Goal: Task Accomplishment & Management: Manage account settings

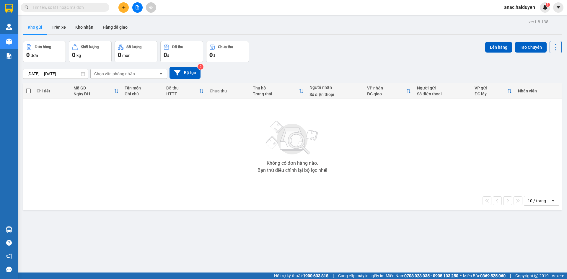
click at [79, 29] on button "Kho nhận" at bounding box center [84, 27] width 27 height 14
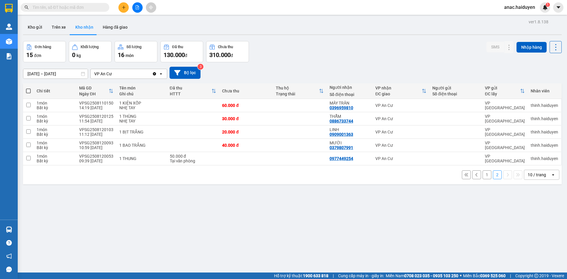
click at [483, 177] on button "1" at bounding box center [487, 174] width 9 height 9
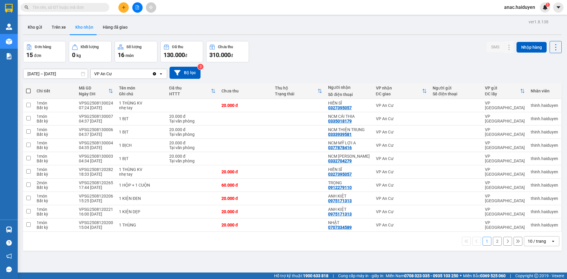
click at [521, 6] on span "anac.haiduyen" at bounding box center [520, 7] width 40 height 7
click at [517, 18] on span "Đăng xuất" at bounding box center [522, 18] width 27 height 6
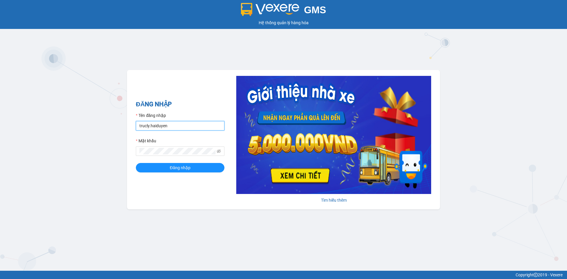
click at [191, 128] on input "trucly.haiduyen" at bounding box center [180, 125] width 89 height 9
type input "thientrung.haiduyen"
drag, startPoint x: 188, startPoint y: 168, endPoint x: 144, endPoint y: 1, distance: 173.5
click at [188, 168] on span "Đăng nhập" at bounding box center [180, 168] width 21 height 6
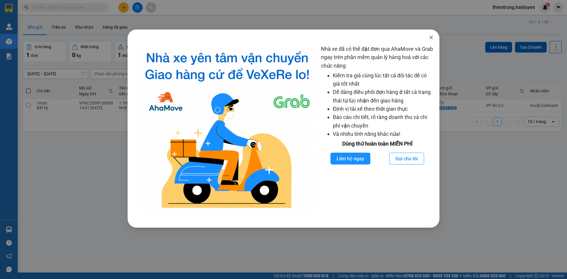
click at [430, 37] on icon "close" at bounding box center [431, 37] width 5 height 5
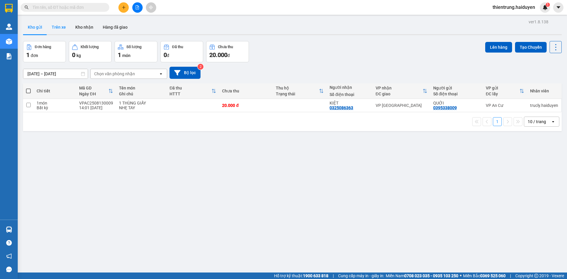
click at [61, 29] on button "Trên xe" at bounding box center [59, 27] width 24 height 14
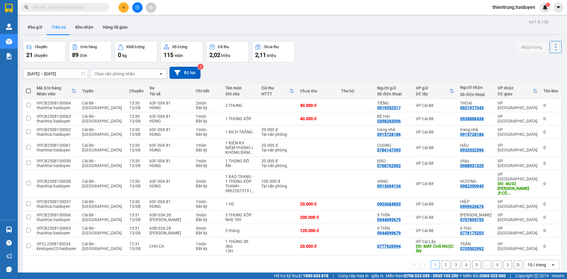
drag, startPoint x: 121, startPoint y: 76, endPoint x: 108, endPoint y: 116, distance: 41.6
click at [120, 79] on div "11/08/2025 – 13/08/2025 Press the down arrow key to interact with the calendar …" at bounding box center [292, 72] width 539 height 21
click at [119, 75] on div "Chọn văn phòng nhận" at bounding box center [114, 74] width 41 height 6
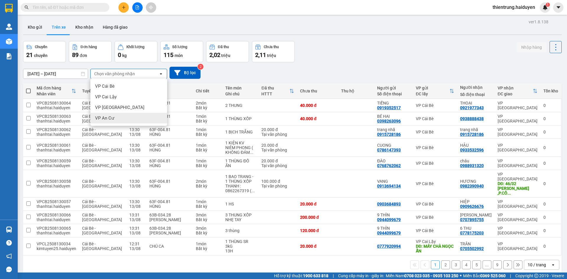
click at [109, 117] on span "VP An Cư" at bounding box center [104, 118] width 19 height 6
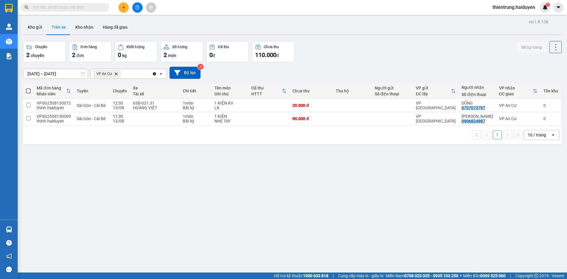
drag, startPoint x: 167, startPoint y: 222, endPoint x: 175, endPoint y: 226, distance: 8.6
click at [170, 224] on div "ver 1.8.138 Kho gửi Trên xe Kho nhận Hàng đã giao Chuyến 2 chuyến Đơn hàng 2 đơ…" at bounding box center [293, 157] width 544 height 279
click at [86, 33] on button "Kho nhận" at bounding box center [84, 27] width 27 height 14
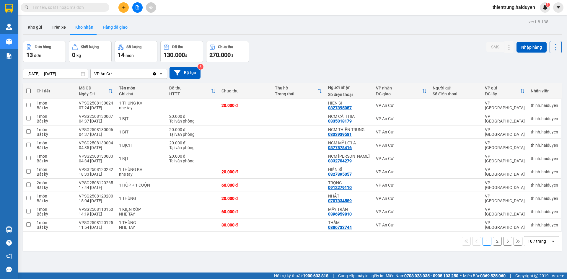
drag, startPoint x: 179, startPoint y: 29, endPoint x: 108, endPoint y: 30, distance: 70.9
click at [172, 29] on div "Kho gửi Trên xe Kho nhận Hàng đã giao" at bounding box center [292, 28] width 539 height 16
click at [59, 31] on button "Trên xe" at bounding box center [59, 27] width 24 height 14
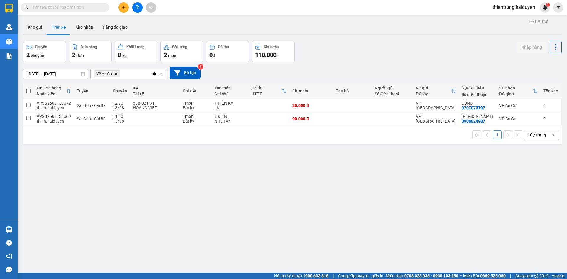
click at [124, 10] on button at bounding box center [123, 7] width 10 height 10
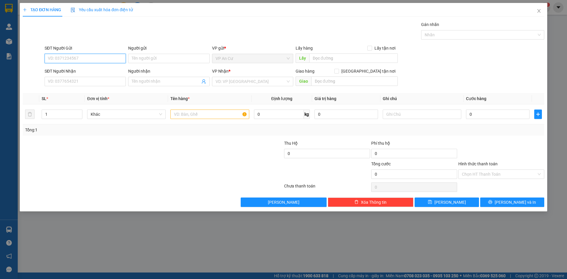
click at [100, 56] on input "SĐT Người Gửi" at bounding box center [85, 58] width 81 height 9
type input "0984456629"
click at [97, 71] on div "0984456629 - LAN" at bounding box center [85, 70] width 74 height 6
type input "LAN"
type input "0374514091"
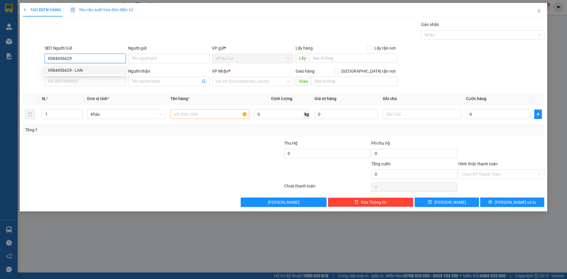
type input "HÂN"
type input "20.000"
type input "0984456629"
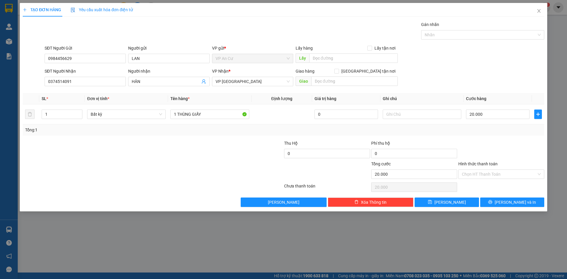
click at [128, 134] on div "Tổng: 1" at bounding box center [284, 129] width 522 height 11
drag, startPoint x: 199, startPoint y: 129, endPoint x: 206, endPoint y: 119, distance: 12.5
click at [199, 128] on div "Tổng: 1" at bounding box center [122, 130] width 194 height 6
click at [206, 118] on input "1 THÙNG GIẤY" at bounding box center [209, 114] width 79 height 9
click at [182, 156] on div at bounding box center [109, 150] width 174 height 21
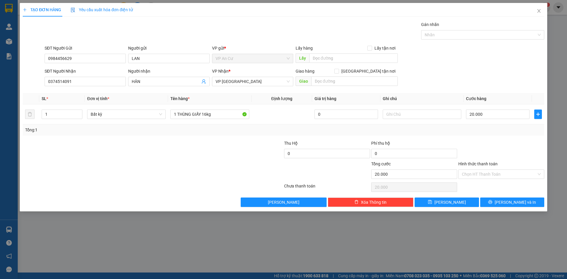
click at [181, 147] on div at bounding box center [109, 150] width 174 height 21
drag, startPoint x: 207, startPoint y: 115, endPoint x: 222, endPoint y: 116, distance: 14.5
click at [222, 116] on input "1 THÙNG GIẤY 16kg" at bounding box center [209, 114] width 79 height 9
type input "1 THÙNG GIẤY 16KG"
click at [498, 120] on td "20.000" at bounding box center [498, 115] width 68 height 20
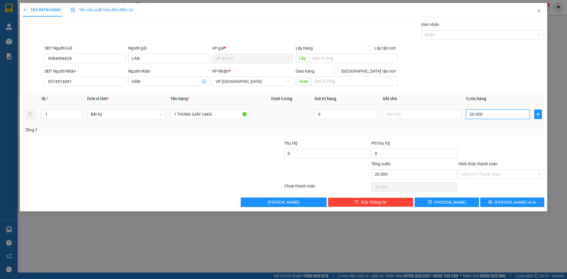
click at [497, 114] on input "20.000" at bounding box center [498, 114] width 64 height 9
type input "3"
type input "30"
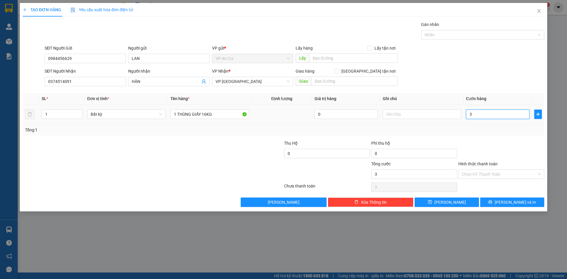
type input "30"
type input "30.000"
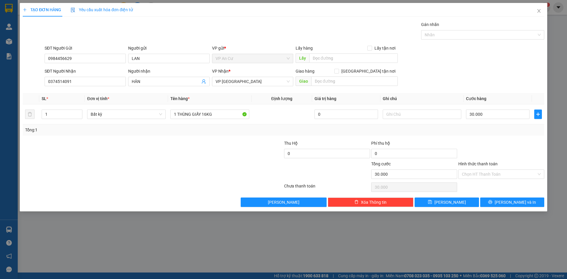
click at [487, 143] on div at bounding box center [501, 150] width 87 height 21
click at [497, 176] on input "Hình thức thanh toán" at bounding box center [499, 174] width 75 height 9
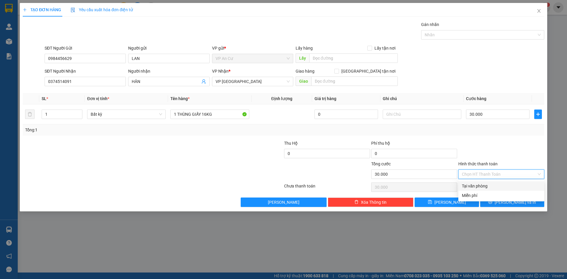
click at [494, 185] on div "Tại văn phòng" at bounding box center [501, 186] width 79 height 6
type input "0"
click at [513, 206] on button "[PERSON_NAME] và In" at bounding box center [512, 202] width 64 height 9
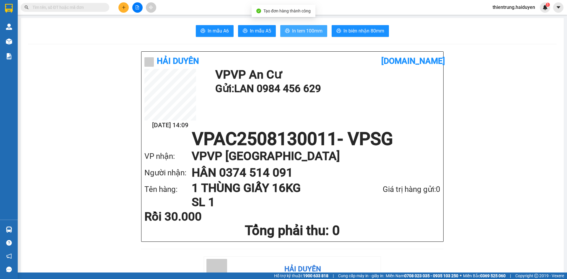
click at [304, 33] on span "In tem 100mm" at bounding box center [307, 30] width 30 height 7
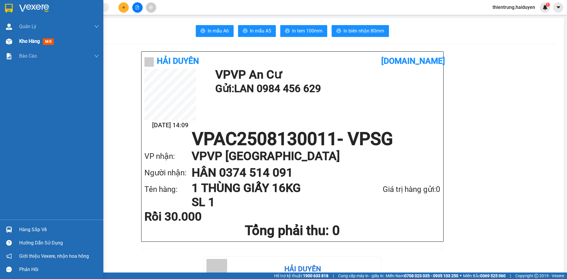
click at [24, 42] on span "Kho hàng" at bounding box center [29, 41] width 21 height 6
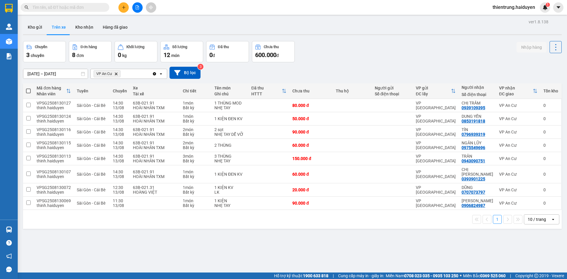
click at [327, 252] on div "ver 1.8.138 Kho gửi Trên xe Kho nhận Hàng đã giao Chuyến 3 chuyến Đơn hàng 8 đơ…" at bounding box center [293, 157] width 544 height 279
click at [40, 28] on button "Kho gửi" at bounding box center [35, 27] width 24 height 14
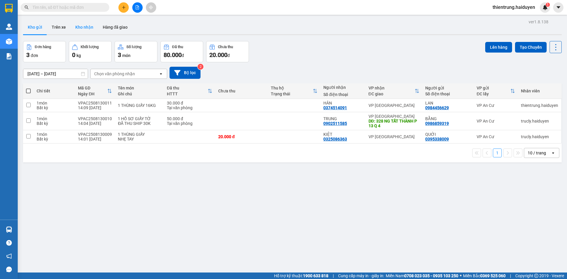
click at [87, 30] on button "Kho nhận" at bounding box center [84, 27] width 27 height 14
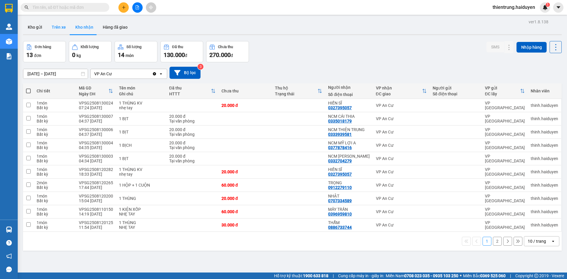
click at [60, 30] on button "Trên xe" at bounding box center [59, 27] width 24 height 14
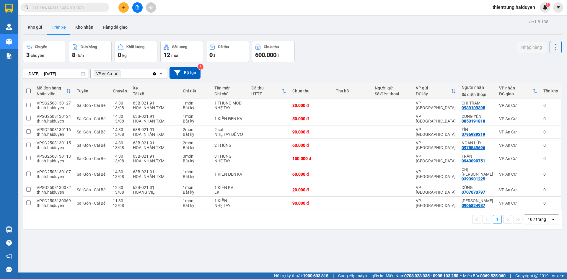
click at [253, 252] on div "ver 1.8.138 Kho gửi Trên xe Kho nhận Hàng đã giao Chuyến 3 chuyến Đơn hàng 8 đơ…" at bounding box center [293, 157] width 544 height 279
click at [84, 26] on button "Kho nhận" at bounding box center [84, 27] width 27 height 14
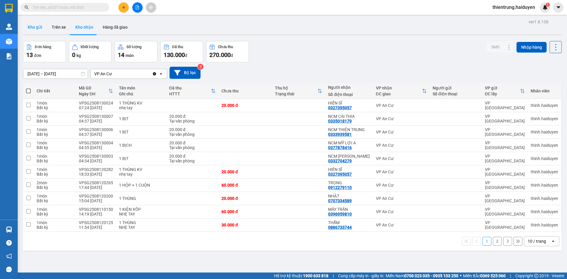
drag, startPoint x: 59, startPoint y: 28, endPoint x: 30, endPoint y: 30, distance: 28.7
click at [59, 28] on button "Trên xe" at bounding box center [59, 27] width 24 height 14
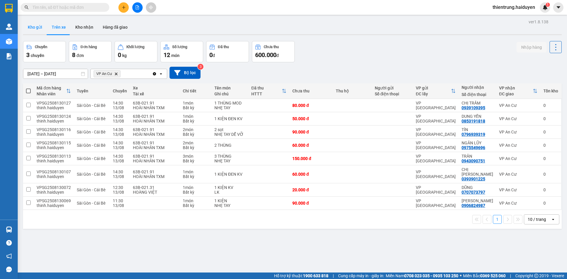
click at [37, 27] on button "Kho gửi" at bounding box center [35, 27] width 24 height 14
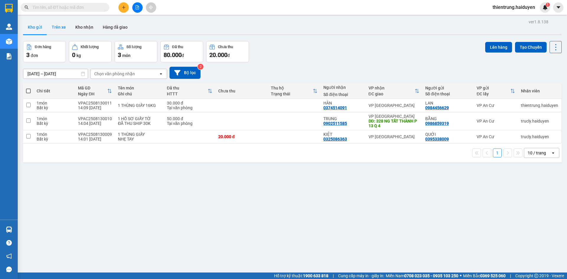
click at [55, 32] on button "Trên xe" at bounding box center [59, 27] width 24 height 14
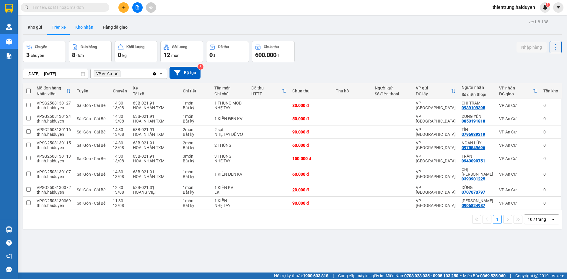
click at [82, 28] on button "Kho nhận" at bounding box center [84, 27] width 27 height 14
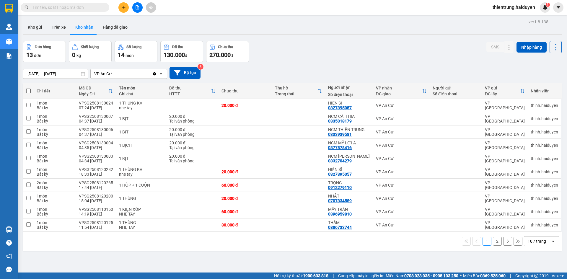
click at [233, 29] on div "Kho gửi Trên xe Kho nhận Hàng đã giao" at bounding box center [292, 28] width 539 height 16
click at [62, 26] on button "Trên xe" at bounding box center [59, 27] width 24 height 14
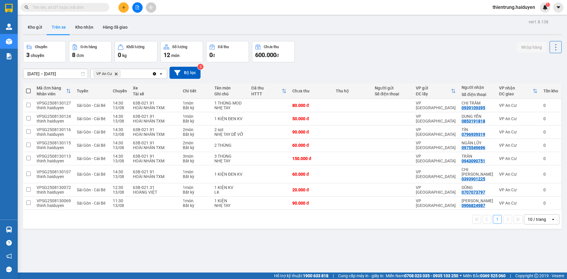
click at [166, 244] on div "ver 1.8.138 Kho gửi Trên xe Kho nhận Hàng đã giao Chuyến 3 chuyến Đơn hàng 8 đơ…" at bounding box center [293, 157] width 544 height 279
click at [39, 25] on button "Kho gửi" at bounding box center [35, 27] width 24 height 14
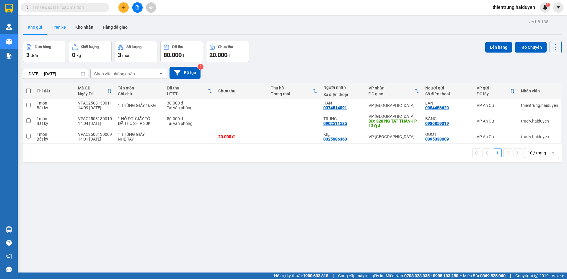
click at [65, 28] on button "Trên xe" at bounding box center [59, 27] width 24 height 14
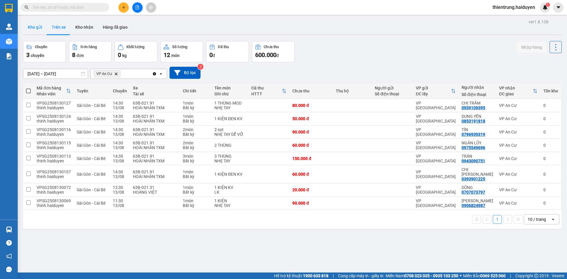
click at [38, 30] on button "Kho gửi" at bounding box center [35, 27] width 24 height 14
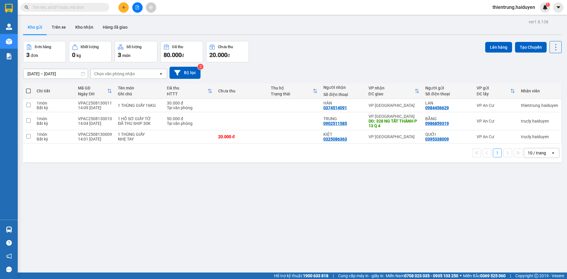
click at [152, 226] on div "ver 1.8.138 Kho gửi Trên xe Kho nhận Hàng đã giao Đơn hàng 3 đơn Khối lượng 0 k…" at bounding box center [293, 157] width 544 height 279
click at [62, 26] on button "Trên xe" at bounding box center [59, 27] width 24 height 14
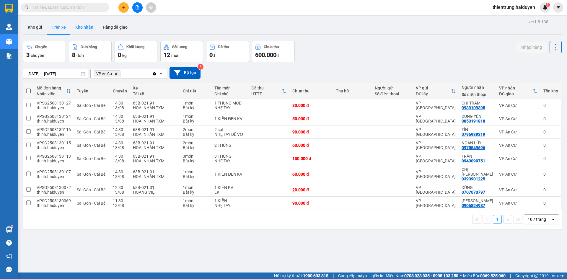
click at [88, 27] on button "Kho nhận" at bounding box center [84, 27] width 27 height 14
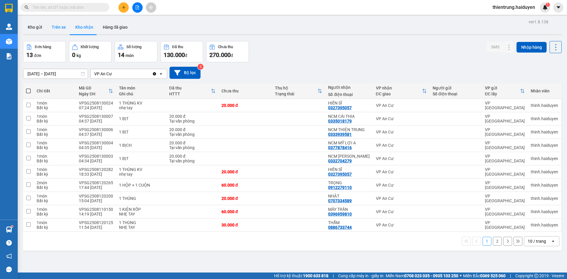
click at [52, 23] on button "Trên xe" at bounding box center [59, 27] width 24 height 14
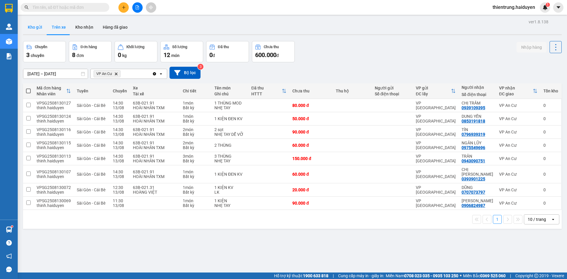
click at [40, 27] on button "Kho gửi" at bounding box center [35, 27] width 24 height 14
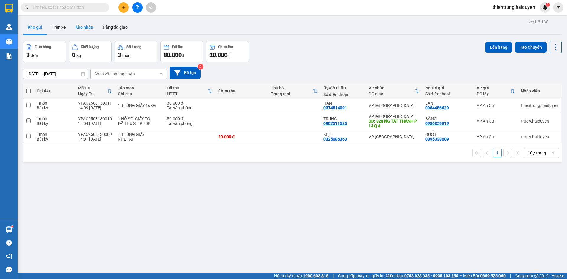
click at [87, 28] on button "Kho nhận" at bounding box center [84, 27] width 27 height 14
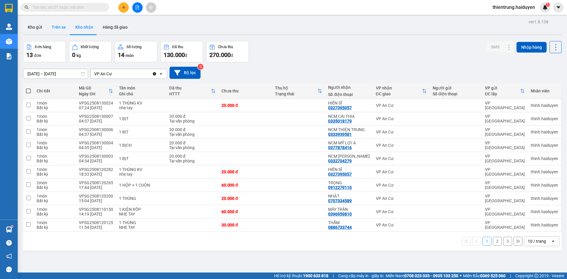
click at [61, 28] on button "Trên xe" at bounding box center [59, 27] width 24 height 14
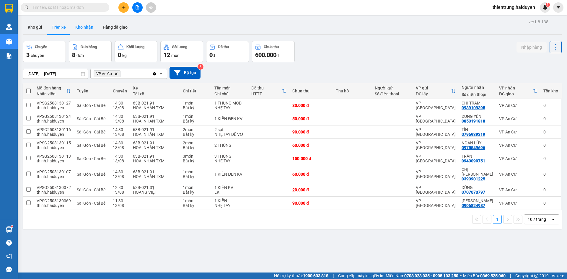
click at [76, 27] on button "Kho nhận" at bounding box center [84, 27] width 27 height 14
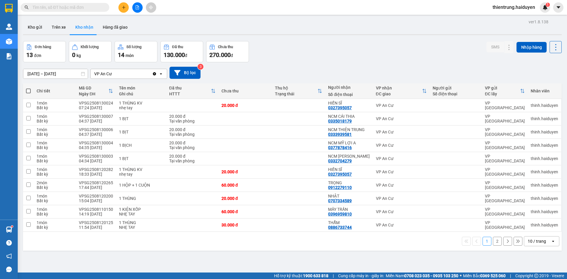
click at [493, 243] on button "2" at bounding box center [497, 241] width 9 height 9
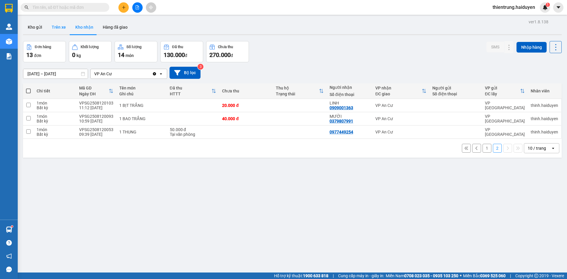
click at [66, 31] on button "Trên xe" at bounding box center [59, 27] width 24 height 14
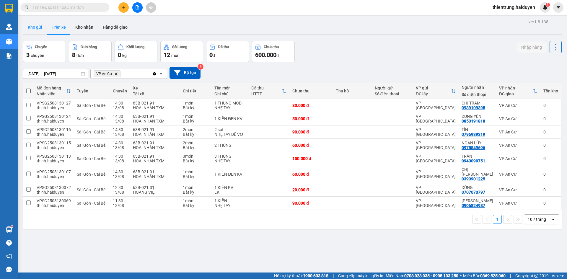
click at [44, 26] on button "Kho gửi" at bounding box center [35, 27] width 24 height 14
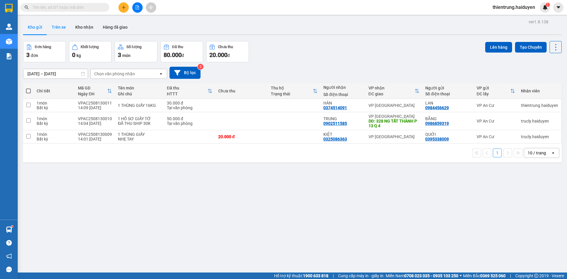
click at [61, 27] on button "Trên xe" at bounding box center [59, 27] width 24 height 14
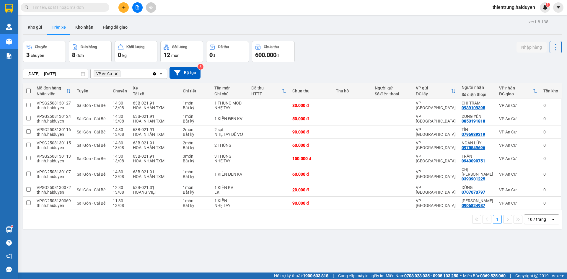
drag, startPoint x: 196, startPoint y: 247, endPoint x: 176, endPoint y: 194, distance: 56.2
click at [194, 243] on div "ver 1.8.138 Kho gửi Trên xe Kho nhận Hàng đã giao Chuyến 3 chuyến Đơn hàng 8 đơ…" at bounding box center [293, 157] width 544 height 279
drag, startPoint x: 78, startPoint y: 28, endPoint x: 46, endPoint y: 32, distance: 32.7
click at [77, 29] on button "Kho nhận" at bounding box center [84, 27] width 27 height 14
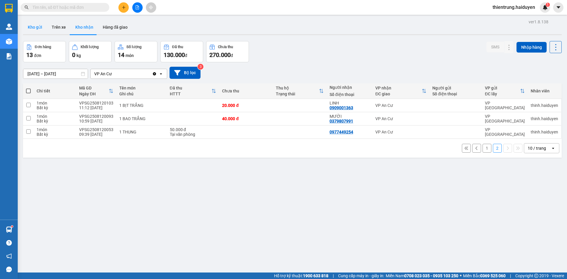
click at [36, 32] on button "Kho gửi" at bounding box center [35, 27] width 24 height 14
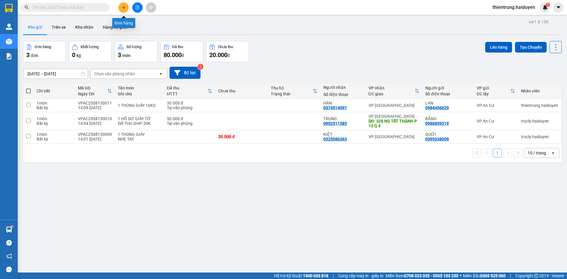
click at [123, 6] on icon "plus" at bounding box center [124, 7] width 4 height 4
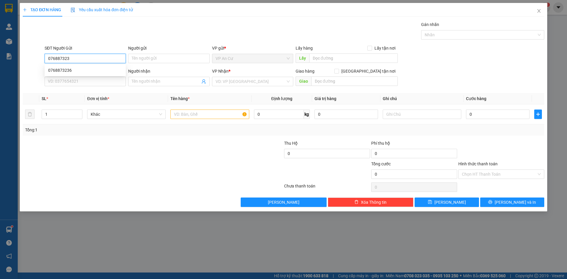
type input "0768873236"
click at [77, 70] on div "0768873236" at bounding box center [85, 70] width 74 height 6
type input "0817530235"
type input "TIẾN"
type input "20.000"
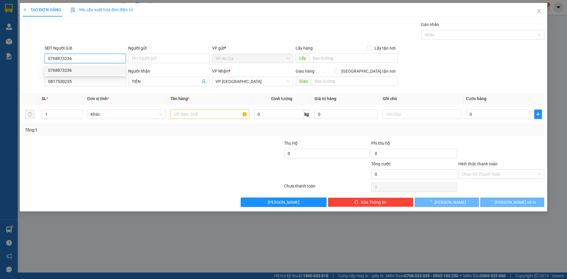
type input "20.000"
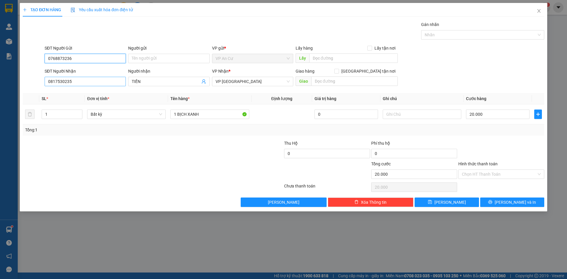
type input "0768873236"
click at [58, 83] on input "0817530235" at bounding box center [85, 81] width 81 height 9
type input "0916647977"
click at [81, 92] on div "0916647977 - DIỄM" at bounding box center [85, 93] width 74 height 6
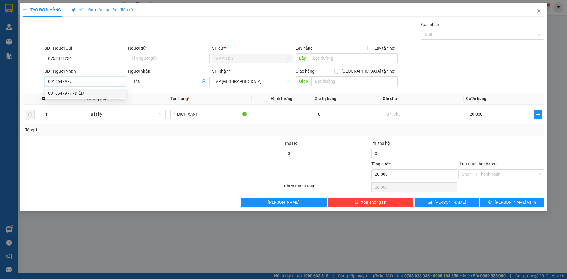
type input "DIỄM"
type input "0916647977"
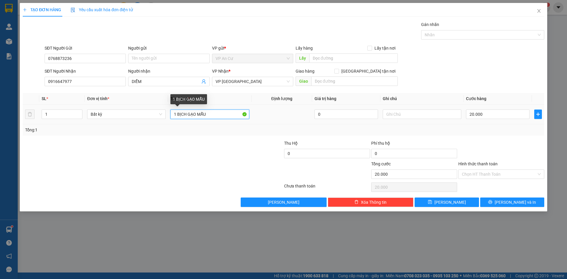
drag, startPoint x: 187, startPoint y: 115, endPoint x: 178, endPoint y: 115, distance: 9.8
click at [178, 115] on input "1 BỊCH GẠO MẪU" at bounding box center [209, 114] width 79 height 9
type input "1 HỘP GẠO MẪU"
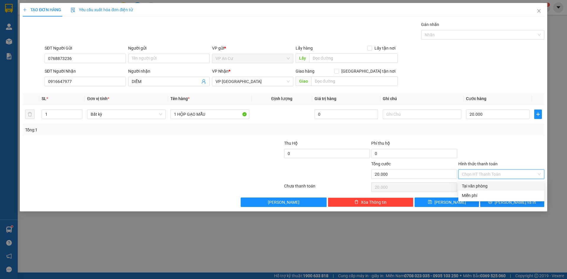
drag, startPoint x: 475, startPoint y: 173, endPoint x: 475, endPoint y: 180, distance: 6.5
click at [475, 174] on input "Hình thức thanh toán" at bounding box center [499, 174] width 75 height 9
drag, startPoint x: 476, startPoint y: 186, endPoint x: 504, endPoint y: 200, distance: 30.9
click at [476, 186] on div "Tại văn phòng" at bounding box center [501, 186] width 79 height 6
type input "0"
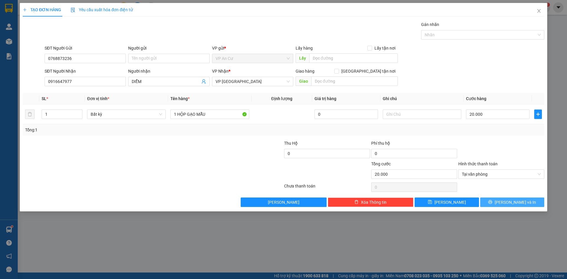
click at [511, 202] on span "[PERSON_NAME] và In" at bounding box center [515, 202] width 41 height 6
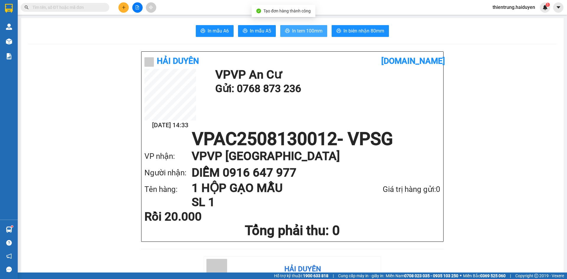
click at [302, 31] on span "In tem 100mm" at bounding box center [307, 30] width 30 height 7
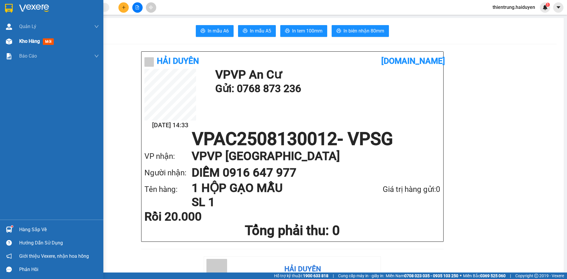
click at [34, 42] on span "Kho hàng" at bounding box center [29, 41] width 21 height 6
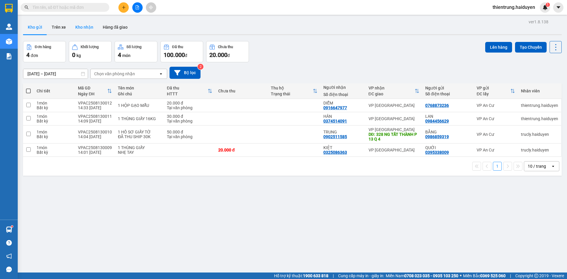
click at [89, 27] on button "Kho nhận" at bounding box center [84, 27] width 27 height 14
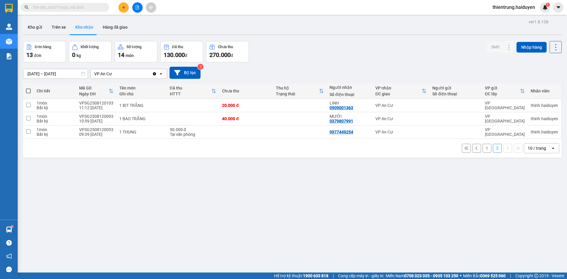
click at [484, 148] on button "1" at bounding box center [487, 148] width 9 height 9
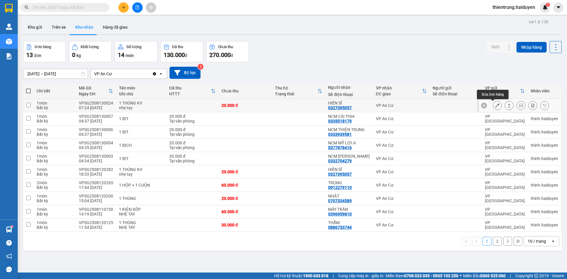
click at [495, 106] on icon at bounding box center [497, 105] width 4 height 4
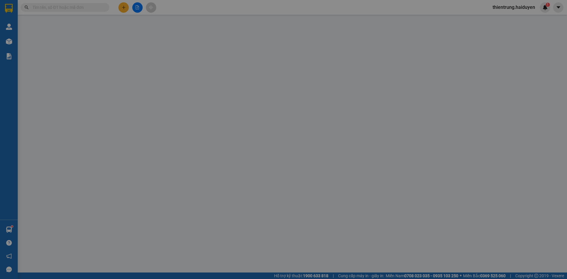
type input "0327395057"
type input "HIỀN SĨ"
type input "20.000"
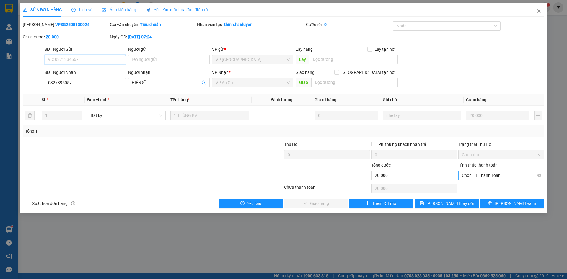
click at [492, 177] on span "Chọn HT Thanh Toán" at bounding box center [501, 175] width 79 height 9
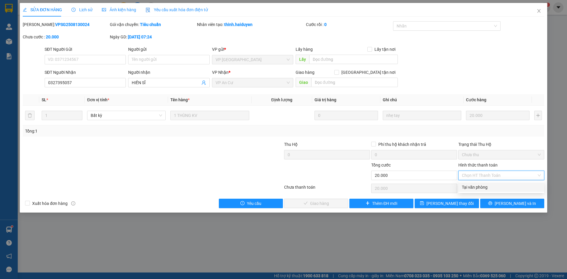
click at [490, 188] on div "Tại văn phòng" at bounding box center [501, 187] width 79 height 6
type input "0"
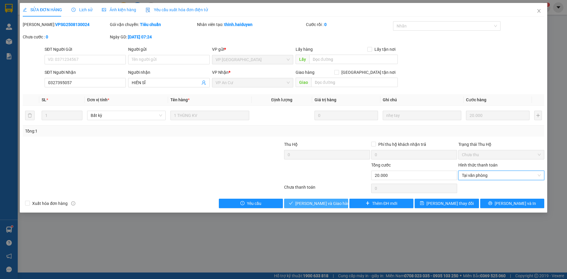
click at [324, 203] on span "[PERSON_NAME] và Giao hàng" at bounding box center [323, 203] width 57 height 6
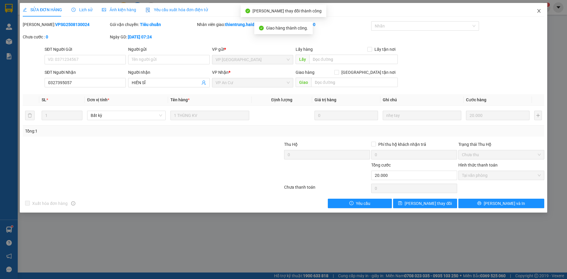
click at [538, 11] on icon "close" at bounding box center [539, 11] width 5 height 5
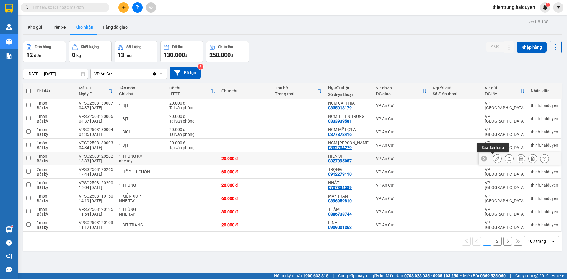
click at [495, 159] on icon at bounding box center [497, 159] width 4 height 4
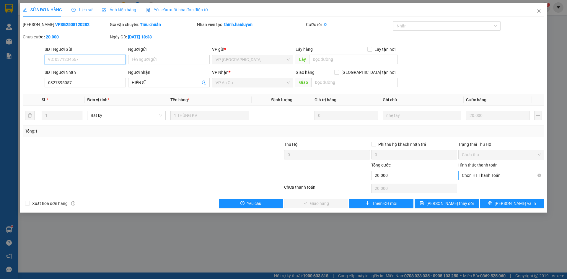
click at [496, 176] on span "Chọn HT Thanh Toán" at bounding box center [501, 175] width 79 height 9
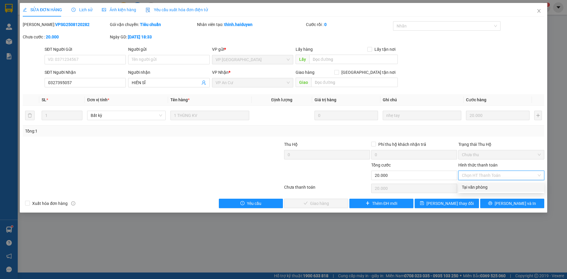
click at [484, 190] on div "Tại văn phòng" at bounding box center [501, 187] width 79 height 6
type input "0"
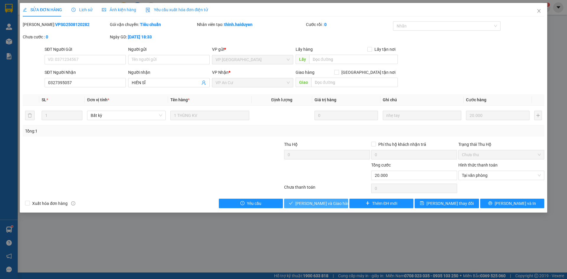
click at [326, 203] on span "[PERSON_NAME] và Giao hàng" at bounding box center [323, 203] width 57 height 6
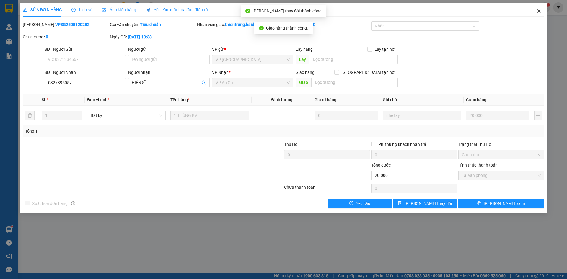
click at [541, 10] on icon "close" at bounding box center [539, 11] width 5 height 5
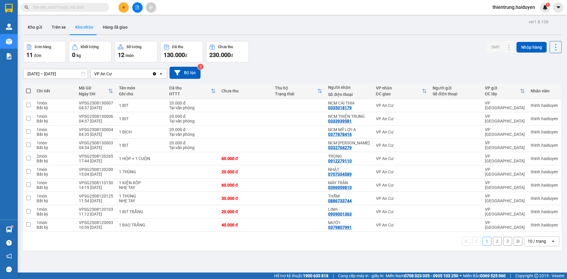
click at [493, 241] on button "2" at bounding box center [497, 241] width 9 height 9
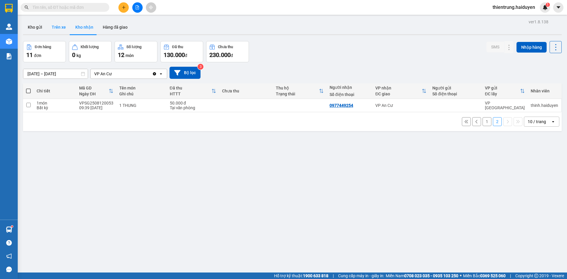
click at [55, 29] on button "Trên xe" at bounding box center [59, 27] width 24 height 14
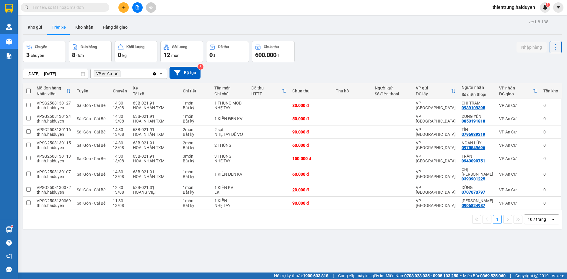
click at [338, 250] on div "ver 1.8.138 Kho gửi Trên xe Kho nhận Hàng đã giao Chuyến 3 chuyến Đơn hàng 8 đơ…" at bounding box center [293, 157] width 544 height 279
click at [84, 27] on button "Kho nhận" at bounding box center [84, 27] width 27 height 14
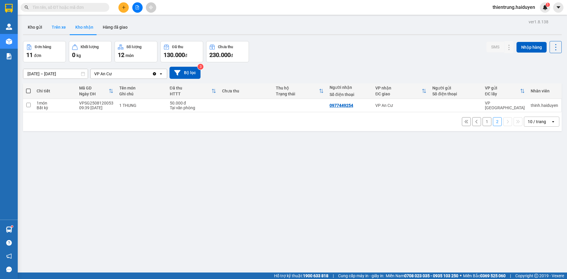
drag, startPoint x: 58, startPoint y: 29, endPoint x: 53, endPoint y: 30, distance: 5.6
click at [58, 29] on button "Trên xe" at bounding box center [59, 27] width 24 height 14
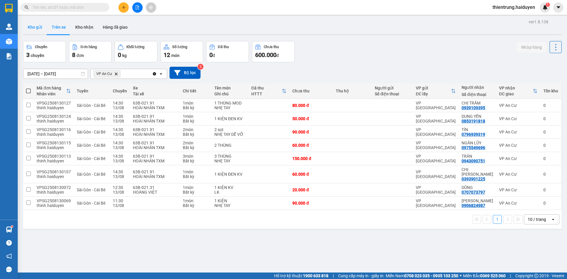
click at [42, 30] on button "Kho gửi" at bounding box center [35, 27] width 24 height 14
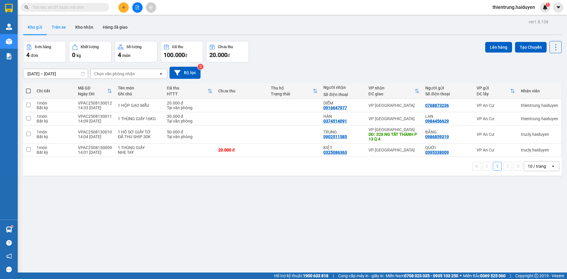
click at [60, 29] on button "Trên xe" at bounding box center [59, 27] width 24 height 14
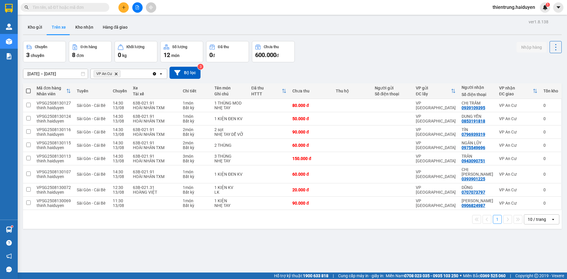
drag, startPoint x: 39, startPoint y: 27, endPoint x: 33, endPoint y: 59, distance: 33.1
click at [39, 29] on button "Kho gửi" at bounding box center [35, 27] width 24 height 14
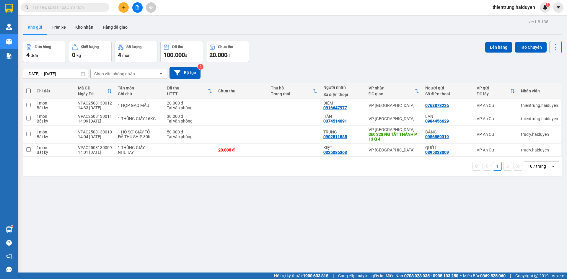
click at [26, 93] on th at bounding box center [28, 91] width 11 height 16
click at [28, 91] on span at bounding box center [28, 91] width 5 height 5
click at [28, 88] on input "checkbox" at bounding box center [28, 88] width 0 height 0
checkbox input "true"
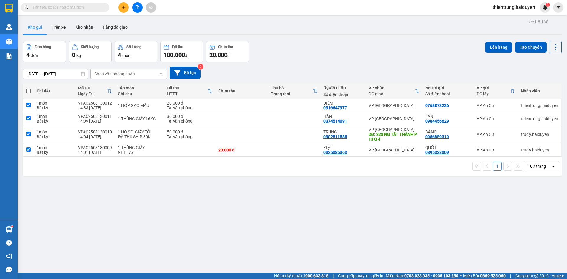
checkbox input "true"
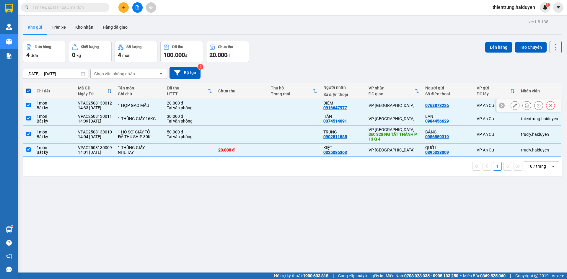
click at [30, 105] on input "checkbox" at bounding box center [28, 105] width 4 height 4
checkbox input "false"
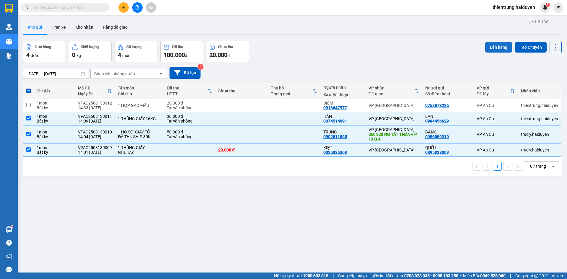
drag, startPoint x: 498, startPoint y: 47, endPoint x: 493, endPoint y: 47, distance: 5.3
click at [493, 47] on button "Lên hàng" at bounding box center [498, 47] width 27 height 11
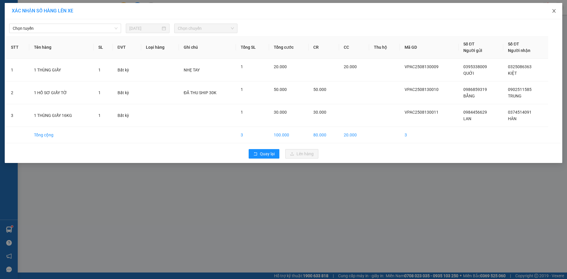
click at [555, 11] on icon "close" at bounding box center [554, 11] width 5 height 5
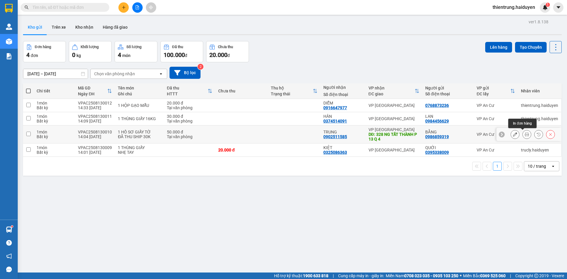
click at [525, 135] on icon at bounding box center [527, 134] width 4 height 4
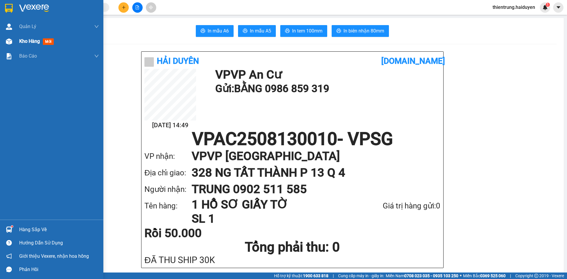
click at [31, 45] on div "Kho hàng mới" at bounding box center [37, 41] width 37 height 7
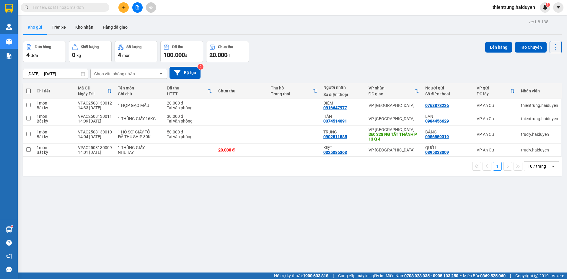
click at [28, 92] on span at bounding box center [28, 91] width 5 height 5
click at [28, 88] on input "checkbox" at bounding box center [28, 88] width 0 height 0
checkbox input "true"
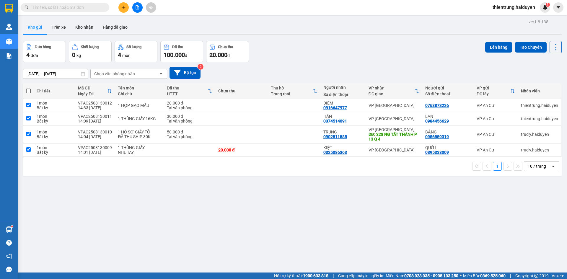
checkbox input "true"
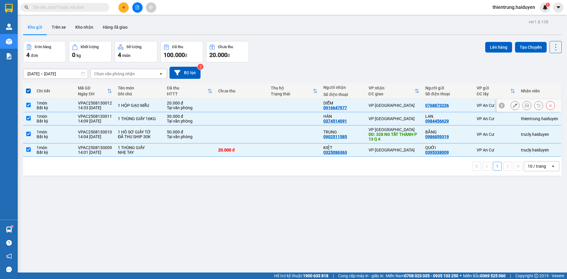
click at [29, 108] on td at bounding box center [28, 105] width 11 height 13
checkbox input "false"
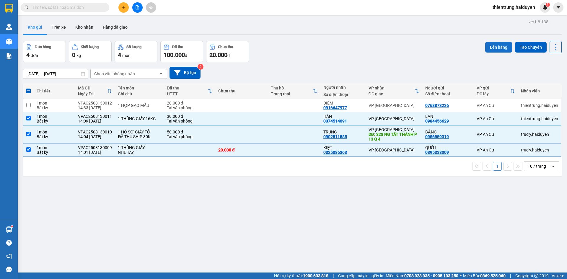
click at [494, 44] on button "Lên hàng" at bounding box center [498, 47] width 27 height 11
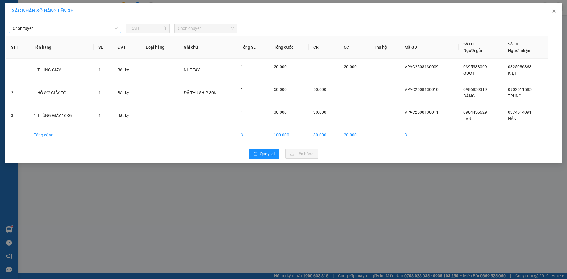
click at [78, 30] on span "Chọn tuyến" at bounding box center [65, 28] width 105 height 9
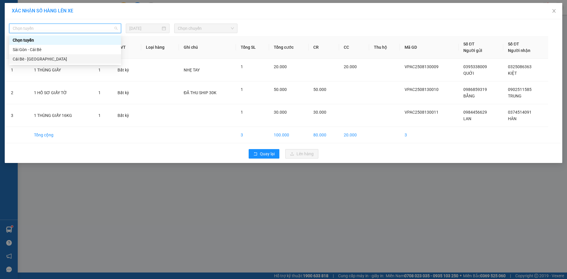
click at [62, 60] on div "Cái Bè - Sài Gòn" at bounding box center [65, 59] width 105 height 6
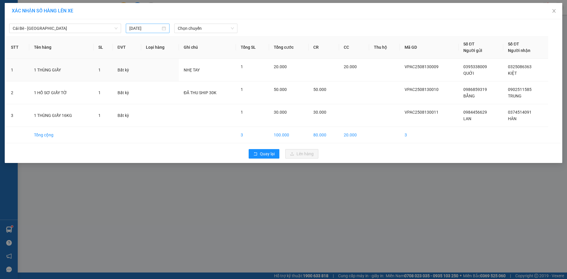
click at [163, 28] on div "[DATE]" at bounding box center [147, 28] width 37 height 6
type input "[DATE]"
click at [167, 81] on div "13" at bounding box center [166, 80] width 7 height 7
click at [204, 27] on span "Chọn chuyến" at bounding box center [206, 28] width 56 height 9
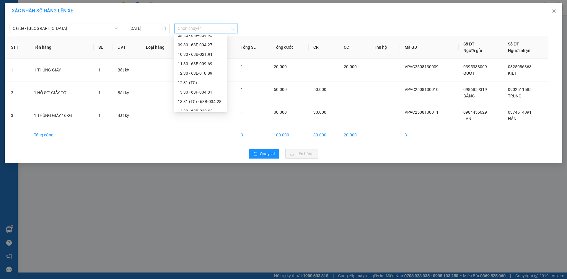
scroll to position [148, 0]
click at [204, 82] on div "14:30 - 63B-020.03" at bounding box center [201, 81] width 46 height 6
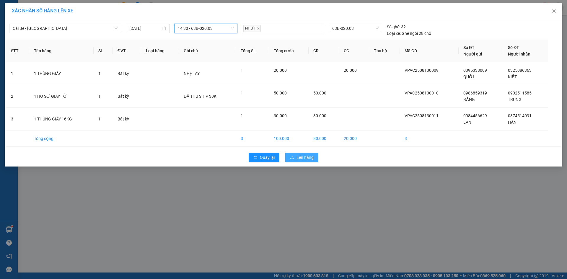
click at [307, 156] on span "Lên hàng" at bounding box center [305, 157] width 17 height 6
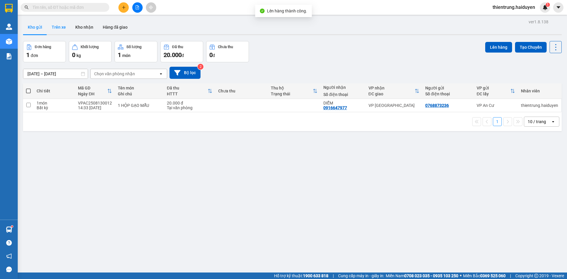
click at [62, 28] on button "Trên xe" at bounding box center [59, 27] width 24 height 14
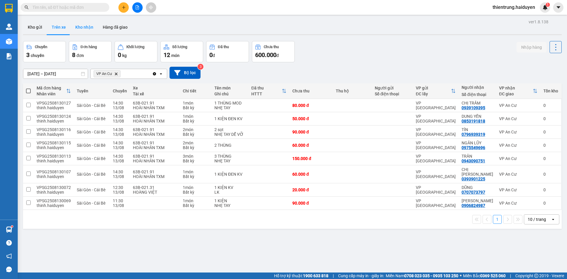
click at [82, 31] on button "Kho nhận" at bounding box center [84, 27] width 27 height 14
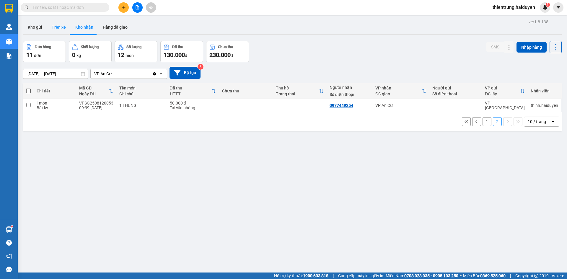
click at [61, 27] on button "Trên xe" at bounding box center [59, 27] width 24 height 14
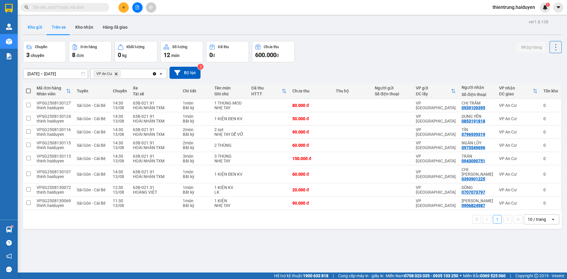
click at [42, 30] on button "Kho gửi" at bounding box center [35, 27] width 24 height 14
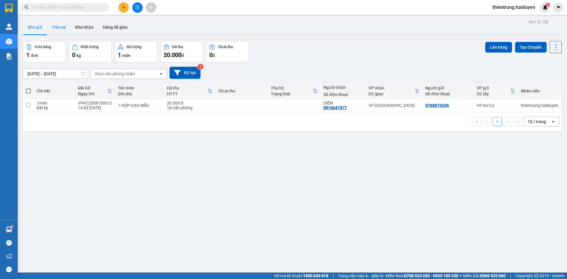
click at [63, 27] on button "Trên xe" at bounding box center [59, 27] width 24 height 14
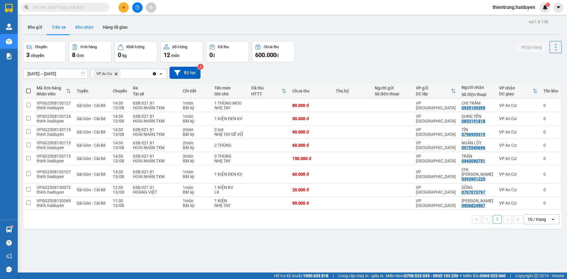
click at [90, 29] on button "Kho nhận" at bounding box center [84, 27] width 27 height 14
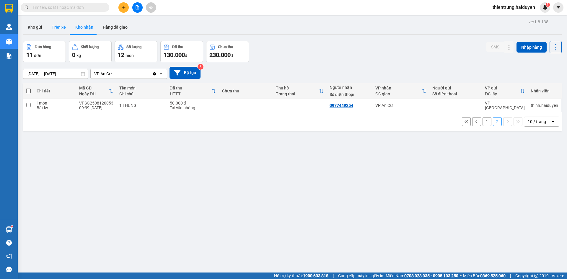
click at [60, 29] on button "Trên xe" at bounding box center [59, 27] width 24 height 14
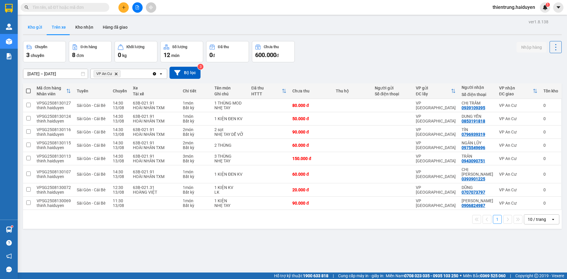
click at [37, 32] on button "Kho gửi" at bounding box center [35, 27] width 24 height 14
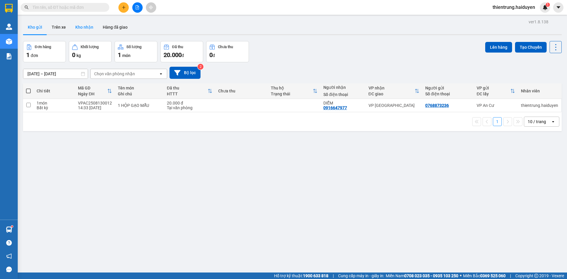
click at [72, 30] on button "Kho nhận" at bounding box center [84, 27] width 27 height 14
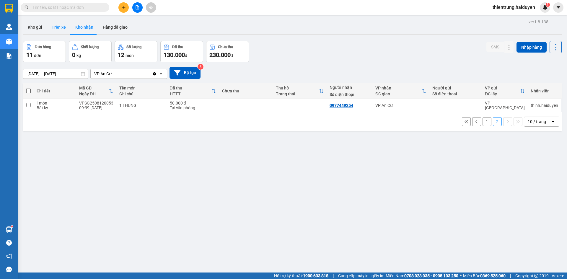
click at [54, 27] on button "Trên xe" at bounding box center [59, 27] width 24 height 14
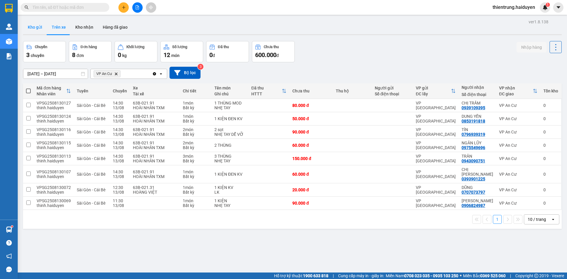
click at [36, 30] on button "Kho gửi" at bounding box center [35, 27] width 24 height 14
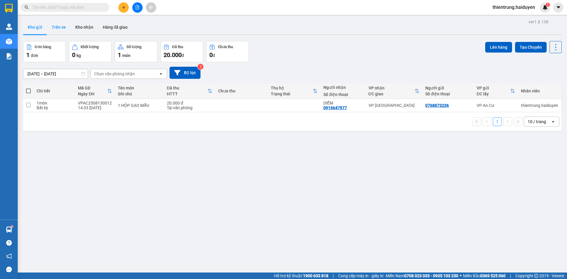
click at [56, 28] on button "Trên xe" at bounding box center [59, 27] width 24 height 14
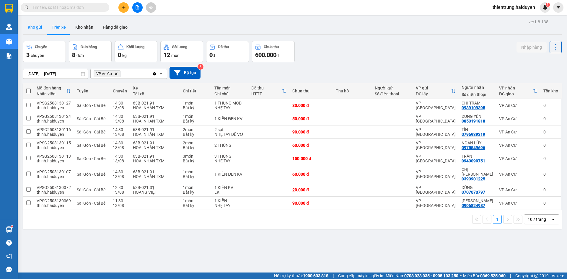
click at [40, 25] on button "Kho gửi" at bounding box center [35, 27] width 24 height 14
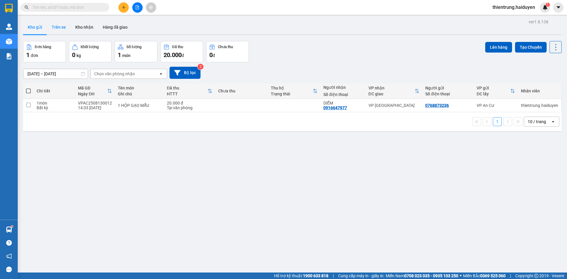
click at [61, 29] on button "Trên xe" at bounding box center [59, 27] width 24 height 14
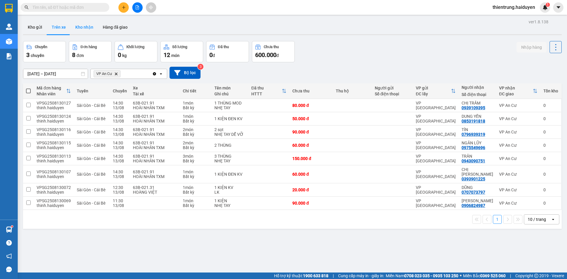
click at [88, 31] on button "Kho nhận" at bounding box center [84, 27] width 27 height 14
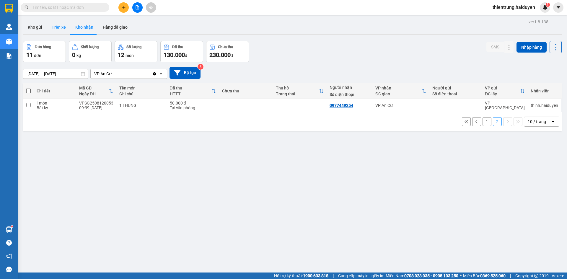
click at [61, 26] on button "Trên xe" at bounding box center [59, 27] width 24 height 14
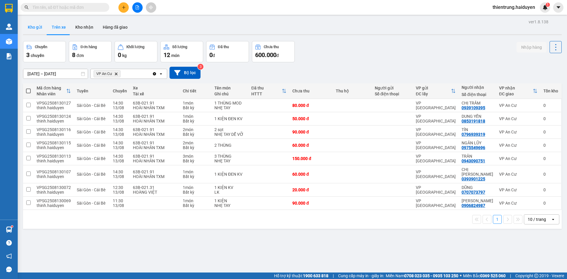
click at [32, 26] on button "Kho gửi" at bounding box center [35, 27] width 24 height 14
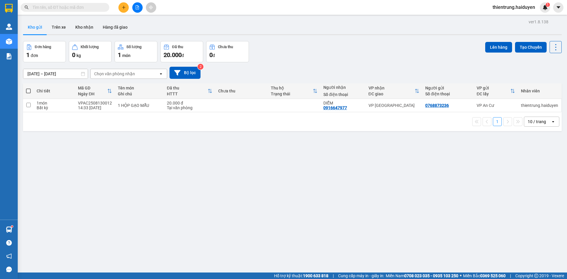
drag, startPoint x: 183, startPoint y: 173, endPoint x: 168, endPoint y: 114, distance: 61.0
click at [183, 172] on div "ver 1.8.138 Kho gửi Trên xe Kho nhận Hàng đã giao Đơn hàng 1 đơn Khối lượng 0 k…" at bounding box center [293, 157] width 544 height 279
click at [61, 34] on button "Trên xe" at bounding box center [59, 27] width 24 height 14
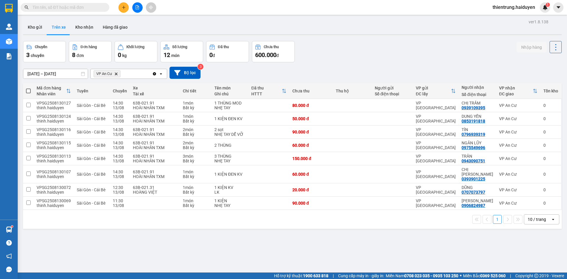
click at [401, 239] on div "ver 1.8.138 Kho gửi Trên xe Kho nhận Hàng đã giao Chuyến 3 chuyến Đơn hàng 8 đơ…" at bounding box center [293, 157] width 544 height 279
drag, startPoint x: 175, startPoint y: 247, endPoint x: 180, endPoint y: 243, distance: 7.2
click at [175, 247] on div "ver 1.8.138 Kho gửi Trên xe Kho nhận Hàng đã giao Chuyến 3 chuyến Đơn hàng 8 đơ…" at bounding box center [293, 157] width 544 height 279
click at [552, 186] on button at bounding box center [555, 190] width 8 height 10
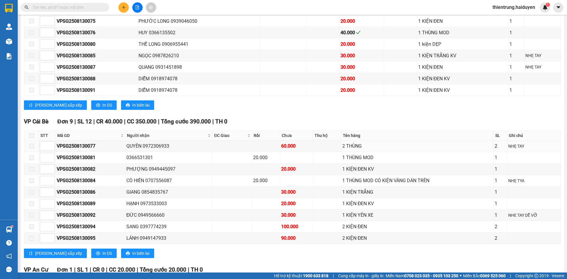
scroll to position [297, 0]
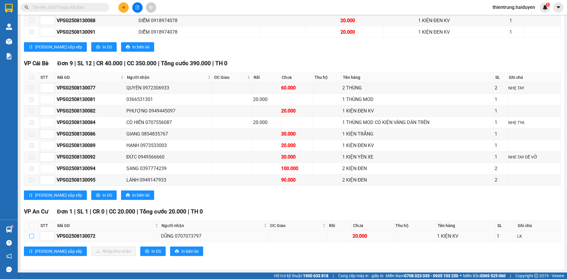
click at [31, 237] on input "checkbox" at bounding box center [31, 236] width 5 height 5
checkbox input "true"
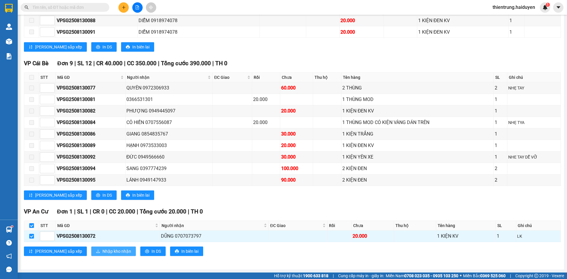
click at [91, 255] on button "Nhập kho nhận" at bounding box center [113, 251] width 45 height 9
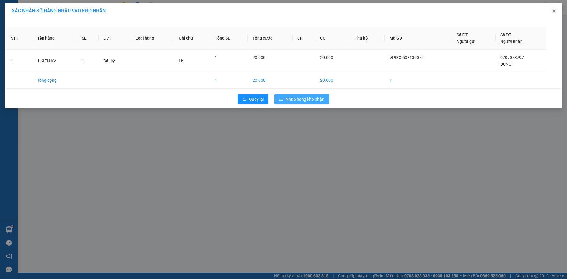
click at [300, 99] on span "Nhập hàng kho nhận" at bounding box center [305, 99] width 39 height 6
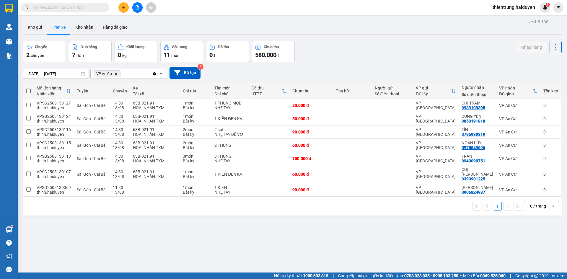
click at [447, 253] on div "ver 1.8.138 Kho gửi Trên xe Kho nhận Hàng đã giao Chuyến 2 chuyến Đơn hàng 7 đơ…" at bounding box center [293, 157] width 544 height 279
click at [80, 28] on button "Kho nhận" at bounding box center [84, 27] width 27 height 14
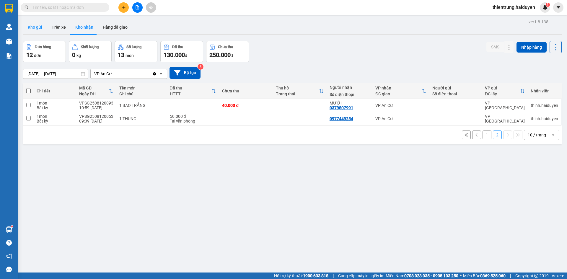
click at [37, 29] on button "Kho gửi" at bounding box center [35, 27] width 24 height 14
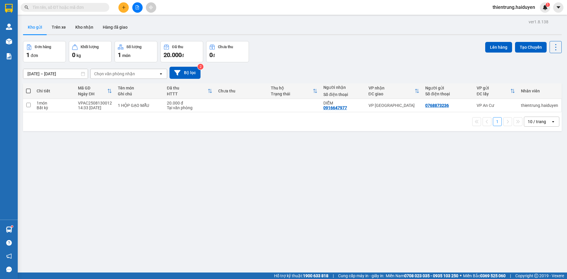
drag, startPoint x: 323, startPoint y: 217, endPoint x: 325, endPoint y: 209, distance: 8.2
click at [325, 209] on div "ver 1.8.138 Kho gửi Trên xe Kho nhận Hàng đã giao Đơn hàng 1 đơn Khối lượng 0 k…" at bounding box center [293, 157] width 544 height 279
click at [63, 25] on button "Trên xe" at bounding box center [59, 27] width 24 height 14
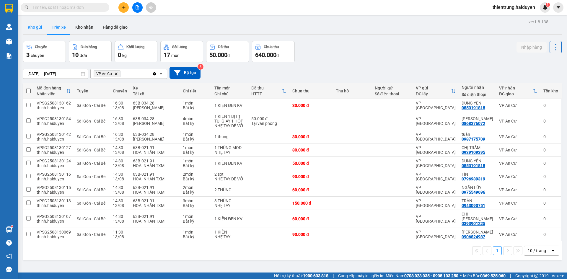
click at [35, 27] on button "Kho gửi" at bounding box center [35, 27] width 24 height 14
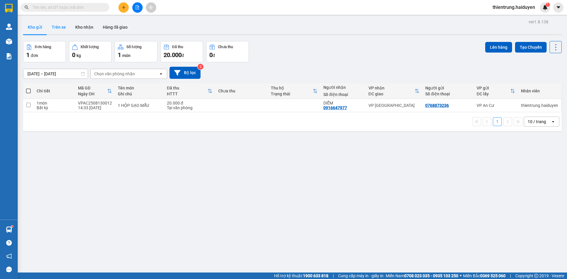
click at [57, 33] on button "Trên xe" at bounding box center [59, 27] width 24 height 14
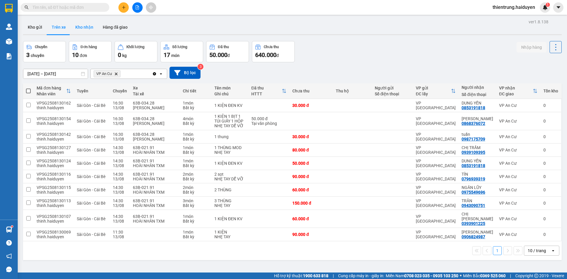
drag, startPoint x: 75, startPoint y: 29, endPoint x: 90, endPoint y: 24, distance: 15.4
click at [75, 29] on button "Kho nhận" at bounding box center [84, 27] width 27 height 14
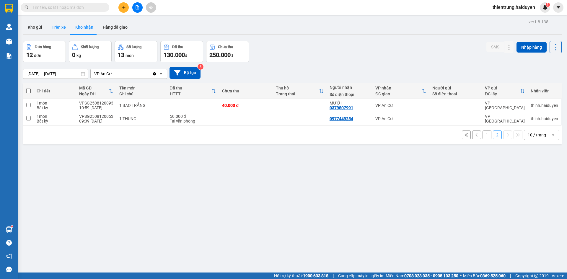
click at [57, 28] on button "Trên xe" at bounding box center [59, 27] width 24 height 14
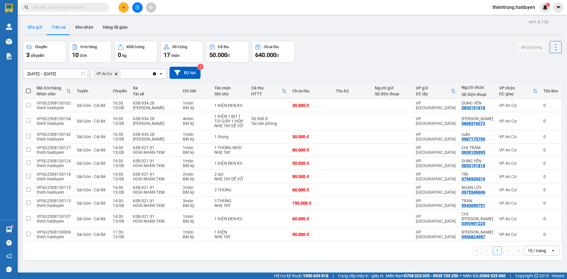
click at [35, 27] on button "Kho gửi" at bounding box center [35, 27] width 24 height 14
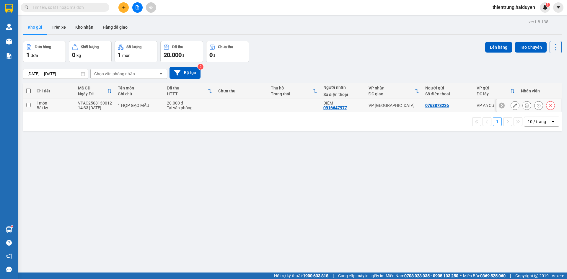
click at [29, 106] on input "checkbox" at bounding box center [28, 105] width 4 height 4
checkbox input "true"
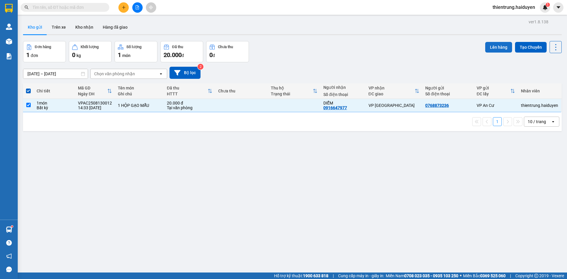
click at [485, 43] on button "Lên hàng" at bounding box center [498, 47] width 27 height 11
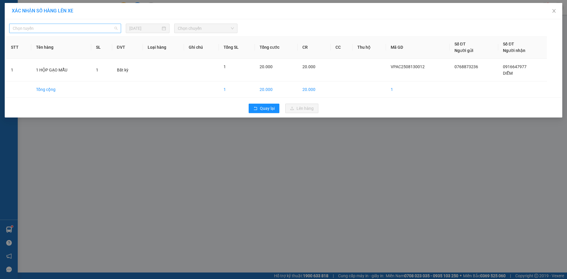
click at [73, 31] on span "Chọn tuyến" at bounding box center [65, 28] width 105 height 9
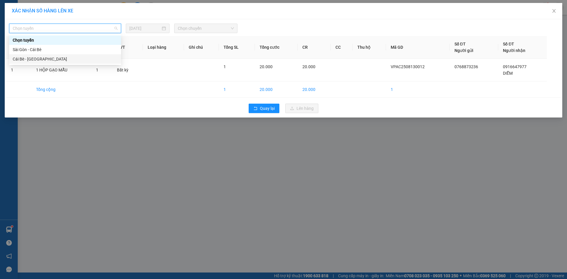
click at [36, 60] on div "Cái Bè - Sài Gòn" at bounding box center [65, 59] width 105 height 6
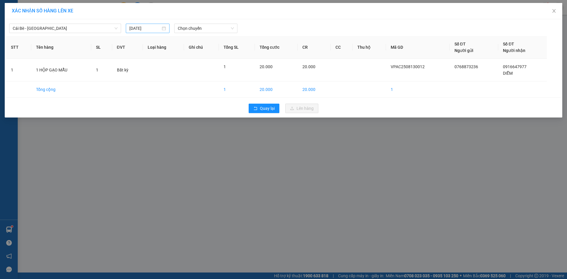
click at [165, 29] on div "[DATE]" at bounding box center [147, 28] width 37 height 6
type input "[DATE]"
click at [166, 81] on div "13" at bounding box center [166, 80] width 7 height 7
click at [202, 26] on span "Chọn chuyến" at bounding box center [206, 28] width 56 height 9
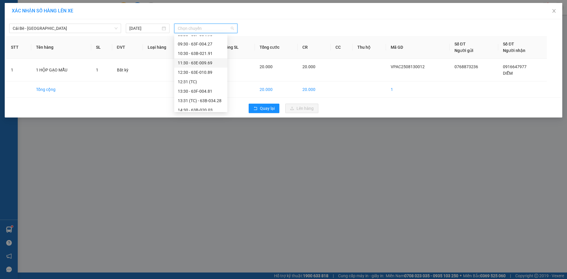
scroll to position [148, 0]
click at [192, 103] on div "15:30" at bounding box center [201, 100] width 46 height 6
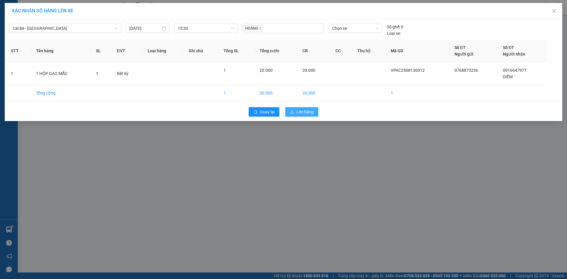
click at [300, 111] on span "Lên hàng" at bounding box center [305, 112] width 17 height 6
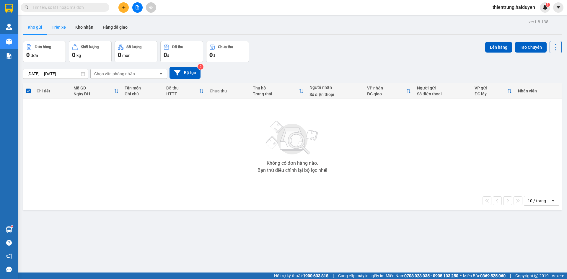
click at [55, 27] on button "Trên xe" at bounding box center [59, 27] width 24 height 14
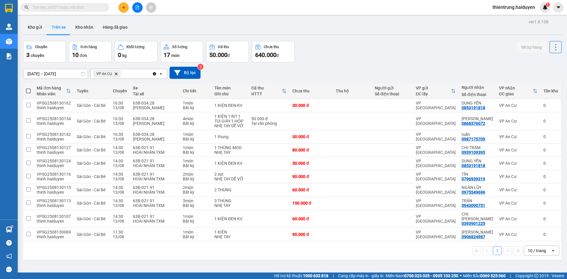
click at [124, 9] on icon "plus" at bounding box center [124, 7] width 4 height 4
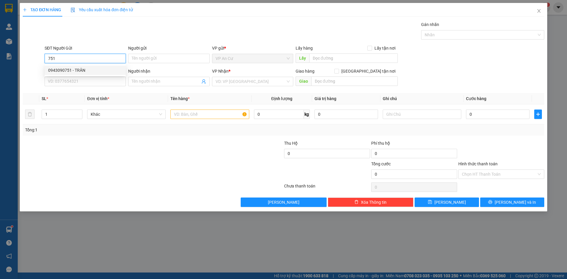
click at [87, 69] on div "0943090751 - TRÂN" at bounding box center [85, 70] width 74 height 6
type input "0943090751"
type input "TRÂN"
type input "0902948245"
type input "NHI"
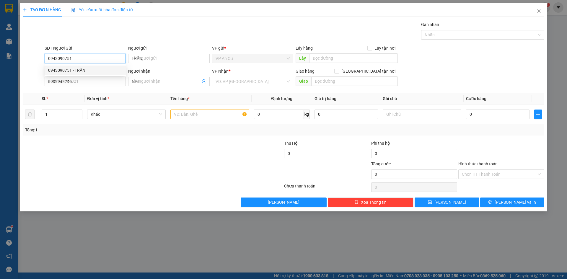
type input "20.000"
type input "0943090751"
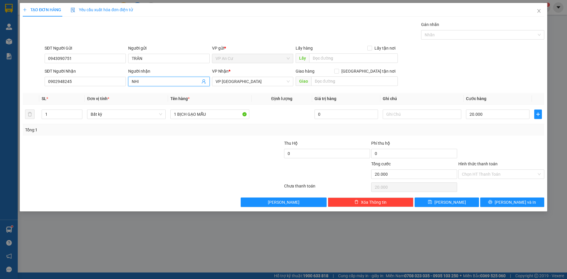
click at [203, 82] on icon "user-add" at bounding box center [203, 81] width 5 height 5
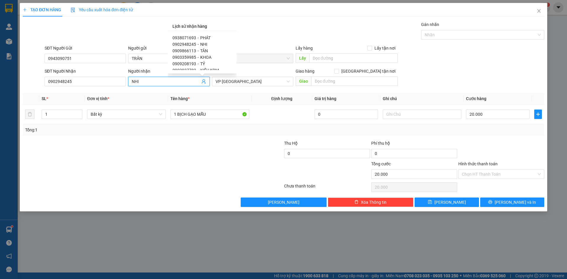
click at [193, 64] on span "0909208193" at bounding box center [185, 63] width 24 height 5
type input "0909208193"
type input "TỶ"
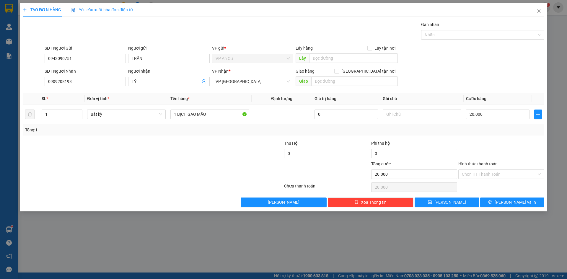
click at [198, 151] on div at bounding box center [239, 150] width 87 height 21
click at [492, 200] on icon "printer" at bounding box center [491, 202] width 4 height 4
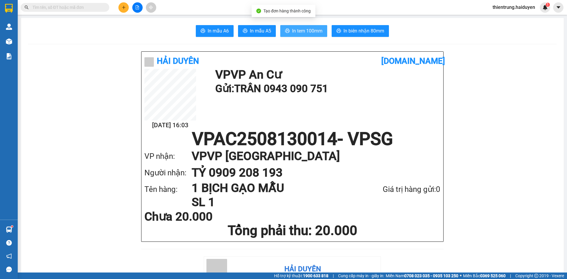
click at [297, 30] on span "In tem 100mm" at bounding box center [307, 30] width 30 height 7
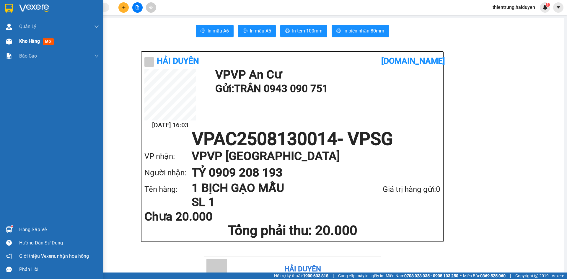
click at [31, 35] on div "Kho hàng mới" at bounding box center [59, 41] width 80 height 15
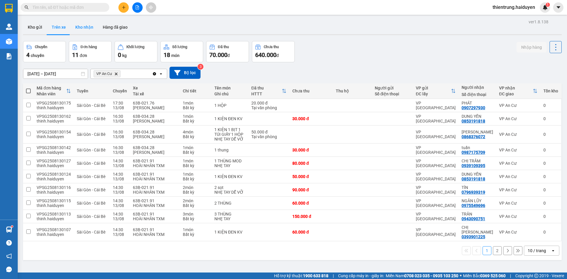
click at [86, 25] on button "Kho nhận" at bounding box center [84, 27] width 27 height 14
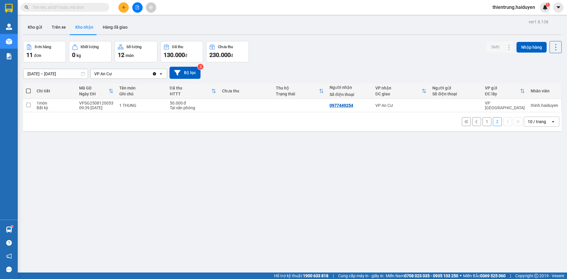
click at [483, 123] on button "1" at bounding box center [487, 121] width 9 height 9
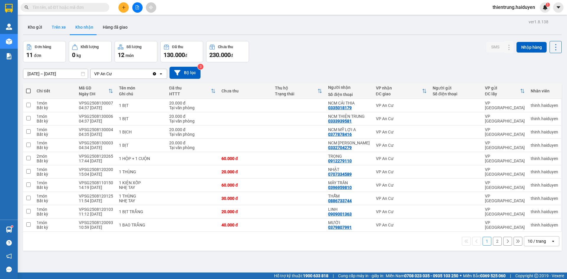
click at [61, 28] on button "Trên xe" at bounding box center [59, 27] width 24 height 14
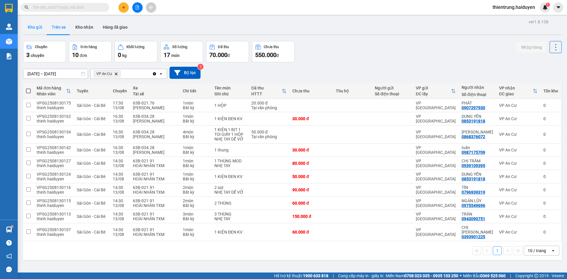
click at [38, 34] on button "Kho gửi" at bounding box center [35, 27] width 24 height 14
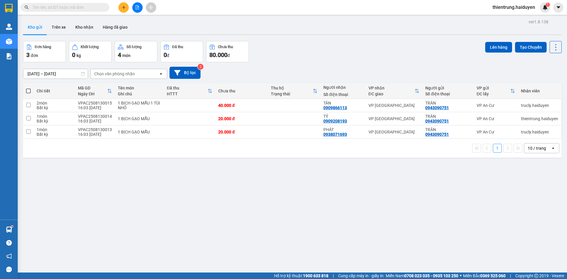
click at [353, 236] on div "ver 1.8.138 Kho gửi Trên xe Kho nhận Hàng đã giao Đơn hàng 3 đơn Khối lượng 0 k…" at bounding box center [293, 157] width 544 height 279
click at [126, 6] on button at bounding box center [123, 7] width 10 height 10
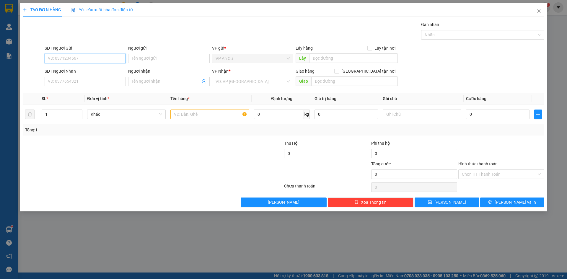
type input "0"
click at [82, 70] on div "0986859319 - BẰNG" at bounding box center [85, 70] width 74 height 6
type input "0986859319"
type input "BẰNG"
type input "0902511585"
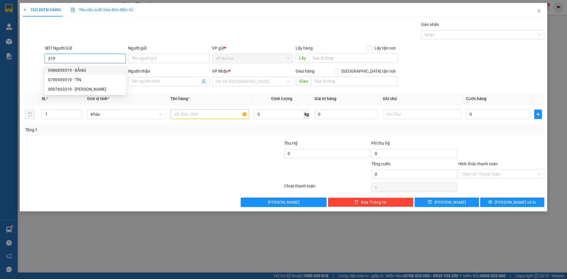
type input "TRUNG"
type input "328 NG TẤT THÀNH P 13 Q 4"
type input "50.000"
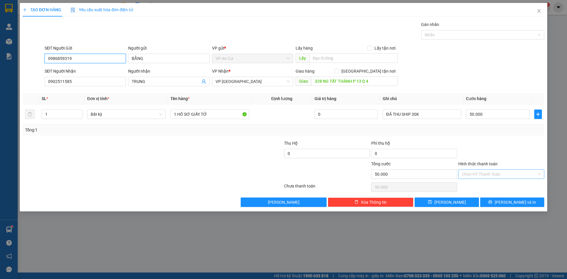
type input "0986859319"
click at [486, 175] on input "Hình thức thanh toán" at bounding box center [499, 174] width 75 height 9
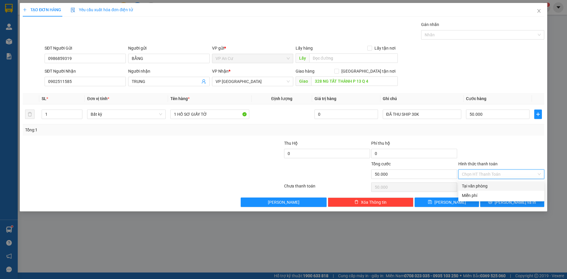
click at [486, 188] on div "Tại văn phòng" at bounding box center [501, 186] width 79 height 6
type input "0"
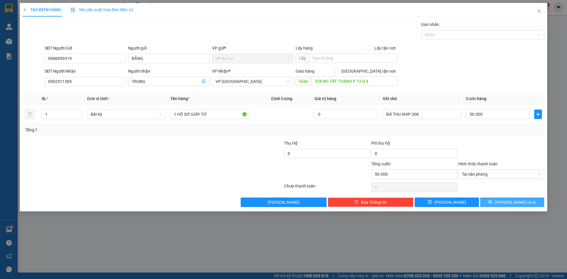
click at [496, 201] on button "[PERSON_NAME] và In" at bounding box center [512, 202] width 64 height 9
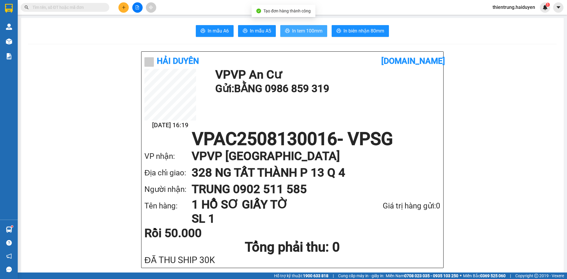
click at [305, 32] on span "In tem 100mm" at bounding box center [307, 30] width 30 height 7
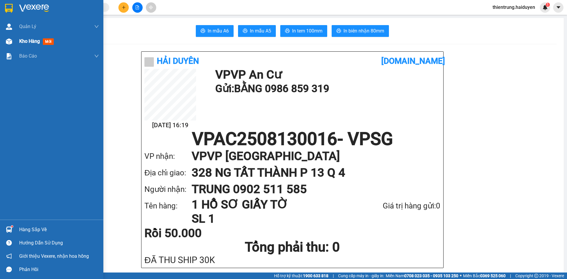
click at [23, 40] on span "Kho hàng" at bounding box center [29, 41] width 21 height 6
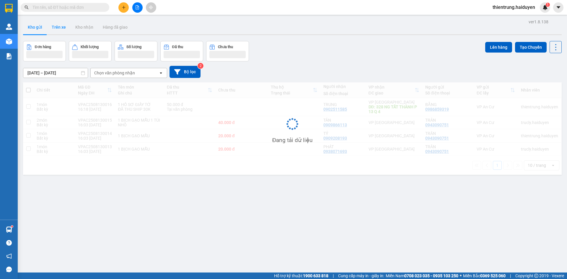
click at [55, 25] on button "Trên xe" at bounding box center [59, 27] width 24 height 14
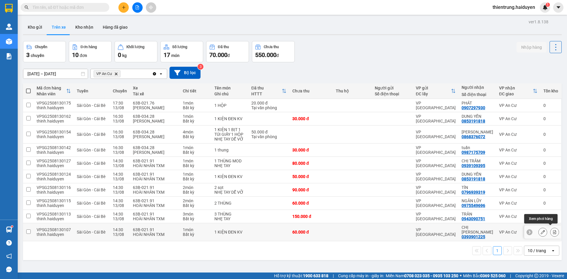
click at [553, 230] on icon at bounding box center [554, 232] width 3 height 4
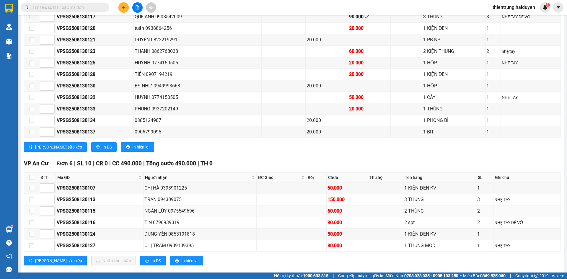
scroll to position [469, 0]
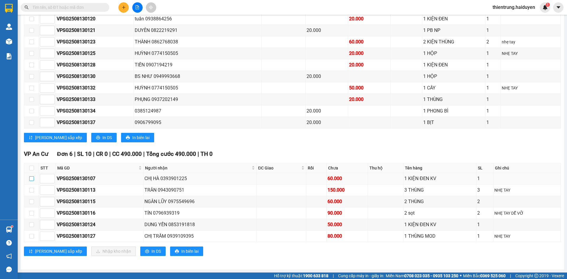
click at [31, 178] on input "checkbox" at bounding box center [31, 178] width 5 height 5
checkbox input "true"
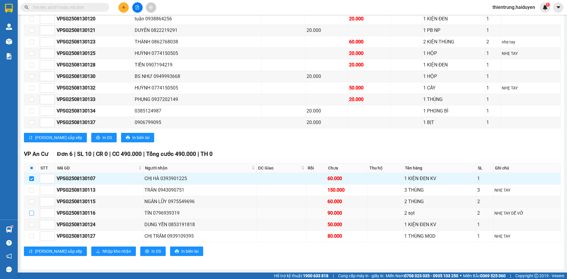
click at [31, 215] on input "checkbox" at bounding box center [31, 213] width 5 height 5
checkbox input "true"
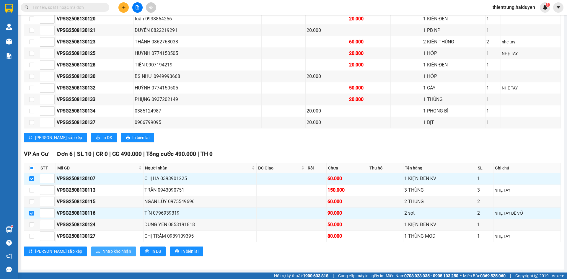
click at [103, 252] on span "Nhập kho nhận" at bounding box center [117, 251] width 29 height 6
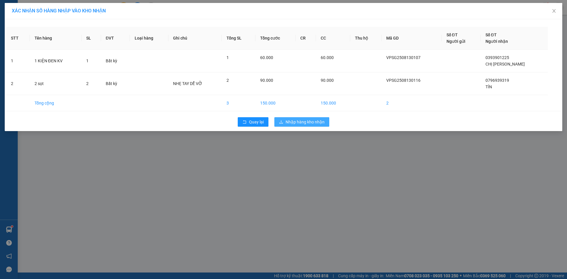
click at [318, 119] on span "Nhập hàng kho nhận" at bounding box center [305, 122] width 39 height 6
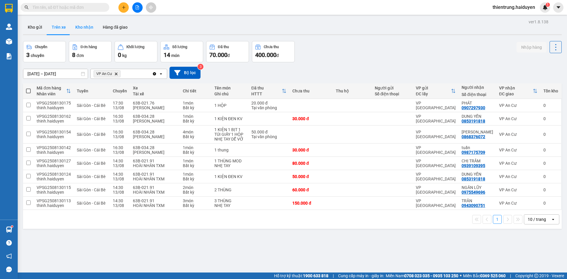
click at [88, 29] on button "Kho nhận" at bounding box center [84, 27] width 27 height 14
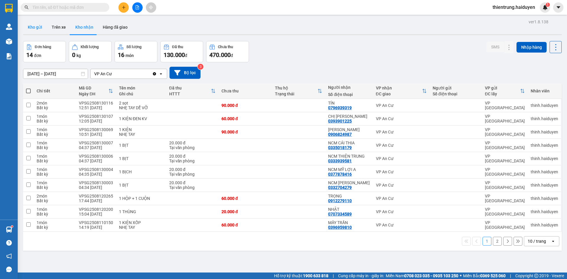
click at [34, 29] on button "Kho gửi" at bounding box center [35, 27] width 24 height 14
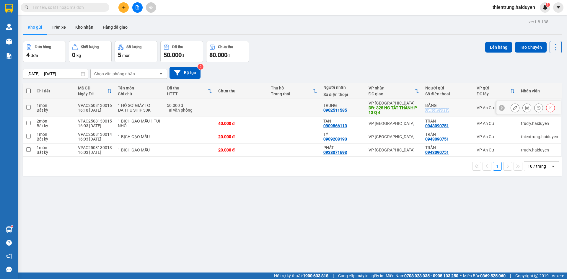
drag, startPoint x: 452, startPoint y: 112, endPoint x: 422, endPoint y: 112, distance: 29.8
click at [425, 112] on div "BẰNG 0986859319" at bounding box center [447, 107] width 45 height 9
checkbox input "true"
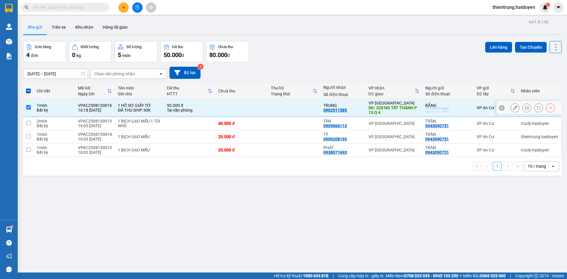
copy div "0986859319"
drag, startPoint x: 169, startPoint y: 218, endPoint x: 162, endPoint y: 214, distance: 8.6
click at [169, 218] on div "ver 1.8.138 Kho gửi Trên xe Kho nhận Hàng đã giao Đơn hàng 4 đơn Khối lượng 0 k…" at bounding box center [293, 157] width 544 height 279
click at [30, 122] on input "checkbox" at bounding box center [28, 123] width 4 height 4
checkbox input "true"
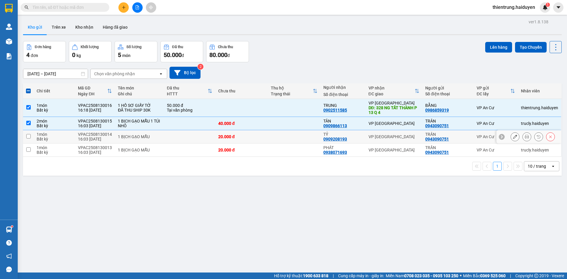
click at [27, 135] on input "checkbox" at bounding box center [28, 136] width 4 height 4
checkbox input "true"
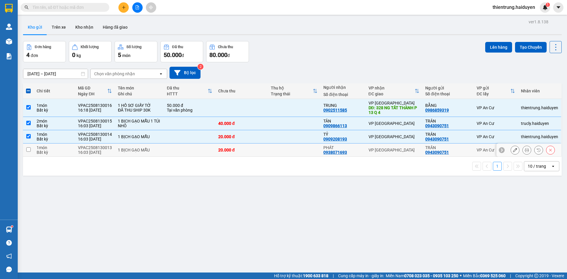
click at [29, 149] on input "checkbox" at bounding box center [28, 149] width 4 height 4
checkbox input "true"
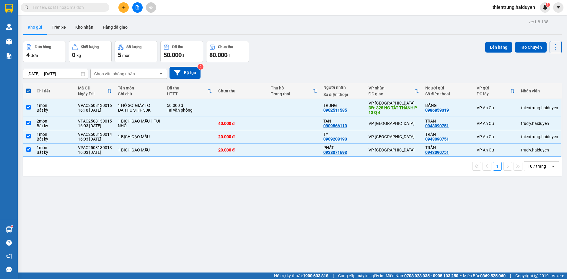
click at [432, 252] on div "ver 1.8.138 Kho gửi Trên xe Kho nhận Hàng đã giao Đơn hàng 4 đơn Khối lượng 0 k…" at bounding box center [293, 157] width 544 height 279
click at [60, 28] on button "Trên xe" at bounding box center [59, 27] width 24 height 14
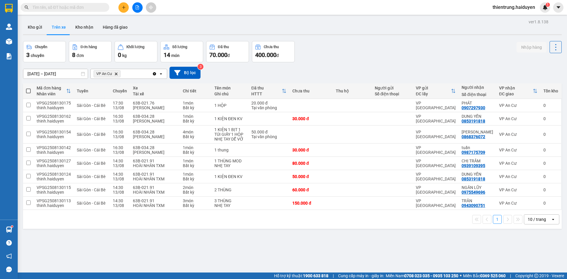
drag, startPoint x: 370, startPoint y: 261, endPoint x: 382, endPoint y: 38, distance: 223.7
click at [370, 260] on div "ver 1.8.138 Kho gửi Trên xe Kho nhận Hàng đã giao Chuyến 3 chuyến Đơn hàng 8 đơ…" at bounding box center [293, 157] width 544 height 279
click at [30, 29] on button "Kho gửi" at bounding box center [35, 27] width 24 height 14
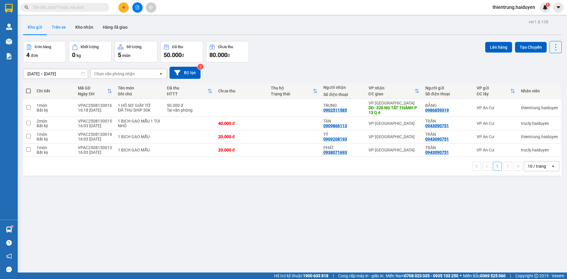
click at [61, 25] on button "Trên xe" at bounding box center [59, 27] width 24 height 14
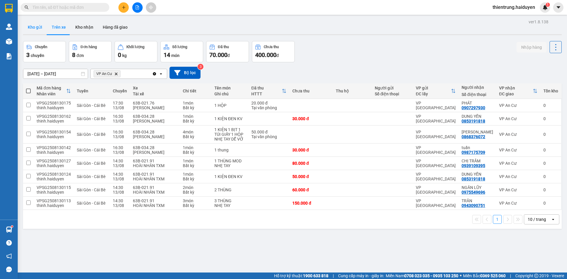
click at [36, 28] on button "Kho gửi" at bounding box center [35, 27] width 24 height 14
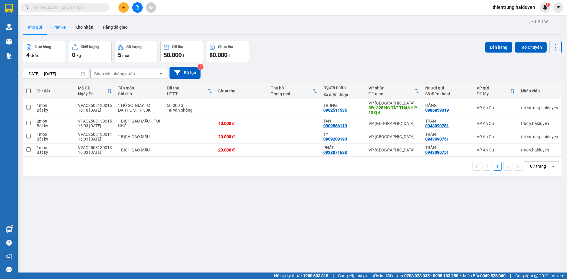
click at [60, 28] on button "Trên xe" at bounding box center [59, 27] width 24 height 14
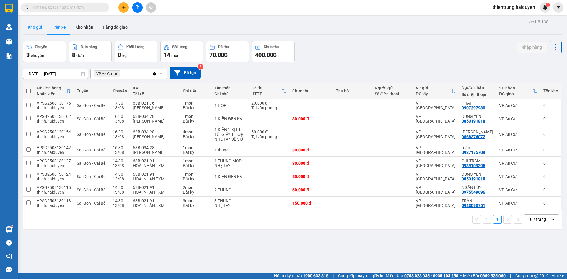
click at [34, 29] on button "Kho gửi" at bounding box center [35, 27] width 24 height 14
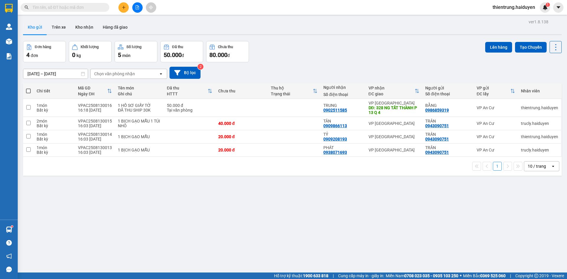
click at [46, 29] on button "Kho gửi" at bounding box center [35, 27] width 24 height 14
click at [56, 28] on button "Trên xe" at bounding box center [59, 27] width 24 height 14
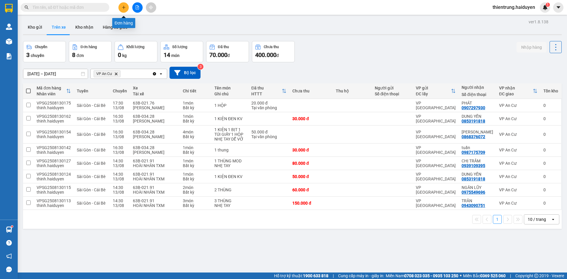
click at [126, 3] on button at bounding box center [123, 7] width 10 height 10
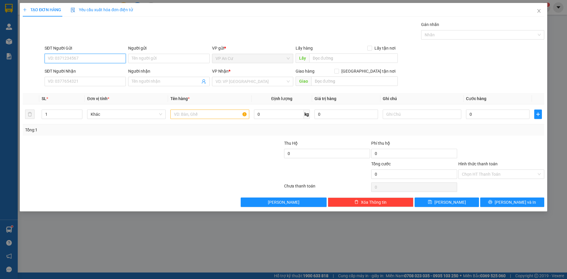
click at [93, 58] on input "SĐT Người Gửi" at bounding box center [85, 58] width 81 height 9
type input "0394768728"
click at [92, 71] on div "0394768728 - THÔNG" at bounding box center [85, 70] width 74 height 6
type input "THÔNG"
type input "0937578890"
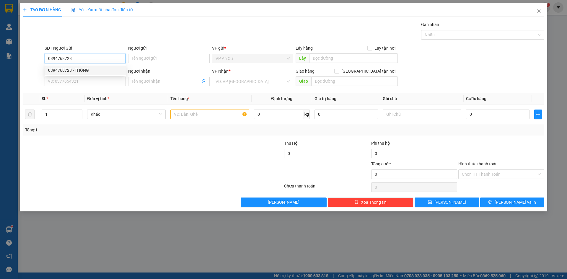
type input "PHƯƠNG"
type input "20.000"
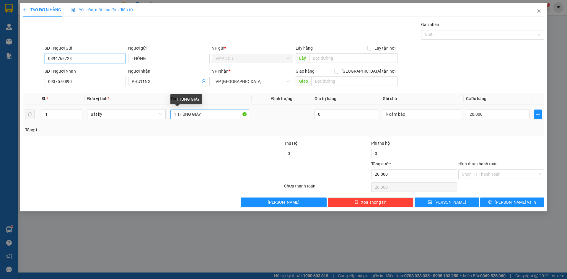
type input "0394768728"
click at [205, 114] on input "1 THÙNG GIẤY" at bounding box center [209, 114] width 79 height 9
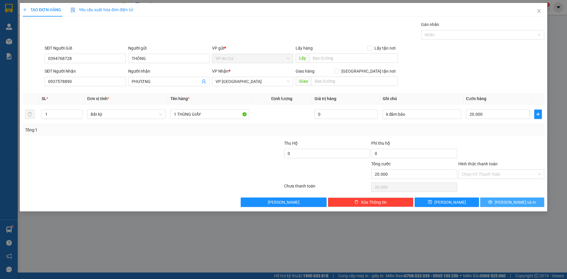
click at [525, 202] on button "[PERSON_NAME] và In" at bounding box center [512, 202] width 64 height 9
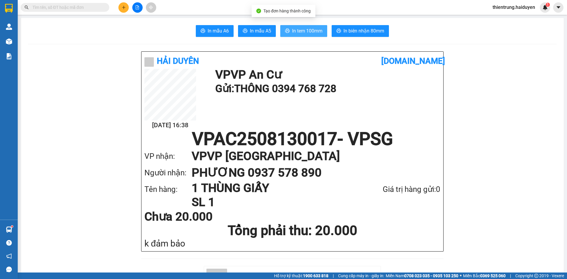
click at [310, 35] on span "In tem 100mm" at bounding box center [307, 30] width 30 height 7
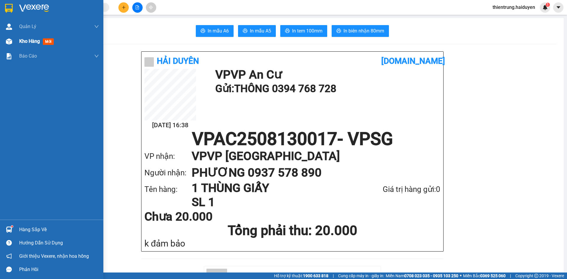
click at [26, 42] on span "Kho hàng" at bounding box center [29, 41] width 21 height 6
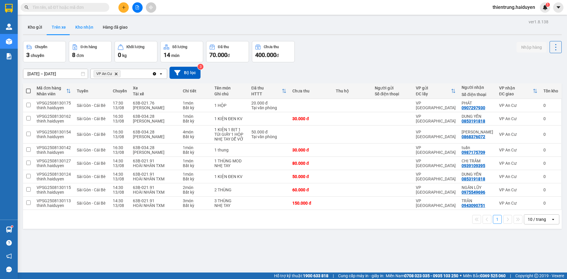
click at [88, 28] on button "Kho nhận" at bounding box center [84, 27] width 27 height 14
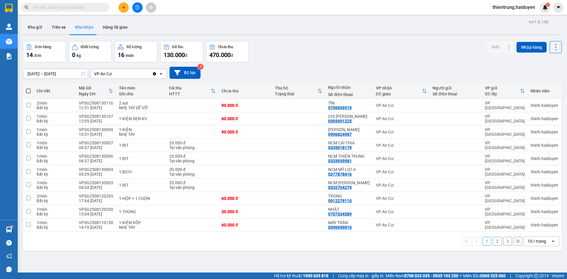
click at [493, 241] on button "2" at bounding box center [497, 241] width 9 height 9
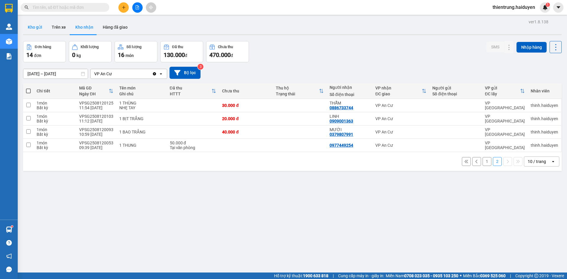
click at [35, 30] on button "Kho gửi" at bounding box center [35, 27] width 24 height 14
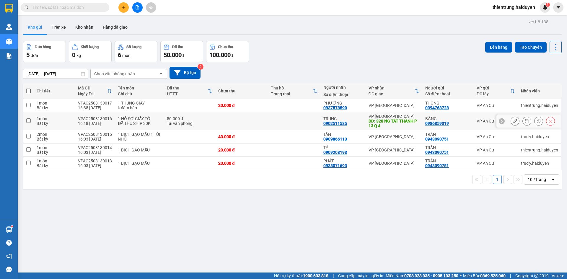
click at [525, 121] on icon at bounding box center [527, 121] width 4 height 4
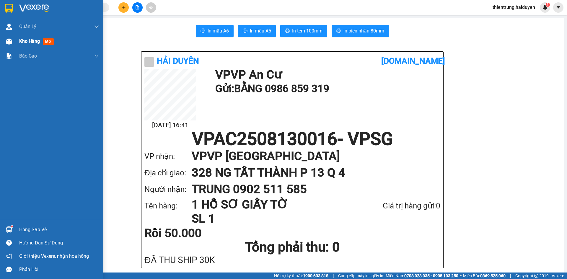
click at [29, 40] on span "Kho hàng" at bounding box center [29, 41] width 21 height 6
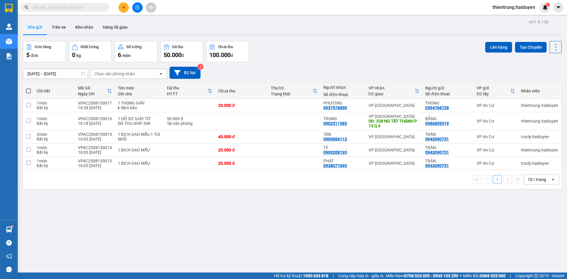
click at [30, 92] on span at bounding box center [28, 91] width 5 height 5
click at [28, 88] on input "checkbox" at bounding box center [28, 88] width 0 height 0
checkbox input "true"
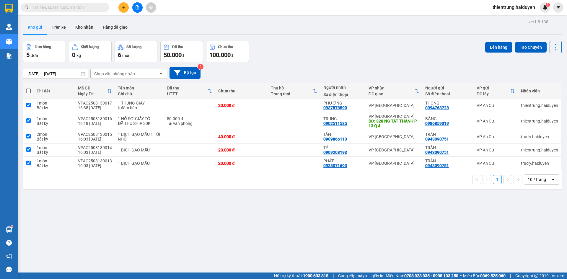
checkbox input "true"
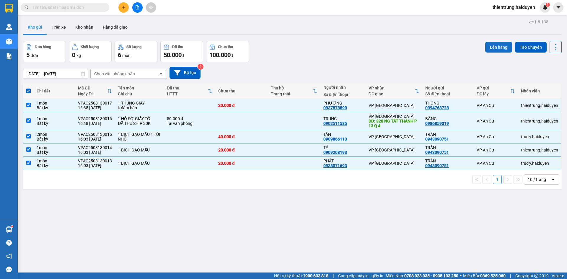
click at [495, 45] on button "Lên hàng" at bounding box center [498, 47] width 27 height 11
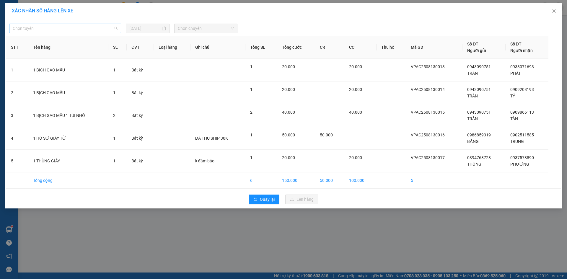
click at [78, 30] on span "Chọn tuyến" at bounding box center [65, 28] width 105 height 9
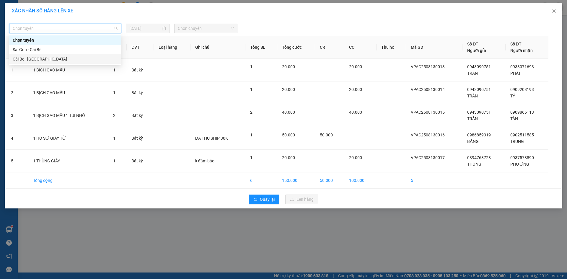
click at [36, 60] on div "Cái Bè - Sài Gòn" at bounding box center [65, 59] width 105 height 6
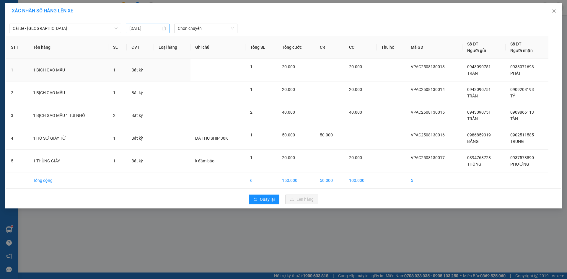
click at [165, 29] on div "[DATE]" at bounding box center [147, 28] width 37 height 6
type input "[DATE]"
click at [167, 81] on div "13" at bounding box center [166, 80] width 7 height 7
click at [194, 29] on span "Chọn chuyến" at bounding box center [206, 28] width 56 height 9
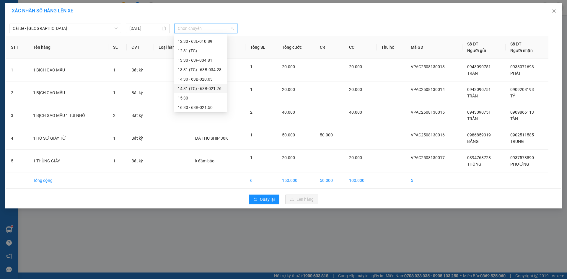
scroll to position [151, 0]
click at [206, 106] on div "16:30 - 63B-021.50" at bounding box center [201, 106] width 46 height 6
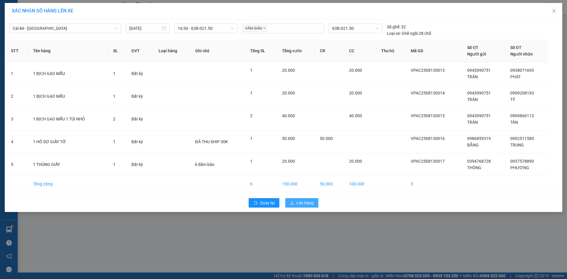
click at [308, 200] on span "Lên hàng" at bounding box center [305, 203] width 17 height 6
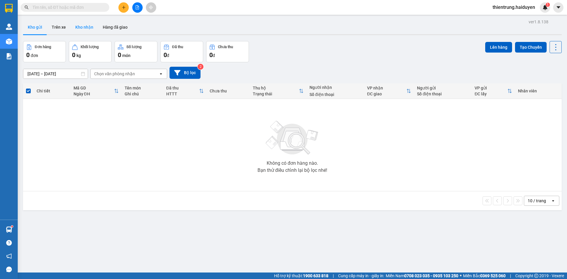
click at [77, 28] on button "Kho nhận" at bounding box center [84, 27] width 27 height 14
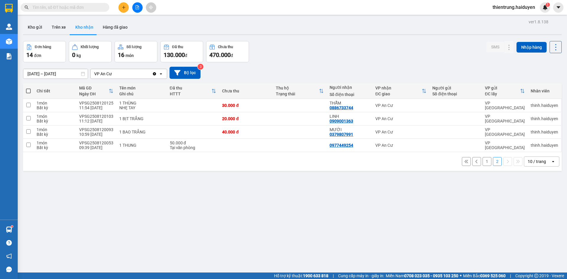
click at [484, 162] on button "1" at bounding box center [487, 161] width 9 height 9
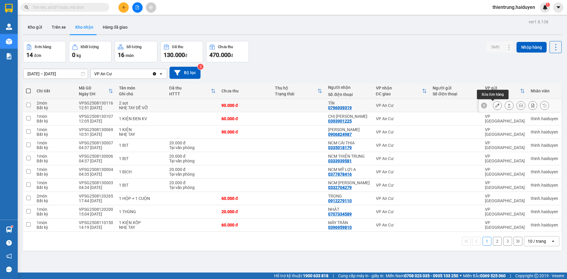
click at [495, 106] on icon at bounding box center [497, 105] width 4 height 4
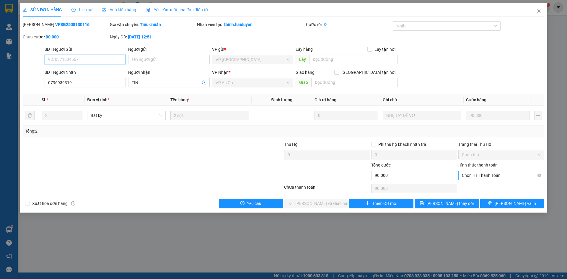
click at [485, 177] on span "Chọn HT Thanh Toán" at bounding box center [501, 175] width 79 height 9
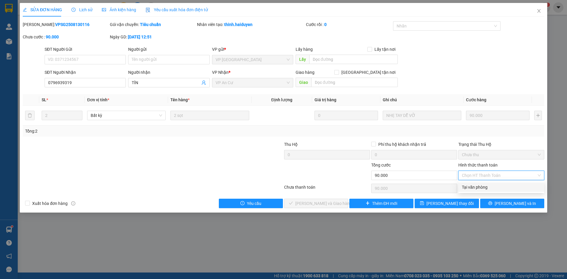
click at [484, 188] on div "Tại văn phòng" at bounding box center [501, 187] width 79 height 6
type input "0"
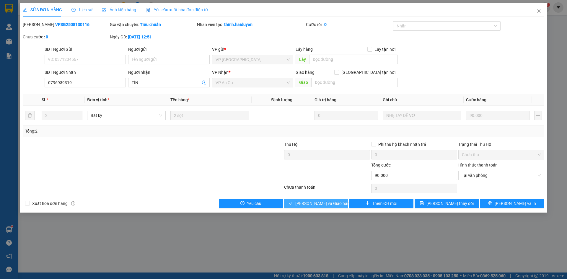
click at [313, 208] on button "[PERSON_NAME] và Giao hàng" at bounding box center [316, 203] width 64 height 9
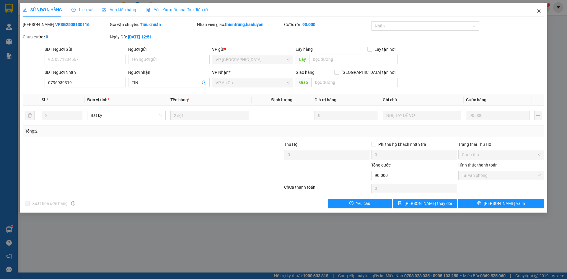
click at [539, 10] on icon "close" at bounding box center [539, 11] width 5 height 5
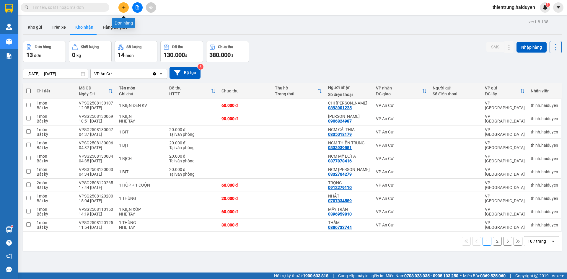
click at [124, 6] on icon "plus" at bounding box center [124, 7] width 4 height 4
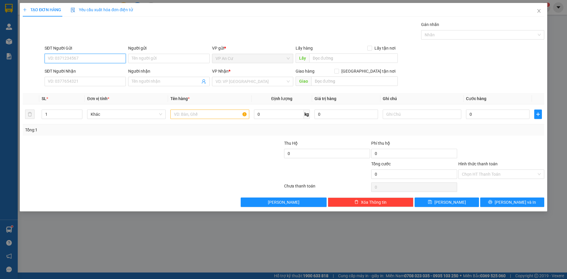
click at [77, 58] on input "SĐT Người Gửi" at bounding box center [85, 58] width 81 height 9
click at [539, 10] on icon "close" at bounding box center [539, 11] width 5 height 5
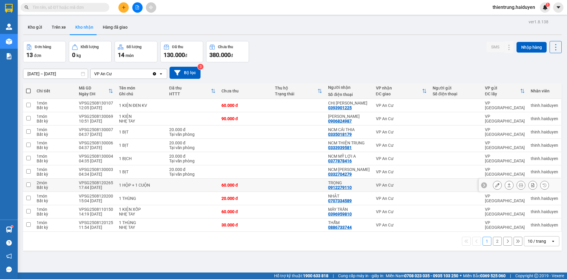
click at [495, 185] on icon at bounding box center [497, 185] width 4 height 4
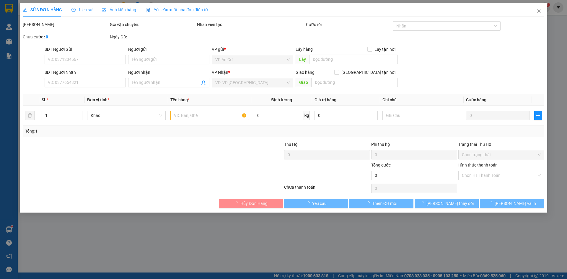
type input "0912279110"
type input "TRỌNG"
type input "60.000"
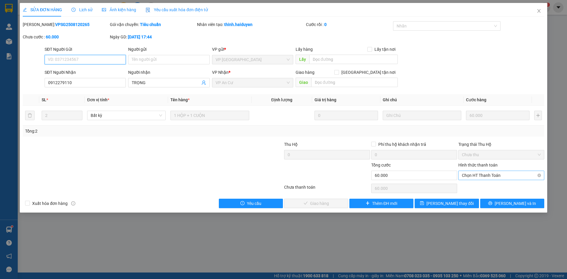
click at [486, 178] on span "Chọn HT Thanh Toán" at bounding box center [501, 175] width 79 height 9
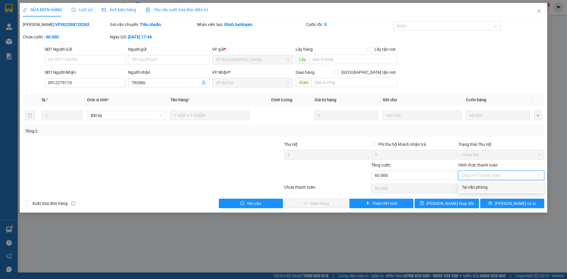
drag, startPoint x: 483, startPoint y: 187, endPoint x: 358, endPoint y: 202, distance: 125.5
click at [481, 188] on div "Tại văn phòng" at bounding box center [501, 187] width 79 height 6
type input "0"
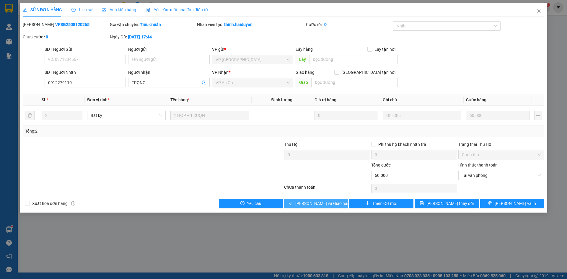
click at [322, 206] on span "[PERSON_NAME] và Giao hàng" at bounding box center [323, 203] width 57 height 6
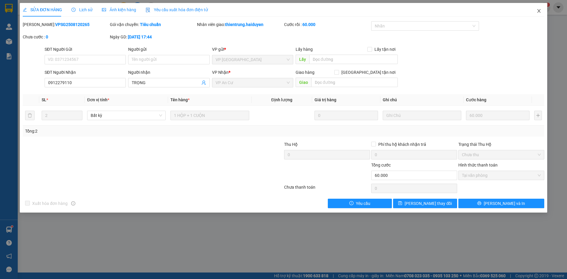
click at [539, 11] on icon "close" at bounding box center [539, 11] width 5 height 5
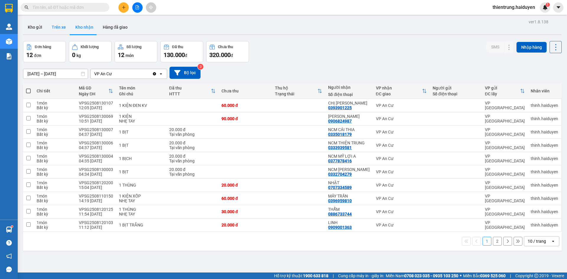
click at [63, 31] on button "Trên xe" at bounding box center [59, 27] width 24 height 14
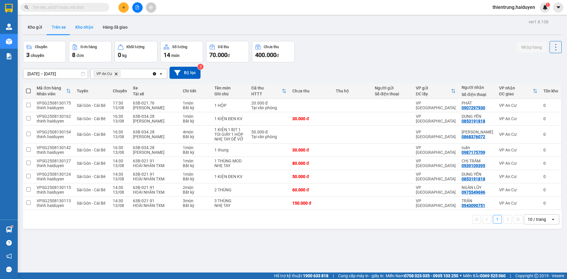
click at [84, 29] on button "Kho nhận" at bounding box center [84, 27] width 27 height 14
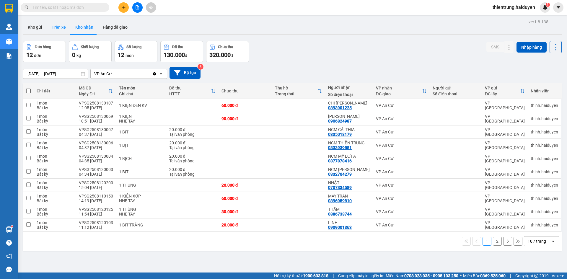
click at [58, 30] on button "Trên xe" at bounding box center [59, 27] width 24 height 14
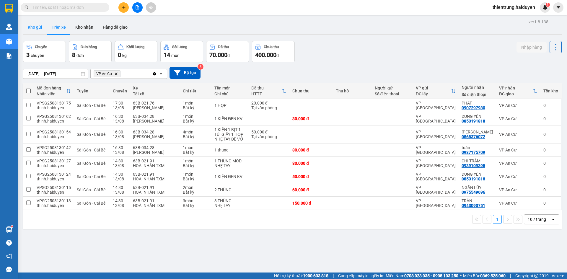
click at [37, 30] on button "Kho gửi" at bounding box center [35, 27] width 24 height 14
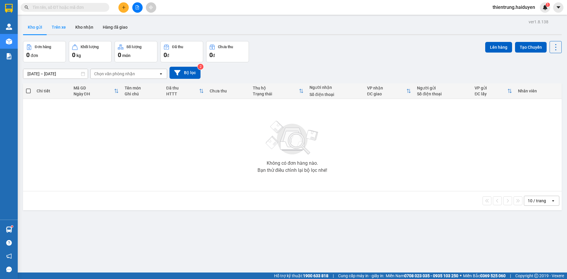
click at [50, 32] on button "Trên xe" at bounding box center [59, 27] width 24 height 14
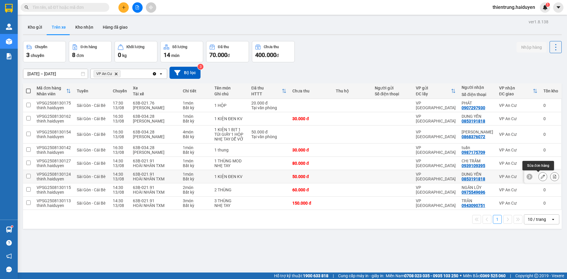
click at [539, 176] on button at bounding box center [543, 177] width 8 height 10
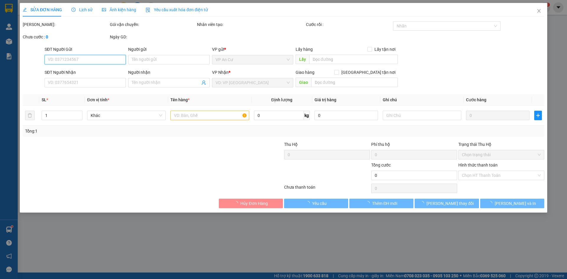
type input "0853191818"
type input "DUNG YẾN"
type input "50.000"
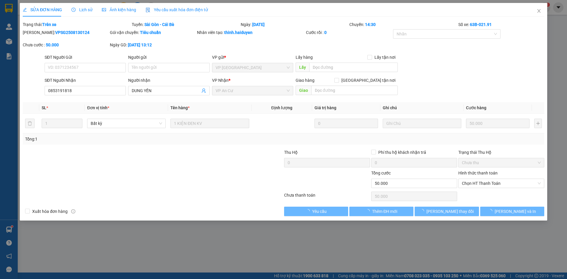
click at [86, 13] on div "Lịch sử" at bounding box center [81, 10] width 21 height 14
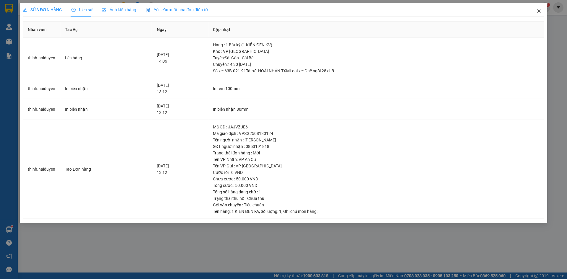
click at [536, 11] on span "Close" at bounding box center [539, 11] width 17 height 17
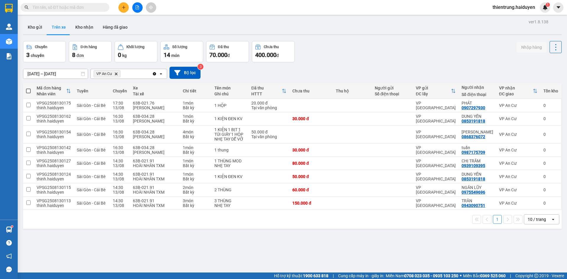
click at [389, 248] on div "ver 1.8.138 Kho gửi Trên xe Kho nhận Hàng đã giao Chuyến 3 chuyến Đơn hàng 8 đơ…" at bounding box center [293, 157] width 544 height 279
click at [122, 6] on icon "plus" at bounding box center [124, 7] width 4 height 4
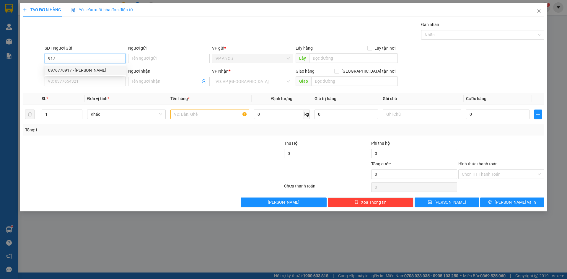
click at [95, 70] on div "0976770917 - LAI" at bounding box center [85, 70] width 74 height 6
type input "0976770917"
type input "LAI"
type input "0798389994"
type input "KHẢI HOÀN"
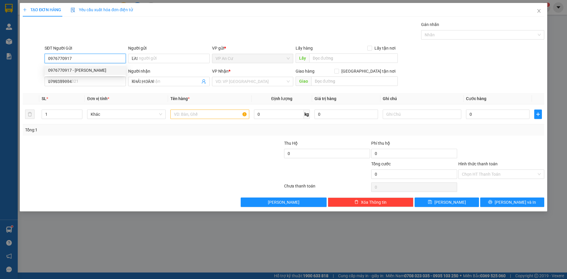
type input "20.000"
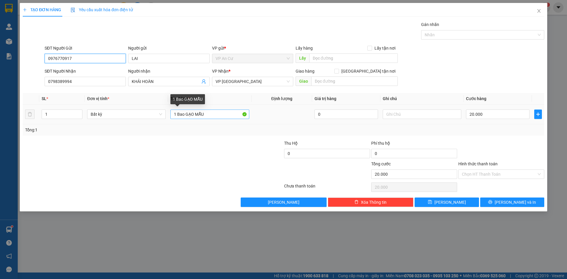
type input "0976770917"
drag, startPoint x: 183, startPoint y: 115, endPoint x: 180, endPoint y: 116, distance: 3.3
click at [180, 116] on input "1 Bao GẠO MẪU" at bounding box center [209, 114] width 79 height 9
type input "1 BỊCH GẠO MẪU"
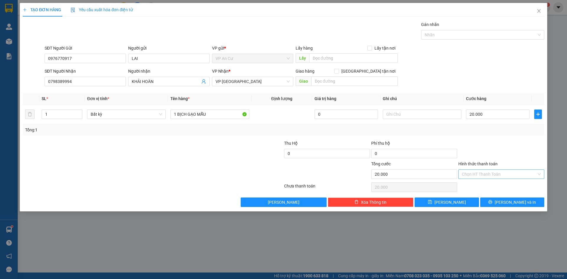
click at [506, 175] on input "Hình thức thanh toán" at bounding box center [499, 174] width 75 height 9
click at [501, 186] on div "Tại văn phòng" at bounding box center [501, 186] width 79 height 6
type input "0"
click at [511, 203] on span "[PERSON_NAME] và In" at bounding box center [515, 202] width 41 height 6
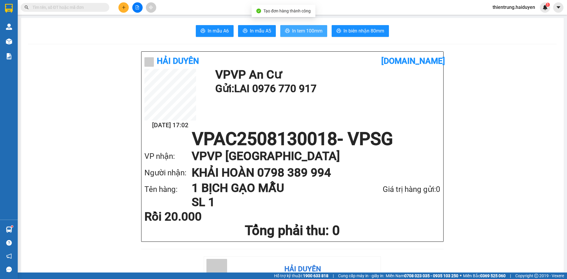
click at [292, 32] on span "In tem 100mm" at bounding box center [307, 30] width 30 height 7
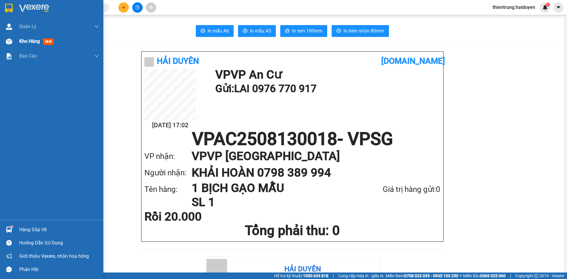
click at [15, 44] on div "Kho hàng mới" at bounding box center [51, 41] width 103 height 15
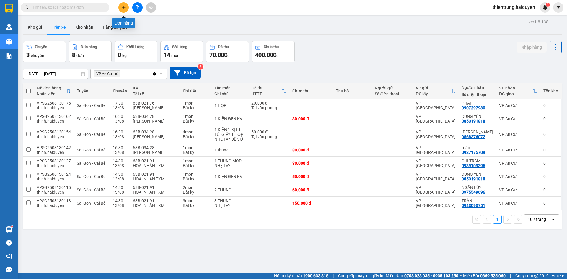
click at [125, 8] on icon "plus" at bounding box center [124, 7] width 4 height 4
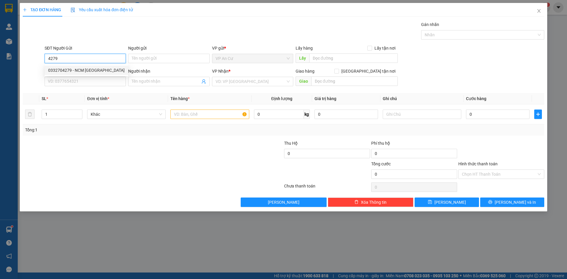
click at [91, 72] on div "0332704279 - NCM [GEOGRAPHIC_DATA]" at bounding box center [86, 70] width 77 height 6
type input "0332704279"
type input "NCM [PERSON_NAME]"
type input "0937040848"
type input "LABO [GEOGRAPHIC_DATA]"
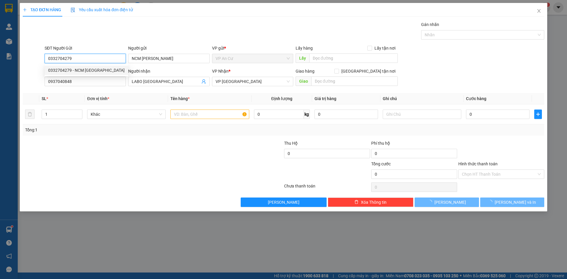
type input "20.000"
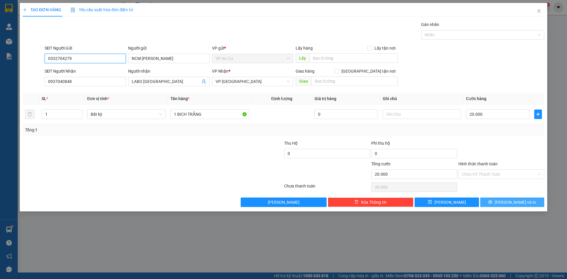
type input "0332704279"
click at [514, 203] on span "[PERSON_NAME] và In" at bounding box center [515, 202] width 41 height 6
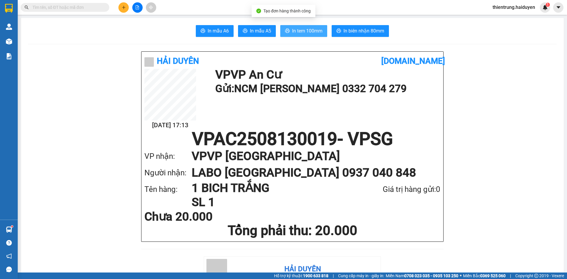
click at [293, 27] on button "In tem 100mm" at bounding box center [303, 31] width 47 height 12
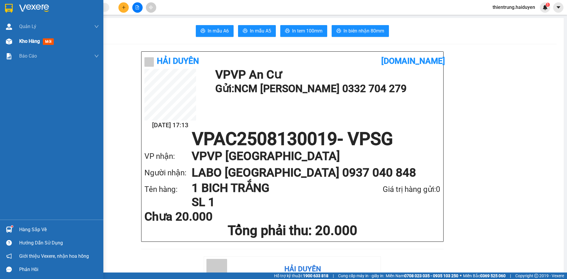
click at [25, 39] on span "Kho hàng" at bounding box center [29, 41] width 21 height 6
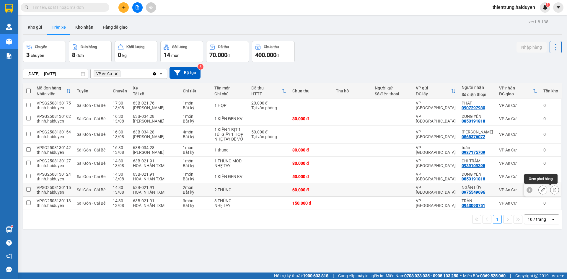
click at [553, 189] on icon at bounding box center [555, 190] width 4 height 4
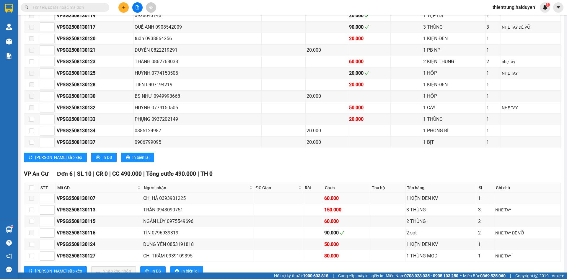
scroll to position [469, 0]
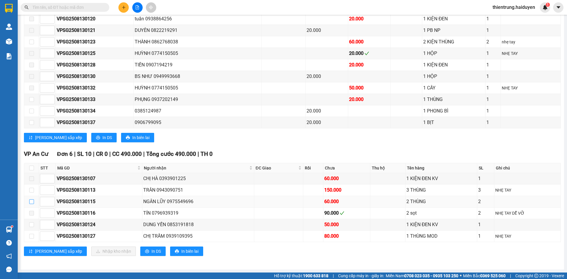
click at [31, 201] on input "checkbox" at bounding box center [31, 201] width 5 height 5
checkbox input "true"
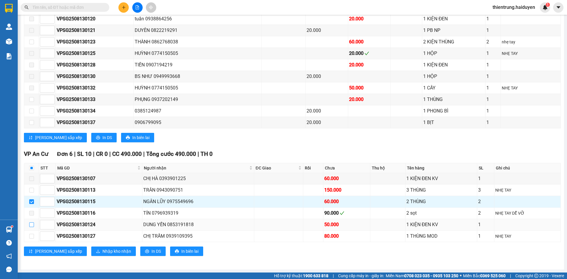
click at [31, 225] on input "checkbox" at bounding box center [31, 224] width 5 height 5
checkbox input "true"
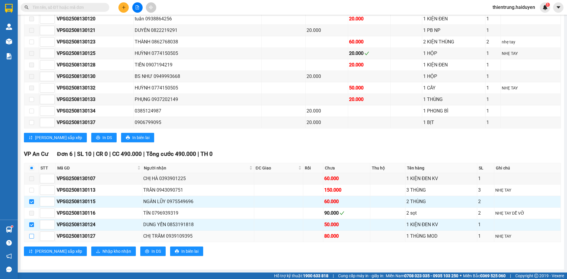
click at [32, 237] on input "checkbox" at bounding box center [31, 236] width 5 height 5
checkbox input "true"
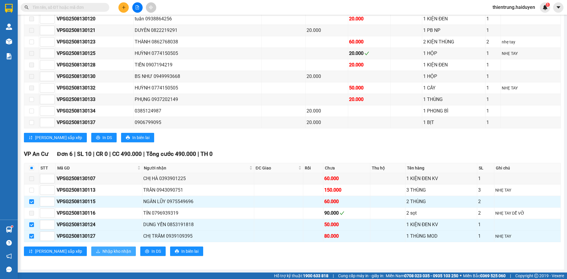
click at [103, 253] on span "Nhập kho nhận" at bounding box center [117, 251] width 29 height 6
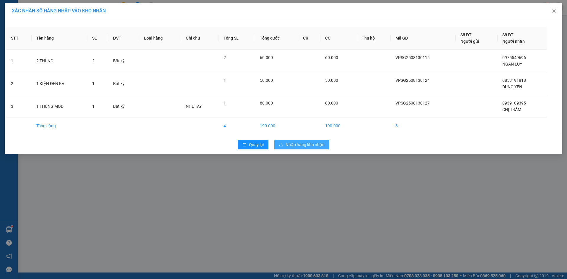
drag, startPoint x: 298, startPoint y: 146, endPoint x: 306, endPoint y: 203, distance: 57.9
click at [298, 146] on span "Nhập hàng kho nhận" at bounding box center [305, 145] width 39 height 6
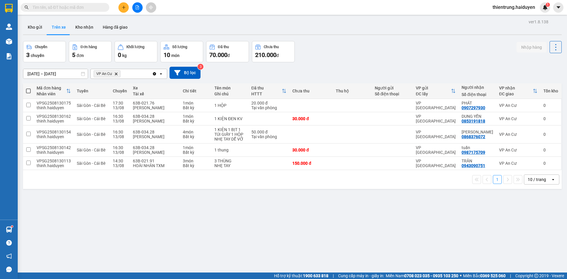
drag, startPoint x: 154, startPoint y: 230, endPoint x: 156, endPoint y: 214, distance: 16.3
click at [154, 230] on div "ver 1.8.138 Kho gửi Trên xe Kho nhận Hàng đã giao Chuyến 3 chuyến Đơn hàng 5 đơ…" at bounding box center [293, 157] width 544 height 279
click at [41, 29] on button "Kho gửi" at bounding box center [35, 27] width 24 height 14
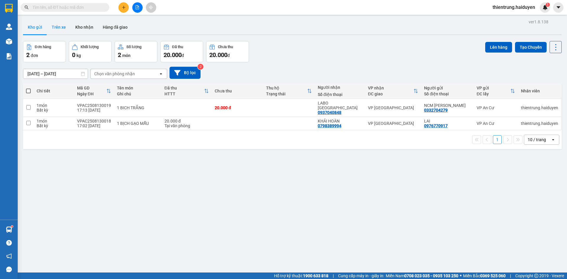
click at [51, 28] on button "Trên xe" at bounding box center [59, 27] width 24 height 14
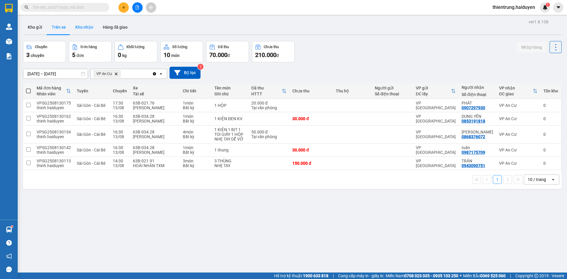
click at [87, 29] on button "Kho nhận" at bounding box center [84, 27] width 27 height 14
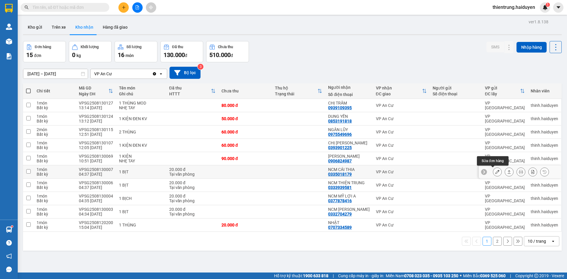
click at [495, 171] on icon at bounding box center [497, 172] width 4 height 4
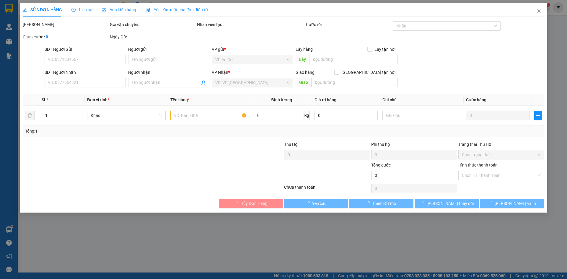
type input "0335018179"
type input "NCM CÁI THIA"
type input "20.000"
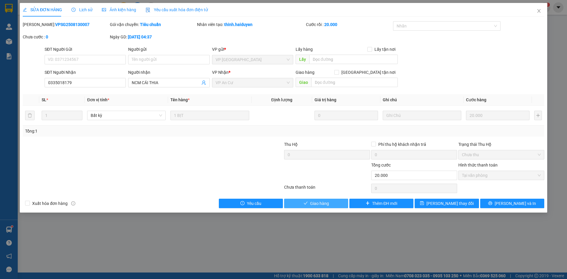
click at [316, 205] on span "Giao hàng" at bounding box center [319, 203] width 19 height 6
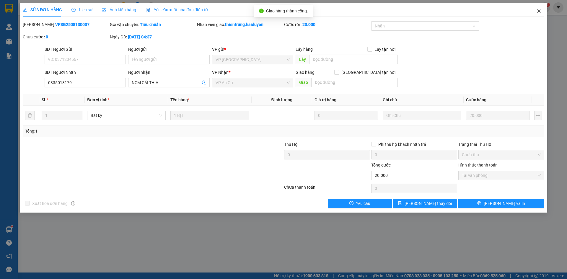
click at [537, 11] on icon "close" at bounding box center [539, 11] width 5 height 5
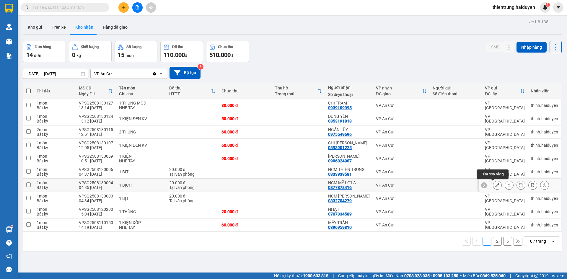
click at [495, 186] on icon at bounding box center [497, 185] width 4 height 4
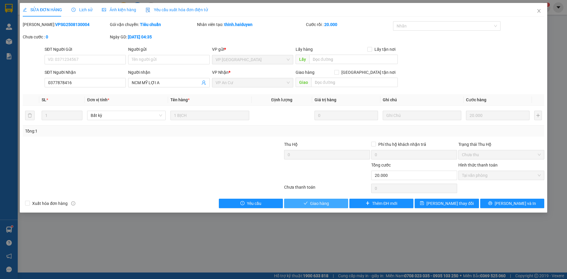
click at [319, 203] on span "Giao hàng" at bounding box center [319, 203] width 19 height 6
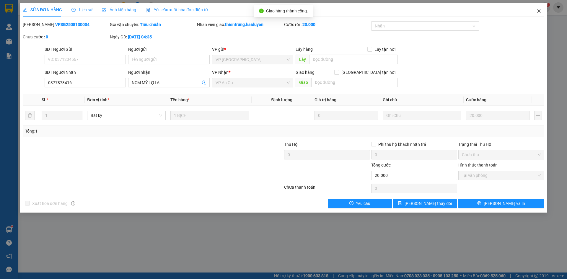
click at [540, 9] on span "Close" at bounding box center [539, 11] width 17 height 17
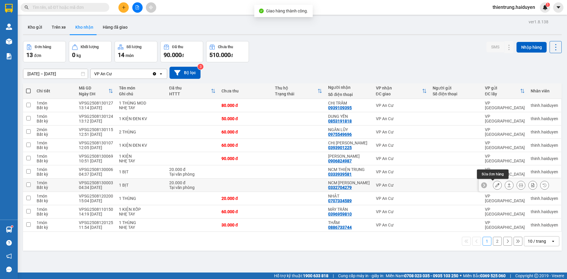
click at [495, 185] on icon at bounding box center [497, 185] width 4 height 4
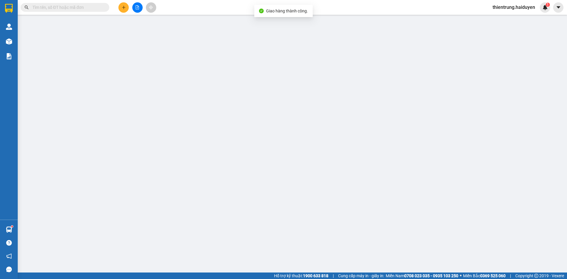
type input "0332704279"
type input "NCM [PERSON_NAME]"
type input "20.000"
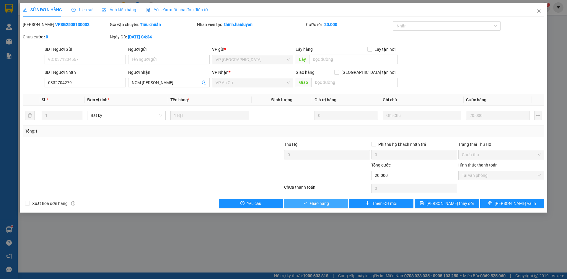
click at [312, 203] on span "Giao hàng" at bounding box center [319, 203] width 19 height 6
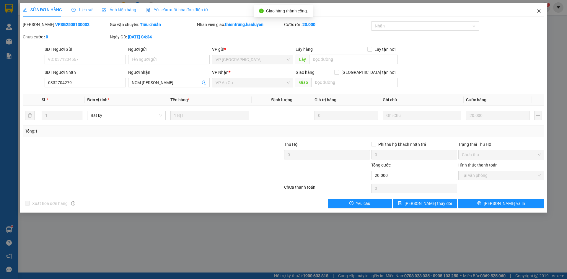
click at [540, 11] on icon "close" at bounding box center [539, 11] width 5 height 5
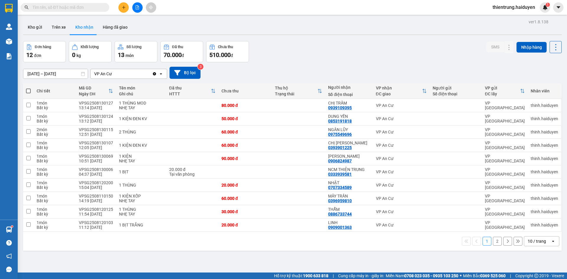
click at [493, 241] on button "2" at bounding box center [497, 241] width 9 height 9
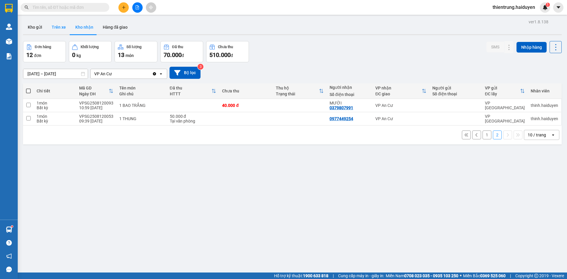
click at [61, 27] on button "Trên xe" at bounding box center [59, 27] width 24 height 14
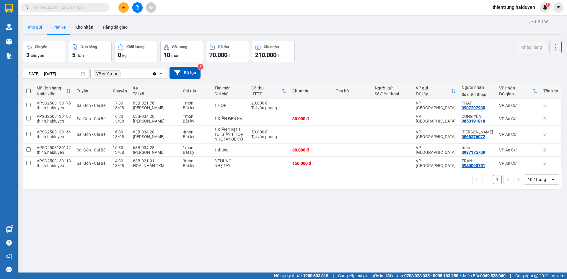
click at [41, 28] on button "Kho gửi" at bounding box center [35, 27] width 24 height 14
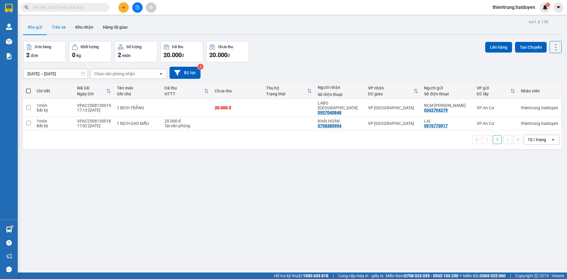
click at [63, 25] on button "Trên xe" at bounding box center [59, 27] width 24 height 14
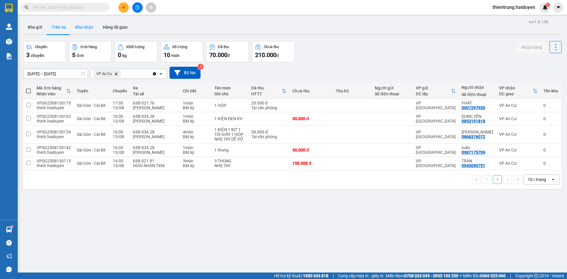
click at [87, 30] on button "Kho nhận" at bounding box center [84, 27] width 27 height 14
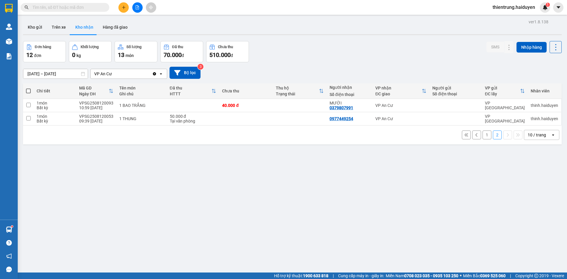
click at [92, 6] on input "text" at bounding box center [67, 7] width 70 height 6
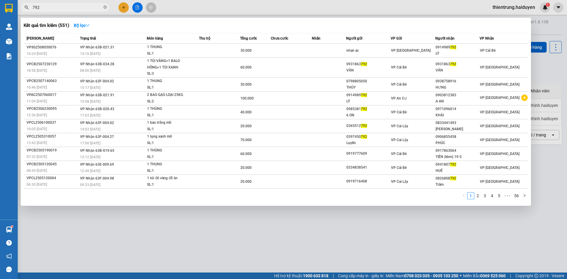
type input "792"
click at [486, 197] on link "3" at bounding box center [485, 196] width 6 height 6
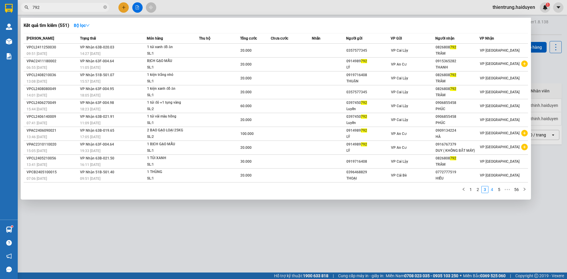
click at [492, 190] on link "4" at bounding box center [492, 189] width 6 height 6
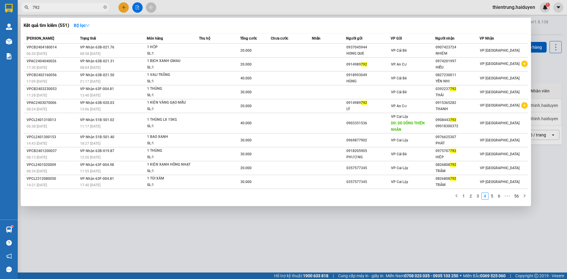
click at [473, 243] on div at bounding box center [283, 139] width 567 height 279
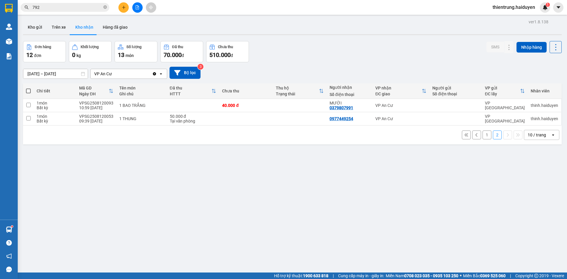
drag, startPoint x: 147, startPoint y: 183, endPoint x: 129, endPoint y: 158, distance: 30.8
click at [146, 182] on div "ver 1.8.138 Kho gửi Trên xe Kho nhận Hàng đã giao Đơn hàng 12 đơn Khối lượng 0 …" at bounding box center [293, 157] width 544 height 279
click at [61, 31] on button "Trên xe" at bounding box center [59, 27] width 24 height 14
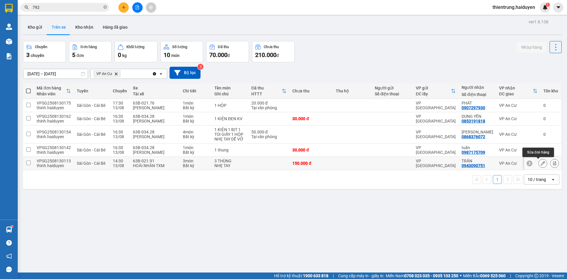
click at [541, 164] on icon at bounding box center [543, 163] width 4 height 4
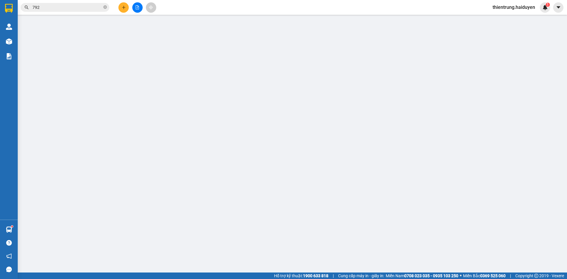
type input "0943090751"
type input "TRÂN"
type input "150.000"
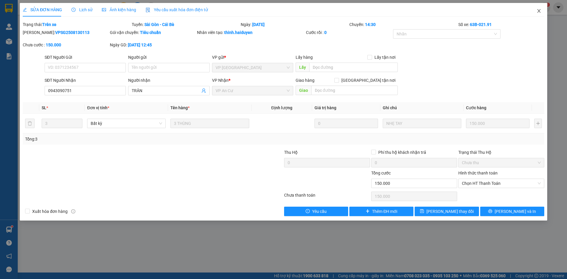
click at [539, 10] on icon "close" at bounding box center [538, 11] width 3 height 4
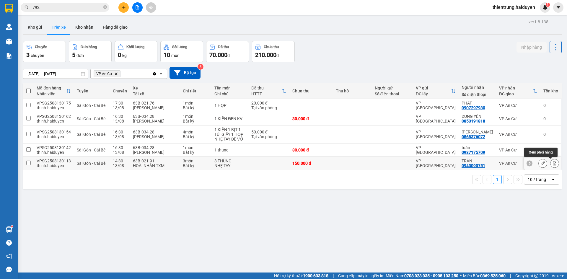
click at [553, 164] on icon at bounding box center [555, 163] width 4 height 4
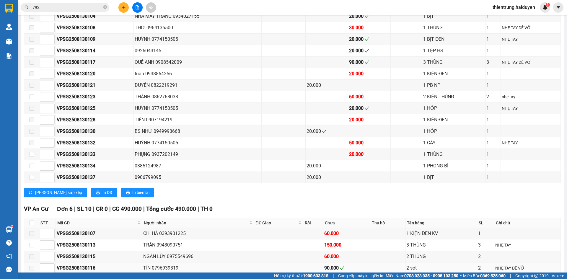
scroll to position [469, 0]
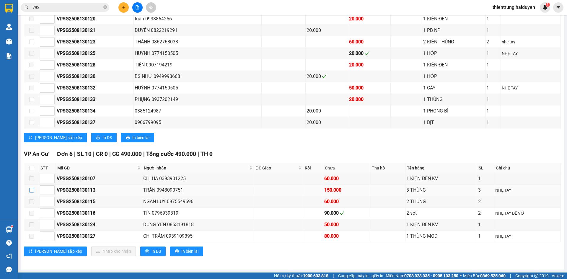
click at [32, 191] on input "checkbox" at bounding box center [31, 190] width 5 height 5
checkbox input "true"
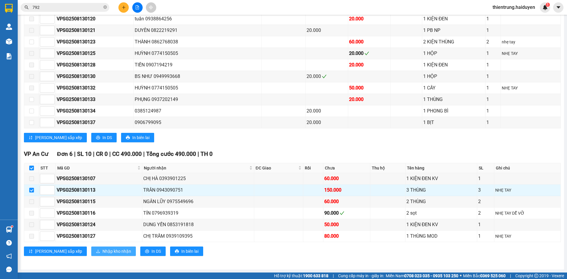
click at [103, 251] on span "Nhập kho nhận" at bounding box center [117, 251] width 29 height 6
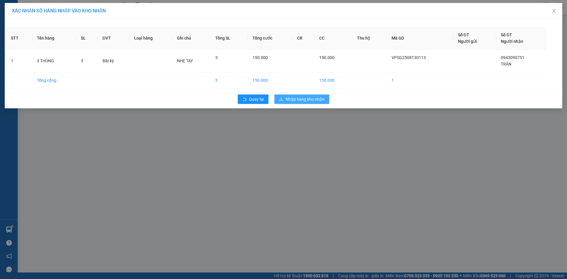
click at [311, 102] on span "Nhập hàng kho nhận" at bounding box center [305, 99] width 39 height 6
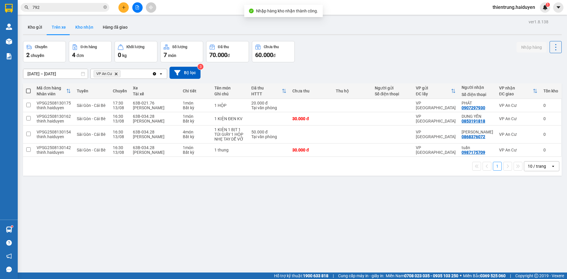
click at [81, 28] on button "Kho nhận" at bounding box center [84, 27] width 27 height 14
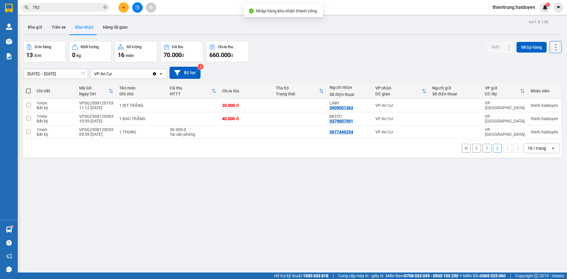
click at [484, 149] on button "1" at bounding box center [487, 148] width 9 height 9
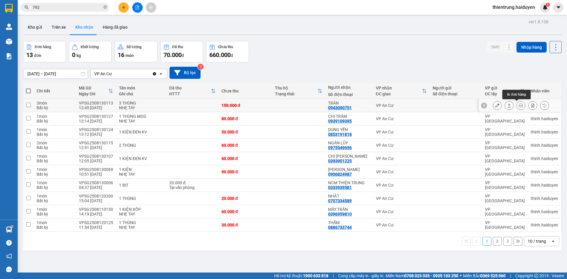
click at [519, 106] on icon at bounding box center [521, 105] width 4 height 4
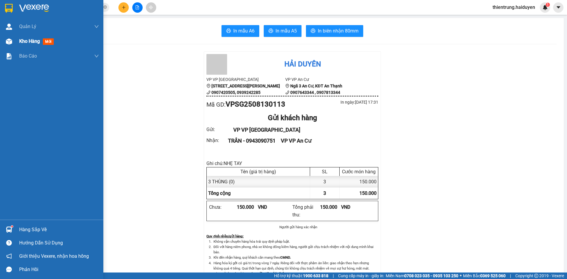
click at [25, 42] on span "Kho hàng" at bounding box center [29, 41] width 21 height 6
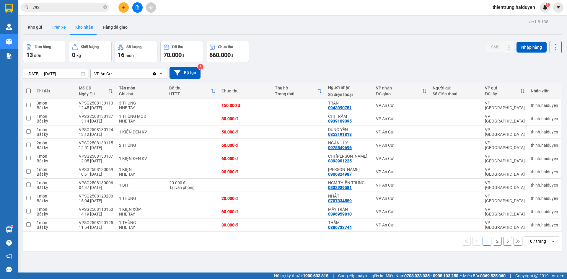
click at [59, 25] on button "Trên xe" at bounding box center [59, 27] width 24 height 14
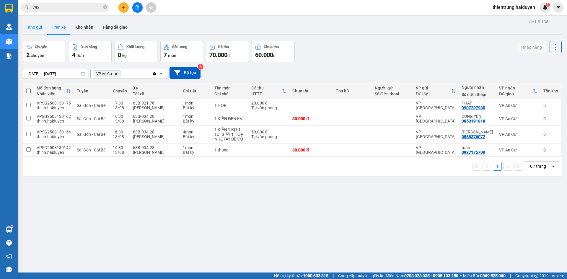
click at [31, 29] on button "Kho gửi" at bounding box center [35, 27] width 24 height 14
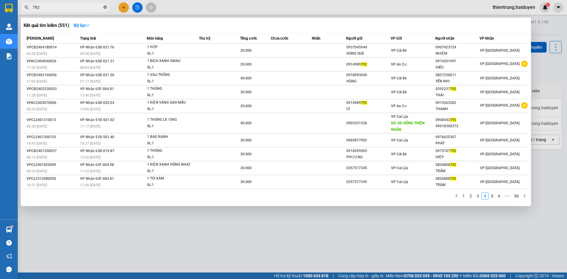
click at [106, 7] on icon "close-circle" at bounding box center [105, 7] width 4 height 4
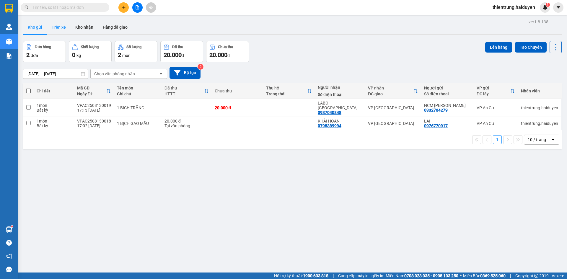
click at [58, 29] on button "Trên xe" at bounding box center [59, 27] width 24 height 14
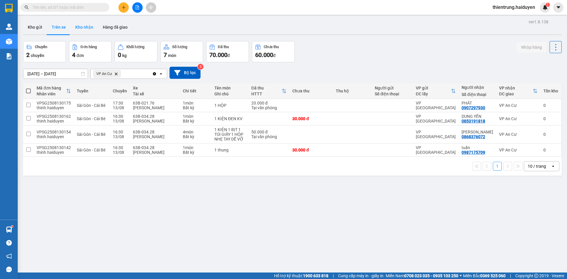
click at [81, 30] on button "Kho nhận" at bounding box center [84, 27] width 27 height 14
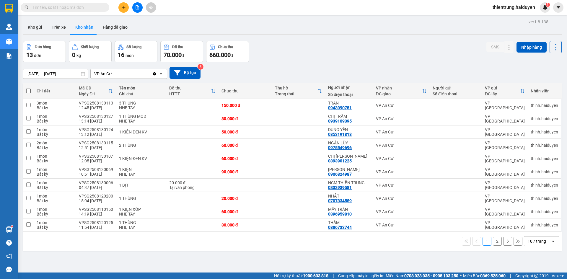
click at [373, 46] on div "Đơn hàng 13 đơn Khối lượng 0 kg Số lượng 16 món Đã thu 70.000 đ Chưa thu 660.00…" at bounding box center [292, 51] width 539 height 21
click at [58, 28] on button "Trên xe" at bounding box center [59, 27] width 24 height 14
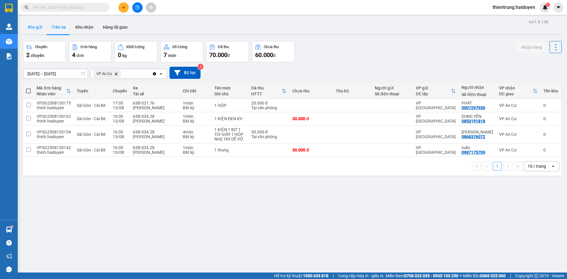
click at [37, 25] on button "Kho gửi" at bounding box center [35, 27] width 24 height 14
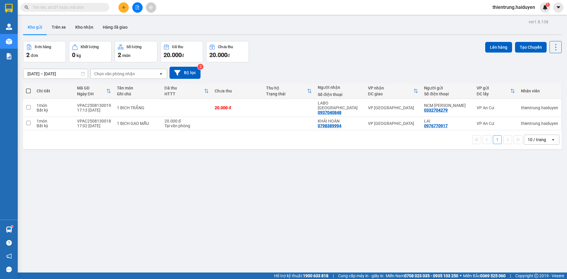
drag, startPoint x: 313, startPoint y: 191, endPoint x: 315, endPoint y: 167, distance: 24.0
click at [313, 180] on div "ver 1.8.138 Kho gửi Trên xe Kho nhận Hàng đã giao Đơn hàng 2 đơn Khối lượng 0 k…" at bounding box center [293, 157] width 544 height 279
click at [55, 30] on button "Trên xe" at bounding box center [59, 27] width 24 height 14
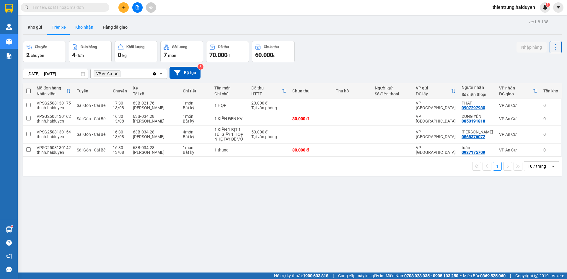
click at [87, 29] on button "Kho nhận" at bounding box center [84, 27] width 27 height 14
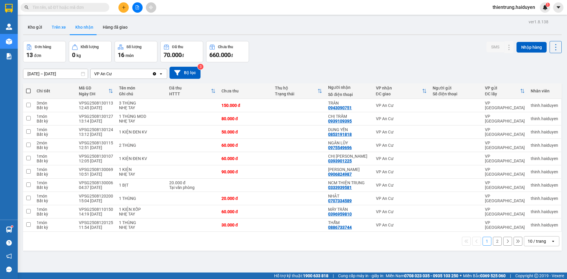
click at [56, 28] on button "Trên xe" at bounding box center [59, 27] width 24 height 14
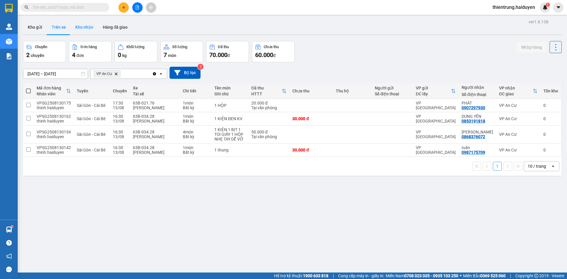
click at [84, 28] on button "Kho nhận" at bounding box center [84, 27] width 27 height 14
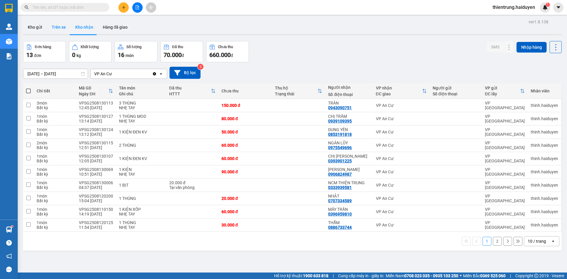
click at [55, 30] on button "Trên xe" at bounding box center [59, 27] width 24 height 14
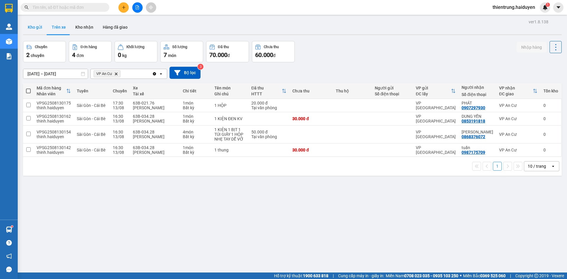
click at [34, 27] on button "Kho gửi" at bounding box center [35, 27] width 24 height 14
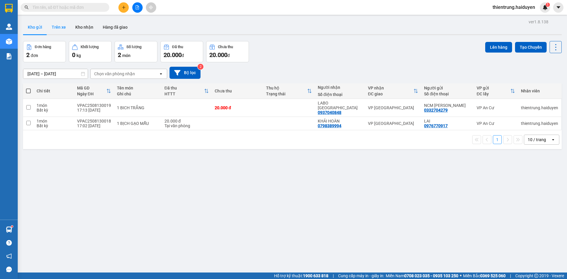
click at [55, 32] on button "Trên xe" at bounding box center [59, 27] width 24 height 14
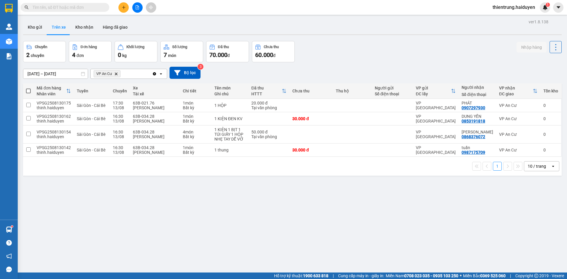
drag, startPoint x: 382, startPoint y: 218, endPoint x: 123, endPoint y: 59, distance: 304.2
click at [375, 217] on div "ver 1.8.138 Kho gửi Trên xe Kho nhận Hàng đã giao Chuyến 2 chuyến Đơn hàng 4 đơ…" at bounding box center [293, 157] width 544 height 279
click at [83, 28] on button "Kho nhận" at bounding box center [84, 27] width 27 height 14
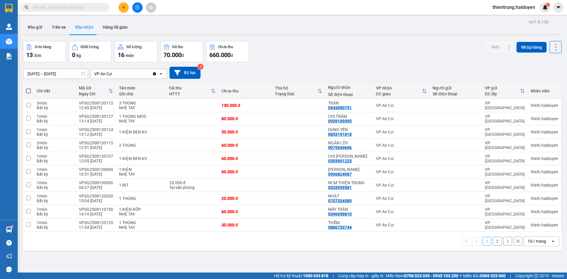
drag, startPoint x: 398, startPoint y: 265, endPoint x: 441, endPoint y: 253, distance: 44.3
click at [399, 265] on div "ver 1.8.138 Kho gửi Trên xe Kho nhận Hàng đã giao Đơn hàng 13 đơn Khối lượng 0 …" at bounding box center [293, 157] width 544 height 279
click at [493, 243] on button "2" at bounding box center [497, 241] width 9 height 9
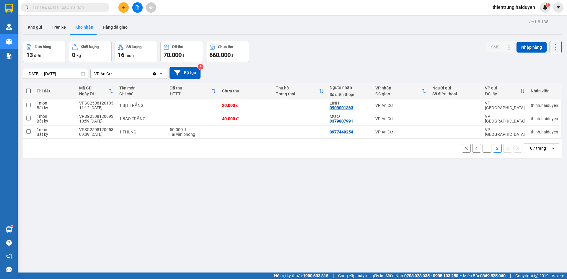
click at [485, 149] on button "1" at bounding box center [487, 148] width 9 height 9
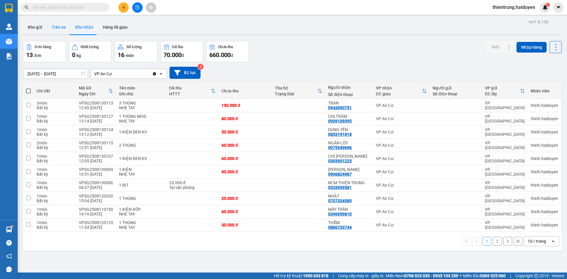
click at [57, 26] on button "Trên xe" at bounding box center [59, 27] width 24 height 14
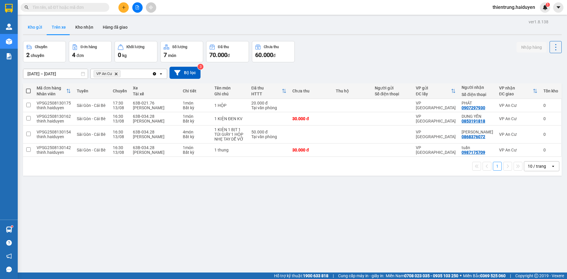
click at [25, 26] on button "Kho gửi" at bounding box center [35, 27] width 24 height 14
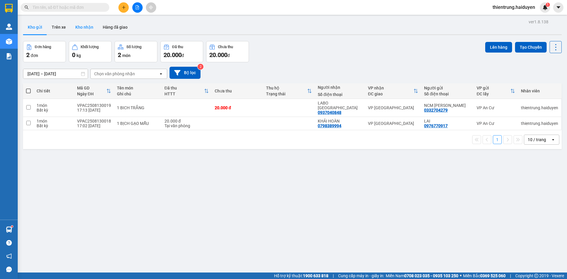
click at [74, 27] on button "Kho nhận" at bounding box center [84, 27] width 27 height 14
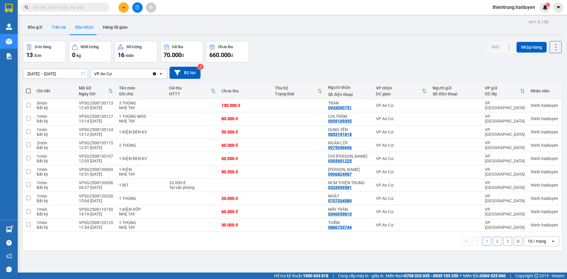
click at [56, 24] on button "Trên xe" at bounding box center [59, 27] width 24 height 14
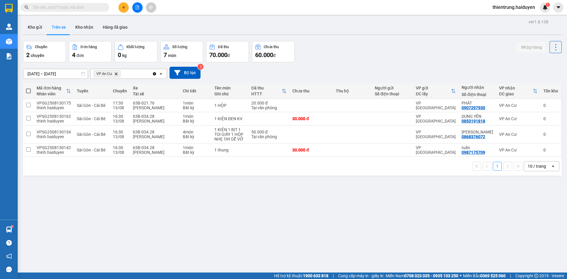
click at [122, 6] on icon "plus" at bounding box center [124, 7] width 4 height 4
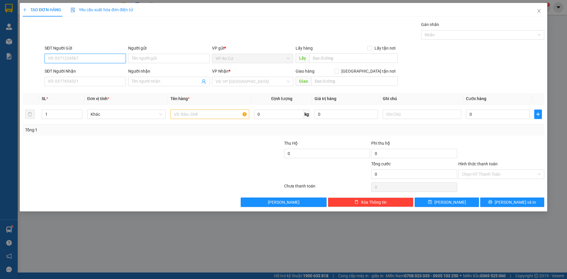
click at [92, 61] on input "SĐT Người Gửi" at bounding box center [85, 58] width 81 height 9
click at [76, 58] on input "SĐT Người Gửi" at bounding box center [85, 58] width 81 height 9
type input "0355640808"
click at [84, 71] on div "0355640808 - THẢO" at bounding box center [85, 70] width 74 height 6
type input "THẢO"
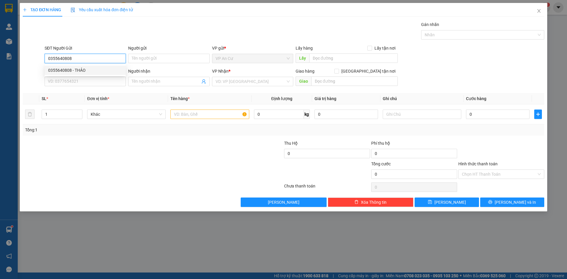
type input "0985245014"
type input "VŨ"
type input "20.000"
type input "0355640808"
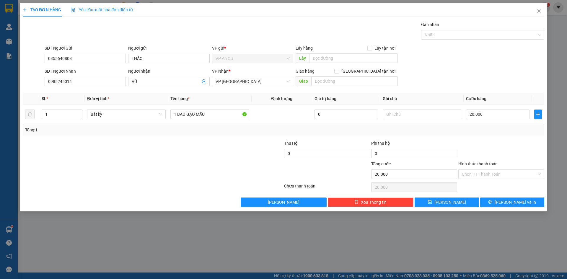
drag, startPoint x: 185, startPoint y: 156, endPoint x: 227, endPoint y: 93, distance: 75.2
click at [186, 156] on div at bounding box center [109, 150] width 174 height 21
click at [151, 201] on div "Lưu nháp Xóa Thông tin [PERSON_NAME] và In" at bounding box center [283, 202] width 523 height 9
click at [488, 174] on input "Hình thức thanh toán" at bounding box center [499, 174] width 75 height 9
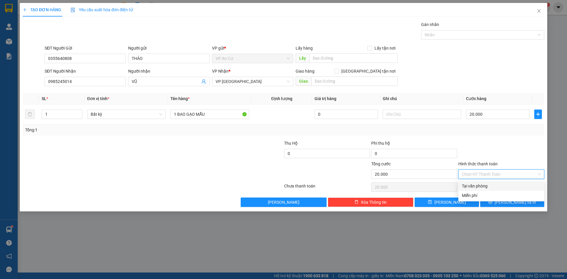
click at [486, 186] on div "Tại văn phòng" at bounding box center [501, 186] width 79 height 6
type input "20.000"
click at [523, 206] on button "[PERSON_NAME] và In" at bounding box center [512, 202] width 64 height 9
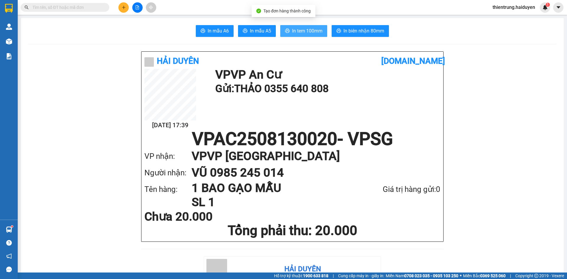
click at [305, 27] on button "In tem 100mm" at bounding box center [303, 31] width 47 height 12
click at [360, 154] on h1 "VP VP [GEOGRAPHIC_DATA]" at bounding box center [310, 156] width 237 height 17
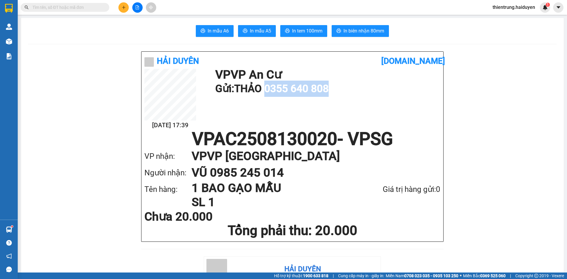
drag, startPoint x: 334, startPoint y: 90, endPoint x: 269, endPoint y: 87, distance: 65.0
click at [269, 87] on h1 "Gửi: THẢO 0355 640 808" at bounding box center [326, 89] width 222 height 16
copy h1 "0355 640 808"
click at [183, 180] on div "Người nhận: VŨ 0985 245 014" at bounding box center [292, 173] width 296 height 17
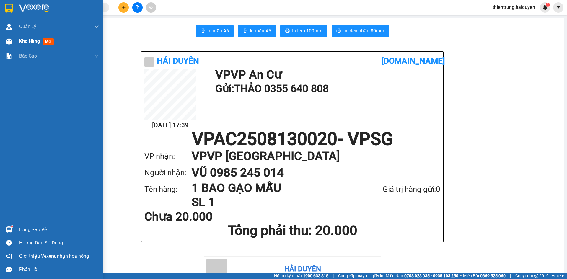
click at [30, 42] on span "Kho hàng" at bounding box center [29, 41] width 21 height 6
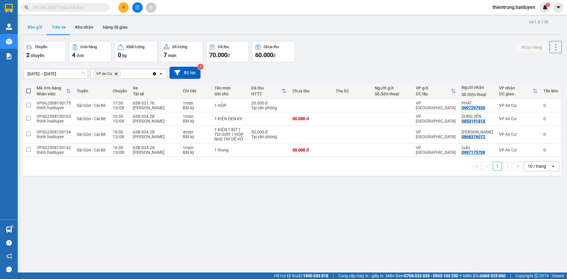
click at [32, 28] on button "Kho gửi" at bounding box center [35, 27] width 24 height 14
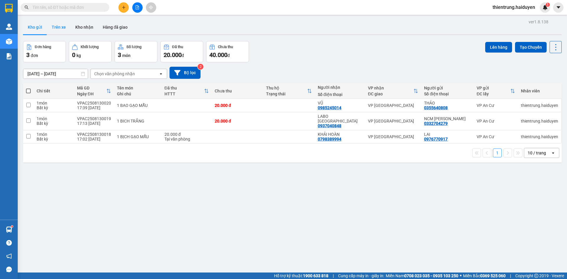
click at [56, 28] on button "Trên xe" at bounding box center [59, 27] width 24 height 14
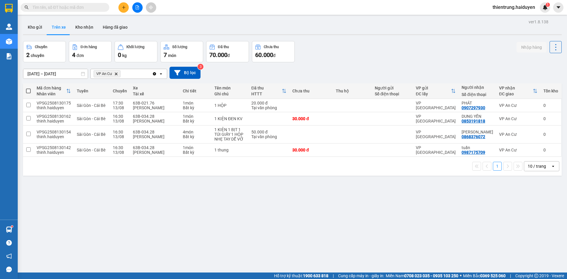
click at [119, 6] on button at bounding box center [123, 7] width 10 height 10
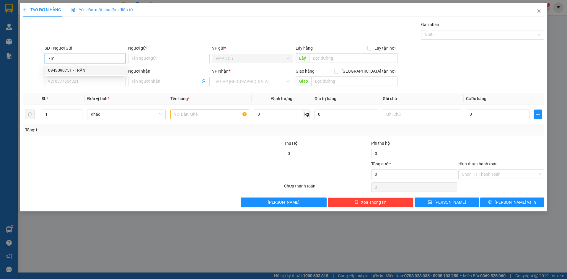
click at [76, 70] on div "0943090751 - TRÂN" at bounding box center [85, 70] width 74 height 6
type input "0943090751"
type input "TRÂN"
type input "0909866113"
type input "TÂN"
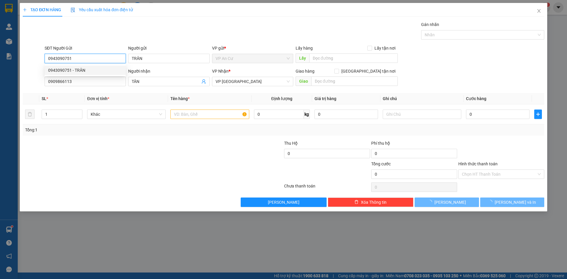
type input "40.000"
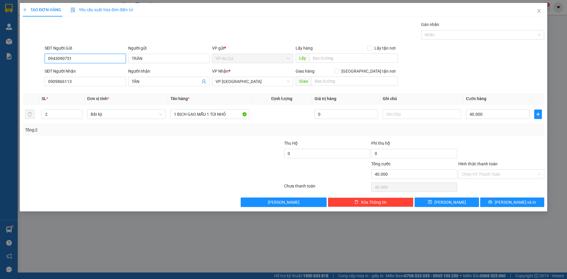
type input "0943090751"
click at [193, 165] on div at bounding box center [109, 171] width 174 height 21
click at [540, 10] on icon "close" at bounding box center [538, 11] width 3 height 4
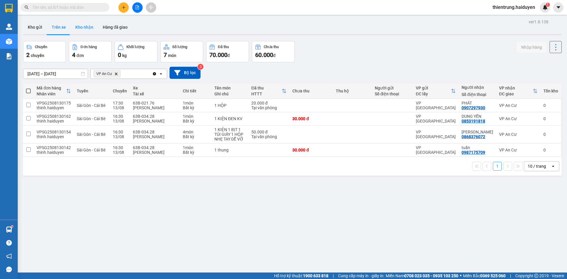
click at [91, 32] on button "Kho nhận" at bounding box center [84, 27] width 27 height 14
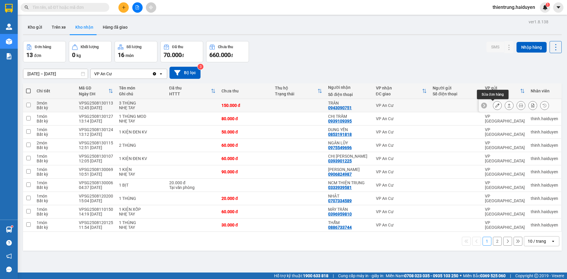
click at [495, 105] on button at bounding box center [497, 105] width 8 height 10
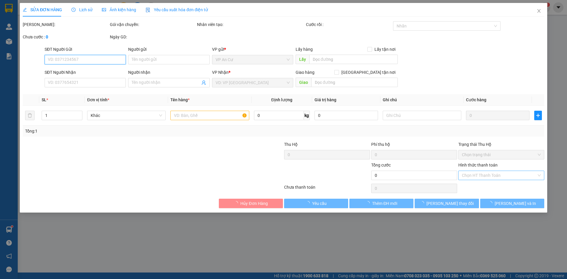
type input "0943090751"
type input "TRÂN"
type input "150.000"
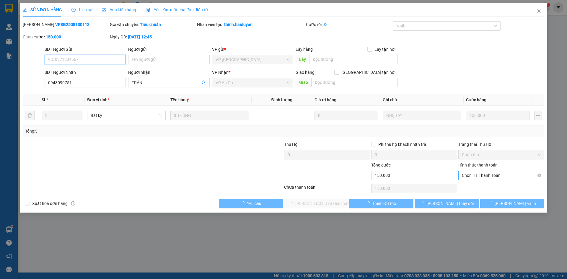
click at [497, 174] on span "Chọn HT Thanh Toán" at bounding box center [501, 175] width 79 height 9
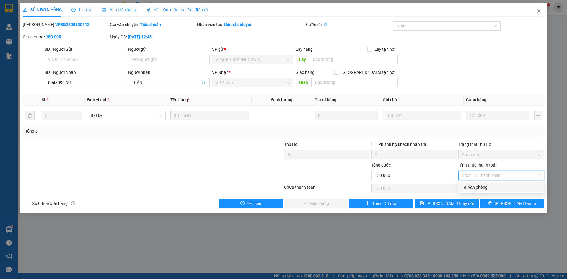
drag, startPoint x: 492, startPoint y: 186, endPoint x: 483, endPoint y: 189, distance: 10.2
click at [492, 186] on div "Tại văn phòng" at bounding box center [501, 187] width 79 height 6
type input "0"
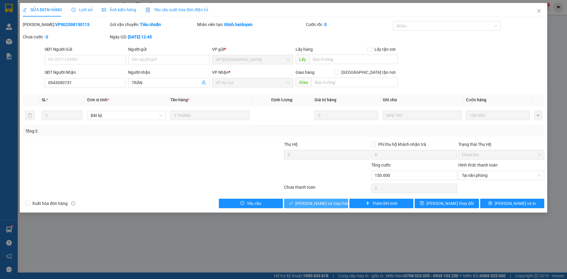
click at [330, 202] on span "[PERSON_NAME] và Giao hàng" at bounding box center [323, 203] width 57 height 6
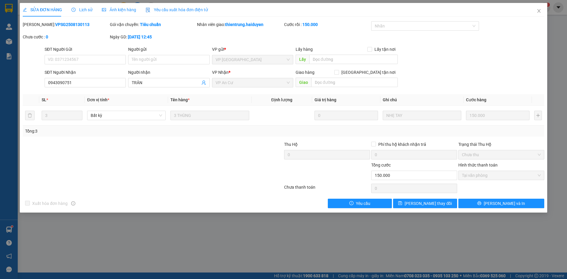
click at [194, 151] on div at bounding box center [109, 151] width 174 height 21
click at [541, 11] on icon "close" at bounding box center [539, 11] width 5 height 5
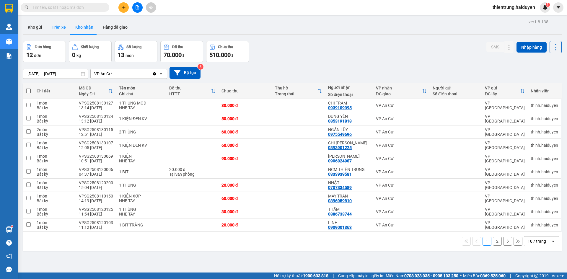
click at [65, 25] on button "Trên xe" at bounding box center [59, 27] width 24 height 14
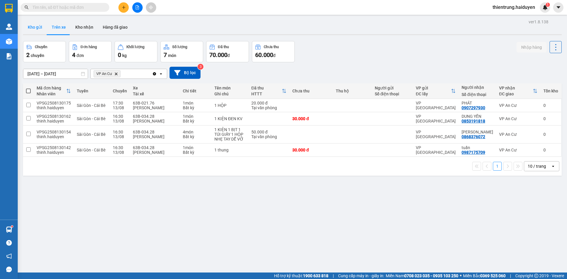
click at [38, 27] on button "Kho gửi" at bounding box center [35, 27] width 24 height 14
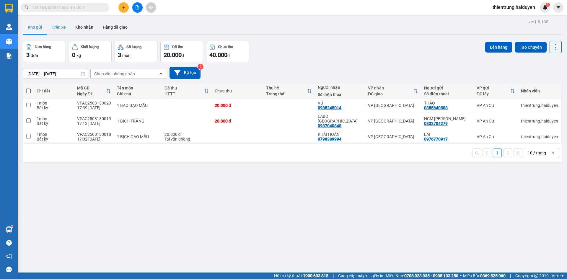
click at [67, 31] on button "Trên xe" at bounding box center [59, 27] width 24 height 14
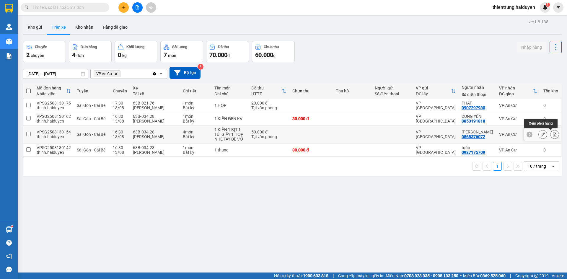
click at [551, 133] on button at bounding box center [555, 134] width 8 height 10
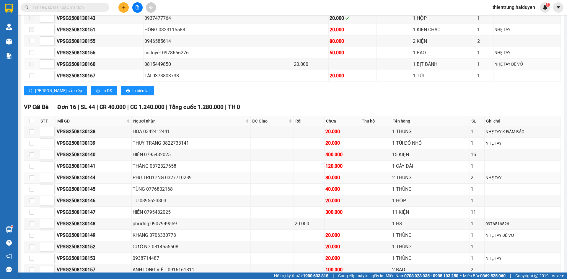
scroll to position [354, 0]
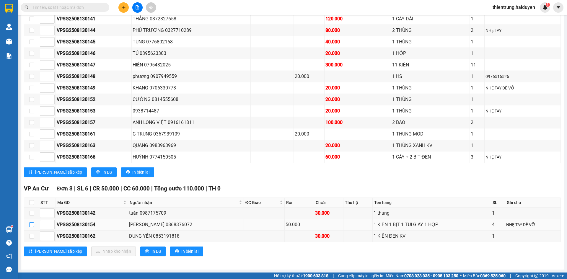
click at [32, 225] on input "checkbox" at bounding box center [31, 224] width 5 height 5
checkbox input "true"
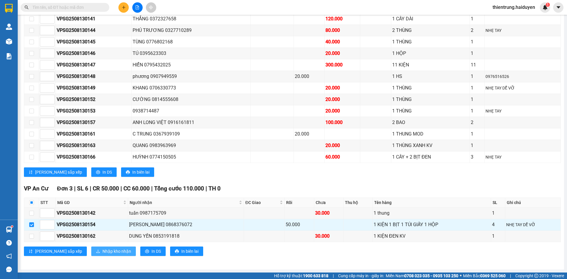
click at [103, 252] on span "Nhập kho nhận" at bounding box center [117, 251] width 29 height 6
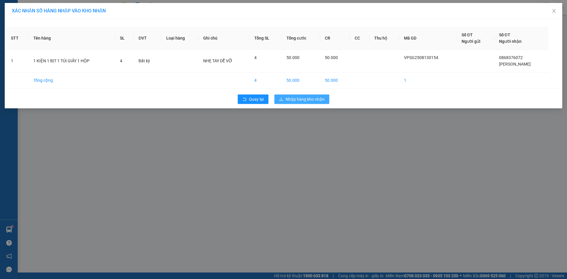
click at [306, 99] on span "Nhập hàng kho nhận" at bounding box center [305, 99] width 39 height 6
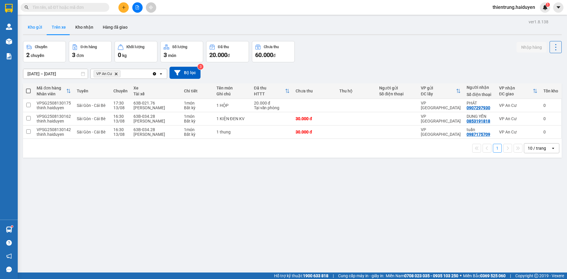
click at [36, 28] on button "Kho gửi" at bounding box center [35, 27] width 24 height 14
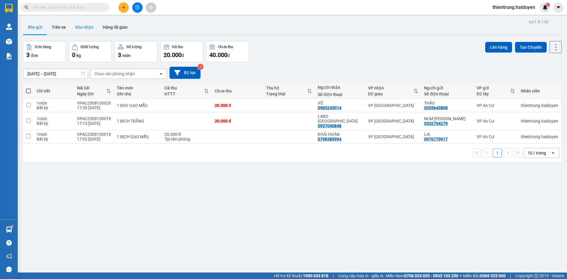
click at [87, 30] on button "Kho nhận" at bounding box center [84, 27] width 27 height 14
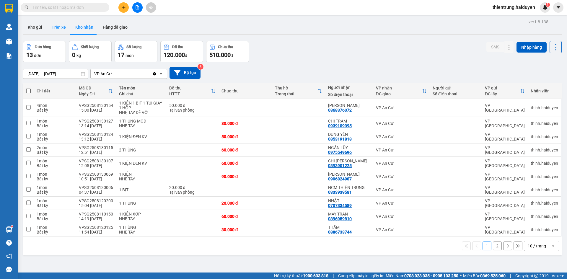
click at [65, 25] on button "Trên xe" at bounding box center [59, 27] width 24 height 14
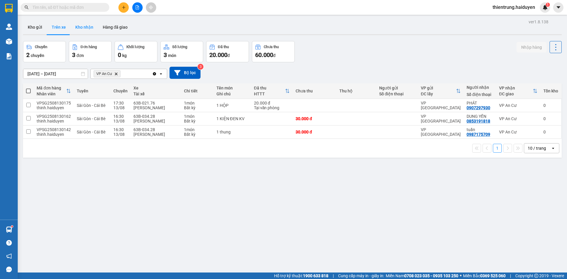
click at [90, 29] on button "Kho nhận" at bounding box center [84, 27] width 27 height 14
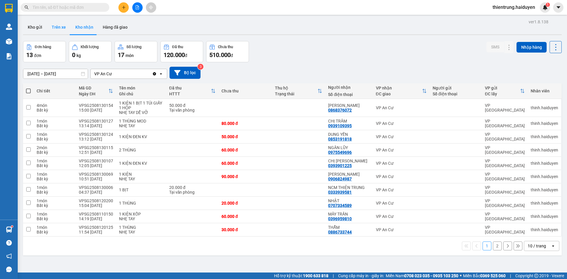
click at [57, 22] on button "Trên xe" at bounding box center [59, 27] width 24 height 14
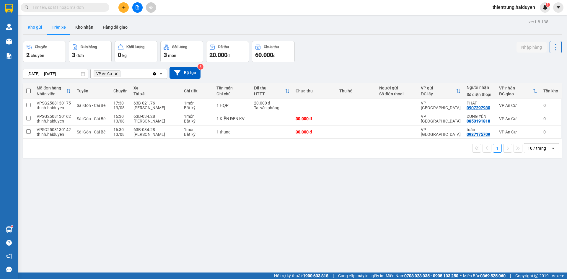
click at [34, 27] on button "Kho gửi" at bounding box center [35, 27] width 24 height 14
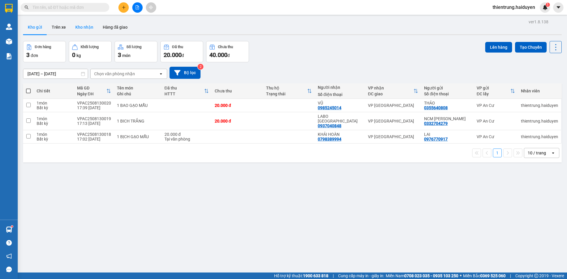
click at [87, 30] on button "Kho nhận" at bounding box center [84, 27] width 27 height 14
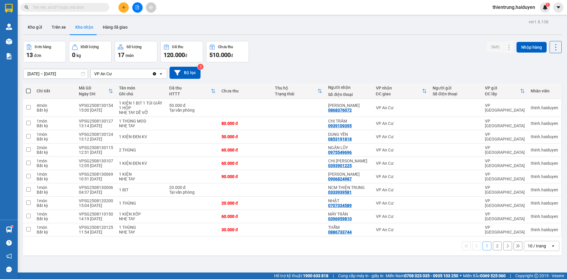
click at [428, 45] on div "Đơn hàng 13 đơn Khối lượng 0 kg Số lượng 17 món Đã thu 120.000 đ Chưa thu 510.0…" at bounding box center [292, 51] width 539 height 21
click at [367, 41] on div "ver 1.8.138 Kho gửi Trên xe Kho nhận Hàng đã giao Đơn hàng 13 đơn Khối lượng 0 …" at bounding box center [293, 157] width 544 height 279
click at [377, 52] on div "Đơn hàng 13 đơn Khối lượng 0 kg Số lượng 17 món Đã thu 120.000 đ Chưa thu 510.0…" at bounding box center [292, 51] width 539 height 21
click at [394, 55] on div "Đơn hàng 13 đơn Khối lượng 0 kg Số lượng 17 món Đã thu 120.000 đ Chưa thu 510.0…" at bounding box center [292, 51] width 539 height 21
click at [380, 45] on div "Đơn hàng 13 đơn Khối lượng 0 kg Số lượng 17 món Đã thu 120.000 đ Chưa thu 510.0…" at bounding box center [292, 51] width 539 height 21
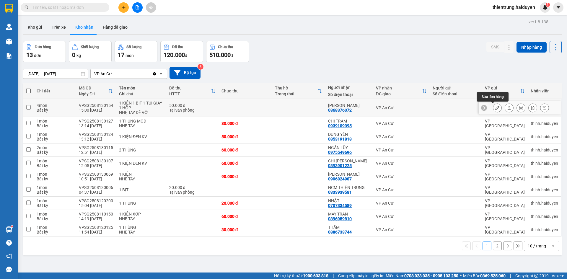
click at [495, 107] on icon at bounding box center [497, 108] width 4 height 4
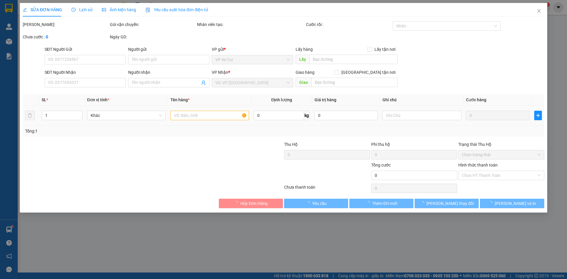
type input "0868376072"
type input "[PERSON_NAME]"
type input "50.000"
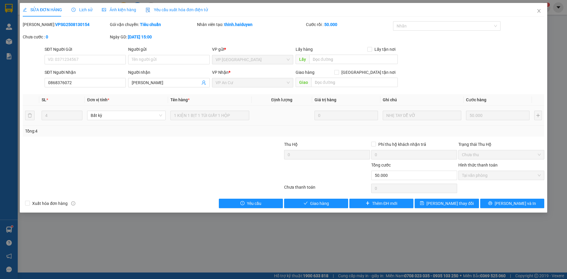
click at [180, 162] on div at bounding box center [109, 172] width 174 height 21
click at [319, 206] on span "Giao hàng" at bounding box center [319, 203] width 19 height 6
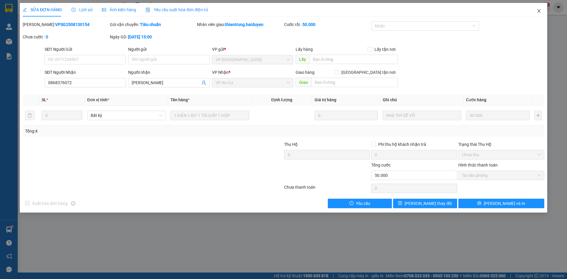
click at [539, 9] on icon "close" at bounding box center [539, 11] width 5 height 5
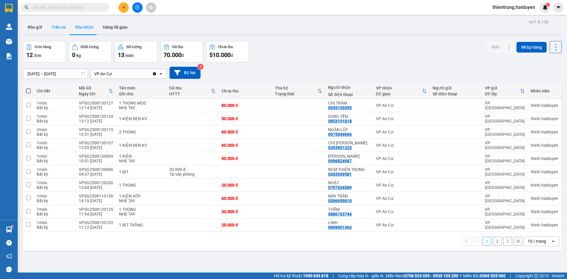
click at [50, 27] on button "Trên xe" at bounding box center [59, 27] width 24 height 14
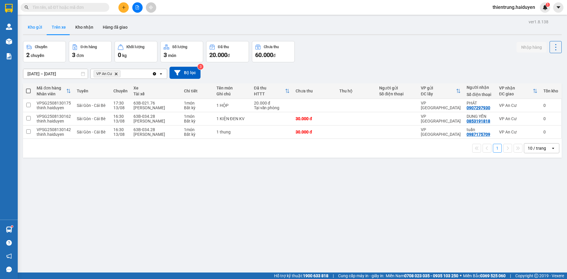
click at [38, 28] on button "Kho gửi" at bounding box center [35, 27] width 24 height 14
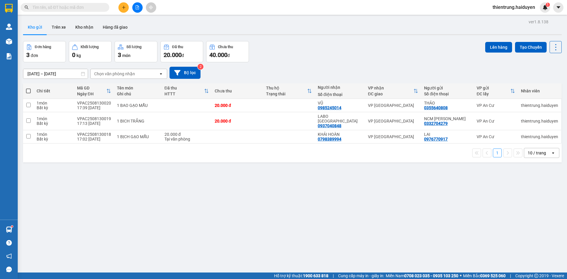
drag, startPoint x: 150, startPoint y: 210, endPoint x: 105, endPoint y: 72, distance: 144.4
click at [148, 191] on div "ver 1.8.138 Kho gửi Trên xe Kho nhận Hàng đã giao Đơn hàng 3 đơn Khối lượng 0 k…" at bounding box center [293, 157] width 544 height 279
drag, startPoint x: 88, startPoint y: 27, endPoint x: 89, endPoint y: 30, distance: 3.1
click at [88, 27] on button "Kho nhận" at bounding box center [84, 27] width 27 height 14
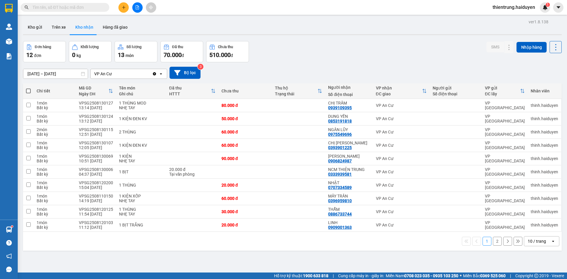
click at [494, 241] on button "2" at bounding box center [497, 241] width 9 height 9
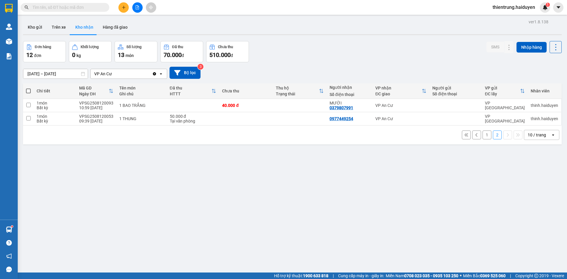
click at [483, 135] on button "1" at bounding box center [487, 135] width 9 height 9
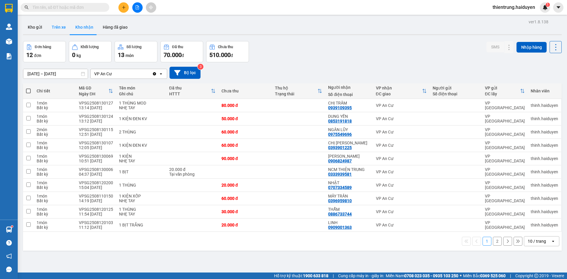
click at [53, 25] on button "Trên xe" at bounding box center [59, 27] width 24 height 14
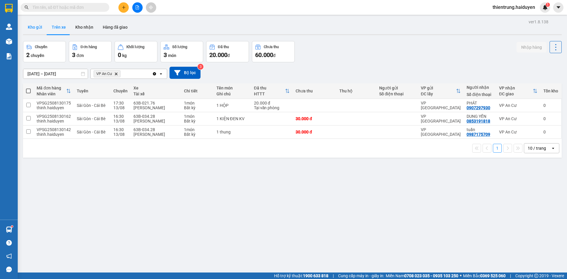
click at [33, 28] on button "Kho gửi" at bounding box center [35, 27] width 24 height 14
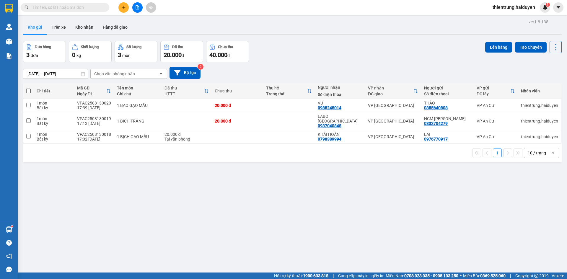
click at [408, 223] on div "ver 1.8.138 Kho gửi Trên xe Kho nhận Hàng đã giao Đơn hàng 3 đơn Khối lượng 0 k…" at bounding box center [293, 157] width 544 height 279
click at [61, 29] on button "Trên xe" at bounding box center [59, 27] width 24 height 14
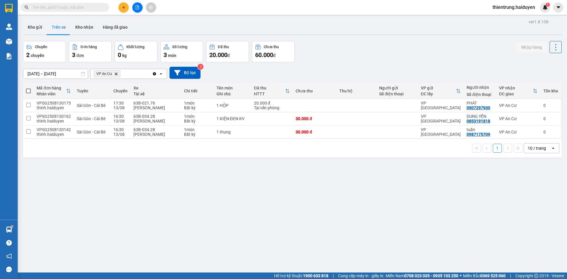
click at [428, 238] on div "ver 1.8.138 Kho gửi Trên xe Kho nhận Hàng đã giao Chuyến 2 chuyến Đơn hàng 3 đơ…" at bounding box center [293, 157] width 544 height 279
click at [35, 30] on button "Kho gửi" at bounding box center [35, 27] width 24 height 14
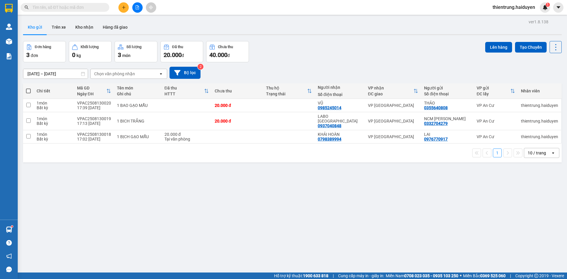
drag, startPoint x: 132, startPoint y: 176, endPoint x: 135, endPoint y: 181, distance: 5.6
click at [135, 181] on div "ver 1.8.138 Kho gửi Trên xe Kho nhận Hàng đã giao Đơn hàng 3 đơn Khối lượng 0 k…" at bounding box center [293, 157] width 544 height 279
click at [56, 27] on button "Trên xe" at bounding box center [59, 27] width 24 height 14
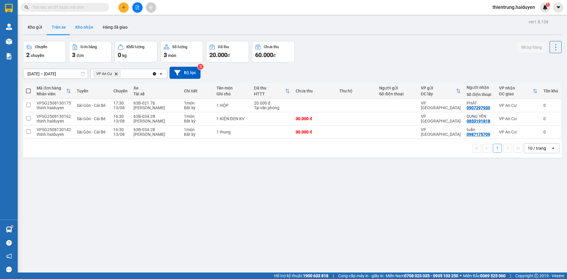
click at [86, 28] on button "Kho nhận" at bounding box center [84, 27] width 27 height 14
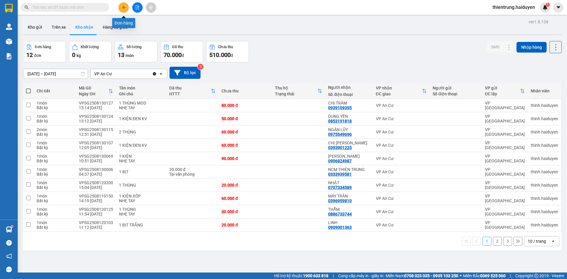
click at [122, 3] on button at bounding box center [123, 7] width 10 height 10
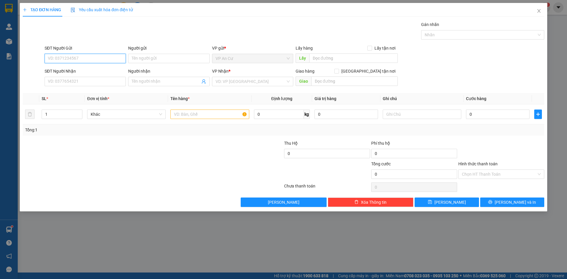
click at [79, 58] on input "SĐT Người Gửi" at bounding box center [85, 58] width 81 height 9
type input "0366334551"
click at [70, 70] on div "0366334551 - LINH" at bounding box center [85, 70] width 74 height 6
type input "LINH"
type input "0353864671"
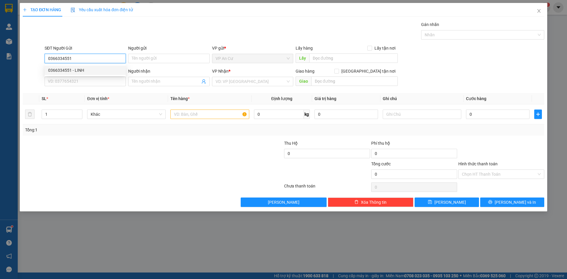
type input "HƯƠNG"
type input "40.000"
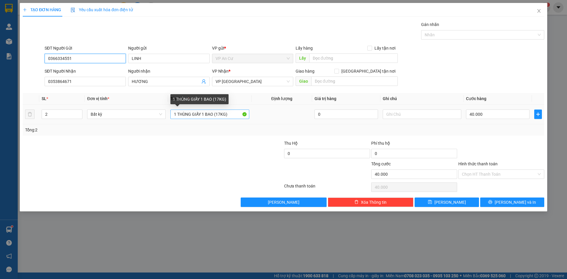
type input "0366334551"
drag, startPoint x: 222, startPoint y: 113, endPoint x: 218, endPoint y: 114, distance: 3.9
click at [218, 114] on input "1 THÙNG GIẤY 1 BAO (17KG)" at bounding box center [209, 114] width 79 height 9
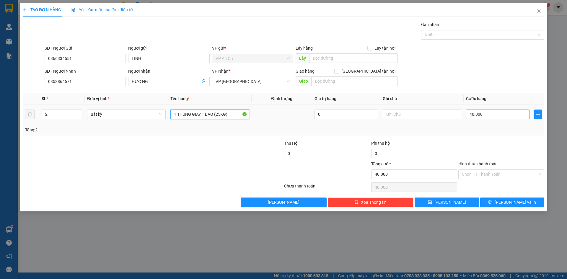
type input "1 THÙNG GIẤY 1 BAO (25KG)"
click at [482, 116] on input "40.000" at bounding box center [498, 114] width 64 height 9
type input "5"
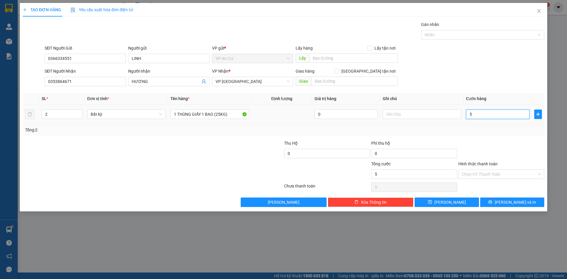
type input "50"
type input "50.000"
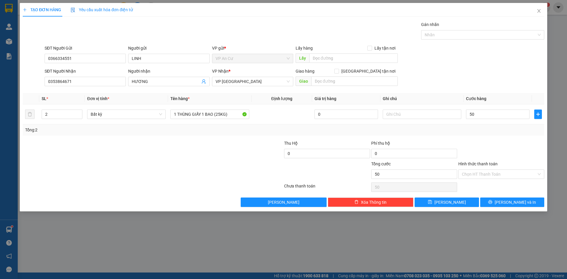
type input "50.000"
click at [477, 146] on div at bounding box center [501, 150] width 87 height 21
click at [499, 204] on button "[PERSON_NAME] và In" at bounding box center [512, 202] width 64 height 9
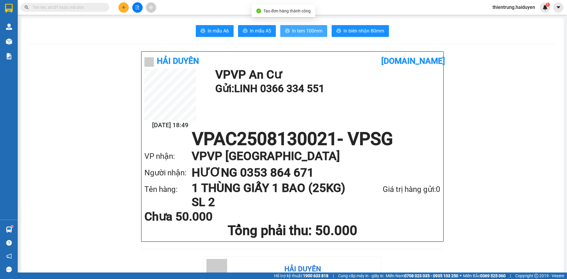
click at [309, 34] on span "In tem 100mm" at bounding box center [307, 30] width 30 height 7
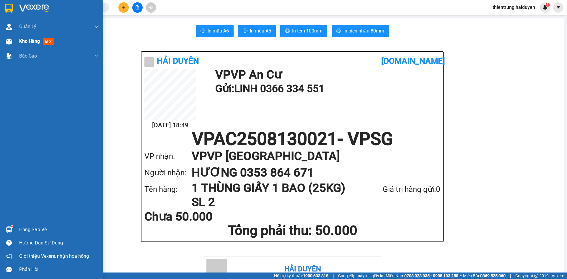
click at [33, 43] on span "Kho hàng" at bounding box center [29, 41] width 21 height 6
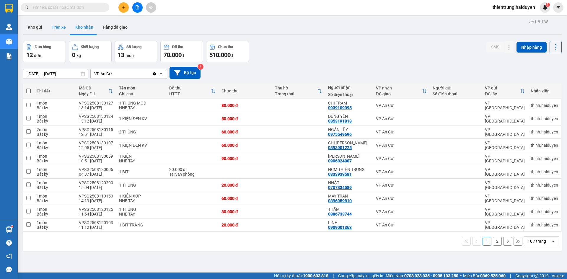
click at [61, 29] on button "Trên xe" at bounding box center [59, 27] width 24 height 14
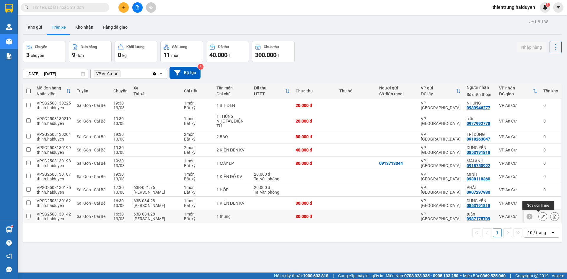
click at [541, 216] on button at bounding box center [543, 217] width 8 height 10
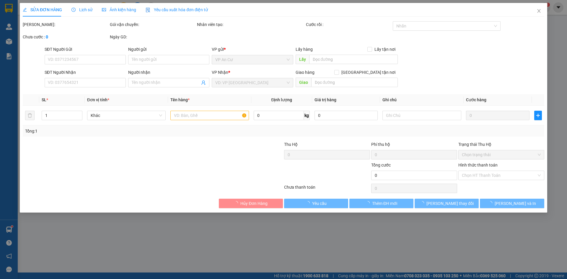
type input "0987175709"
type input "tuấn"
type input "30.000"
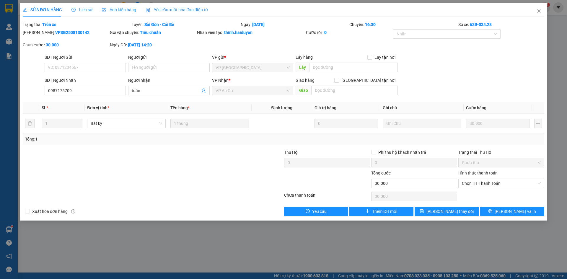
click at [78, 9] on span "Lịch sử" at bounding box center [81, 9] width 21 height 5
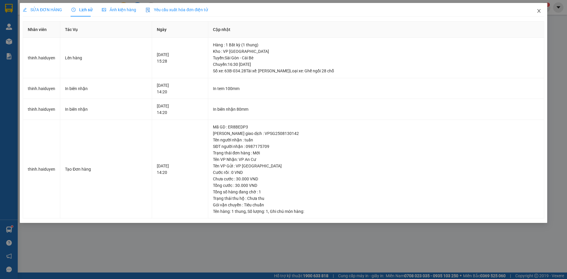
click at [541, 12] on icon "close" at bounding box center [539, 11] width 5 height 5
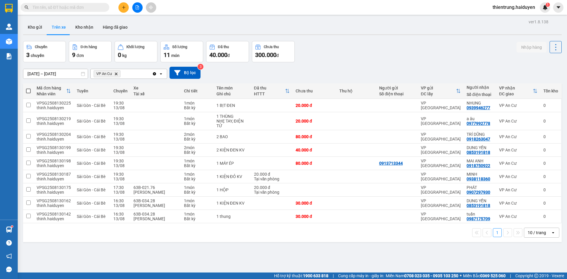
click at [456, 248] on div "ver 1.8.138 Kho gửi Trên xe Kho nhận Hàng đã giao Chuyến 3 chuyến Đơn hàng 9 đơ…" at bounding box center [293, 157] width 544 height 279
click at [40, 37] on div "ver 1.8.138 Kho gửi Trên xe Kho nhận Hàng đã giao Chuyến 3 chuyến Đơn hàng 9 đơ…" at bounding box center [293, 157] width 544 height 279
click at [96, 31] on button "Kho nhận" at bounding box center [84, 27] width 27 height 14
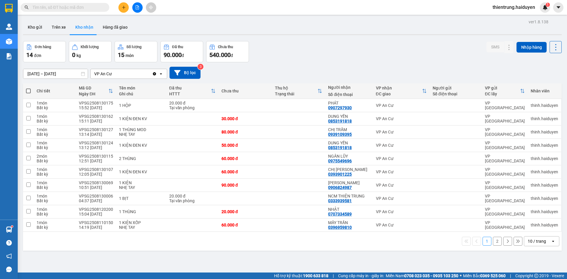
click at [494, 243] on button "2" at bounding box center [497, 241] width 9 height 9
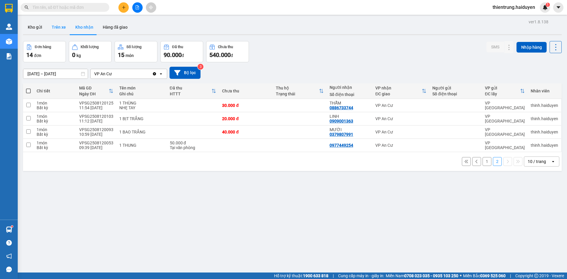
click at [52, 32] on button "Trên xe" at bounding box center [59, 27] width 24 height 14
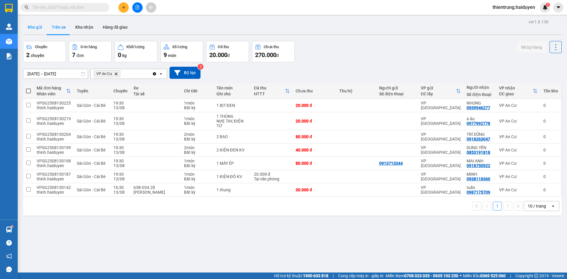
click at [38, 31] on button "Kho gửi" at bounding box center [35, 27] width 24 height 14
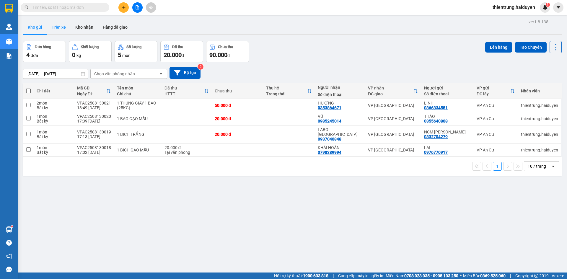
click at [61, 25] on button "Trên xe" at bounding box center [59, 27] width 24 height 14
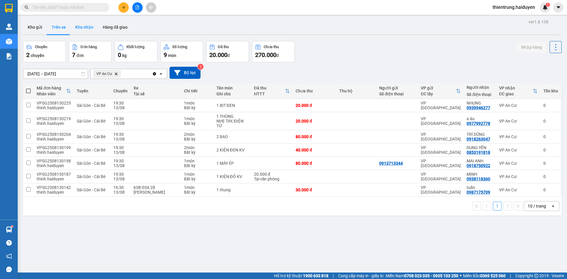
click at [80, 29] on button "Kho nhận" at bounding box center [84, 27] width 27 height 14
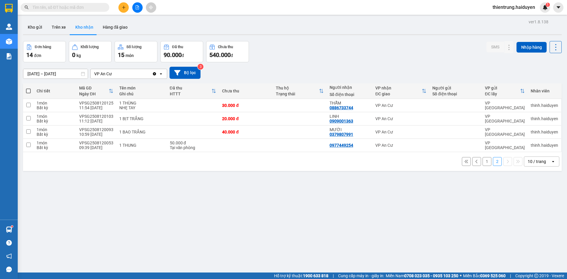
drag, startPoint x: 328, startPoint y: 235, endPoint x: 450, endPoint y: 178, distance: 134.5
click at [350, 226] on div "ver 1.8.138 Kho gửi Trên xe Kho nhận Hàng đã giao Đơn hàng 14 đơn Khối lượng 0 …" at bounding box center [293, 157] width 544 height 279
click at [483, 161] on button "1" at bounding box center [487, 161] width 9 height 9
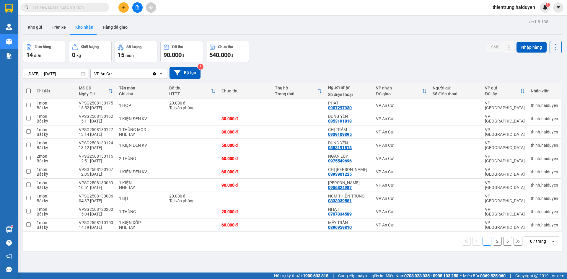
click at [493, 240] on button "2" at bounding box center [497, 241] width 9 height 9
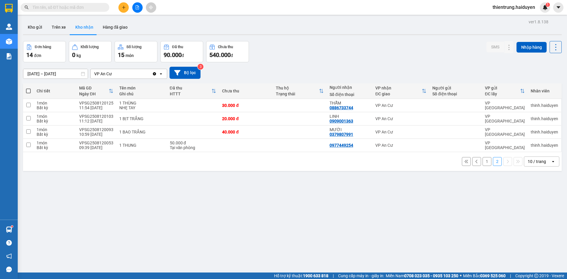
drag, startPoint x: 480, startPoint y: 214, endPoint x: 481, endPoint y: 175, distance: 39.3
click at [480, 214] on div "ver 1.8.138 Kho gửi Trên xe Kho nhận Hàng đã giao Đơn hàng 14 đơn Khối lượng 0 …" at bounding box center [293, 157] width 544 height 279
click at [486, 163] on button "1" at bounding box center [487, 161] width 9 height 9
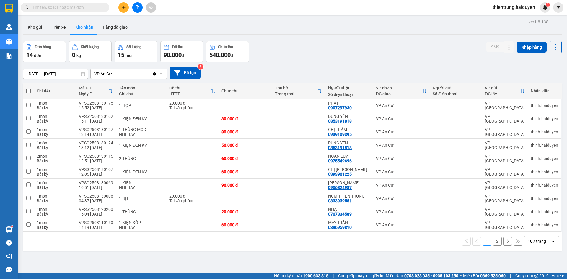
click at [498, 241] on div "1 2 10 / trang open" at bounding box center [292, 241] width 534 height 10
click at [494, 244] on button "2" at bounding box center [497, 241] width 9 height 9
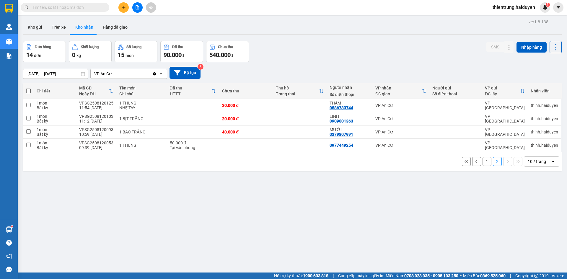
click at [483, 161] on button "1" at bounding box center [487, 161] width 9 height 9
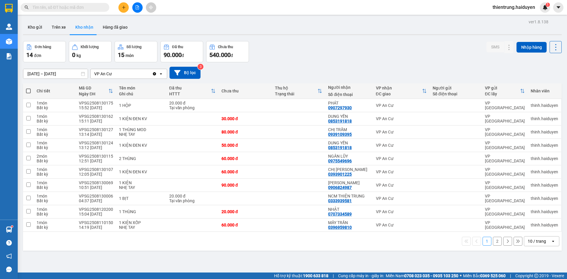
click at [493, 242] on button "2" at bounding box center [497, 241] width 9 height 9
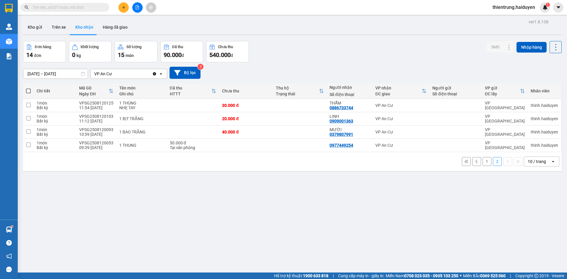
click at [483, 162] on button "1" at bounding box center [487, 161] width 9 height 9
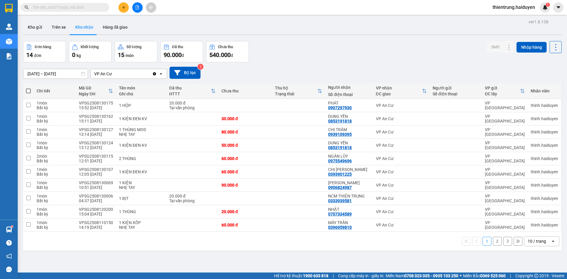
click at [438, 232] on div "1 2 10 / trang open" at bounding box center [292, 241] width 539 height 19
click at [59, 28] on button "Trên xe" at bounding box center [59, 27] width 24 height 14
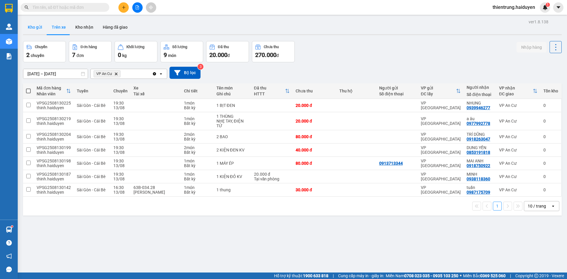
click at [34, 31] on button "Kho gửi" at bounding box center [35, 27] width 24 height 14
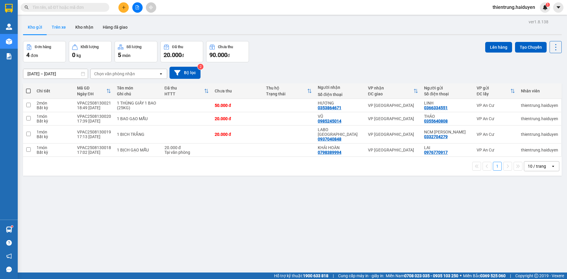
click at [62, 30] on button "Trên xe" at bounding box center [59, 27] width 24 height 14
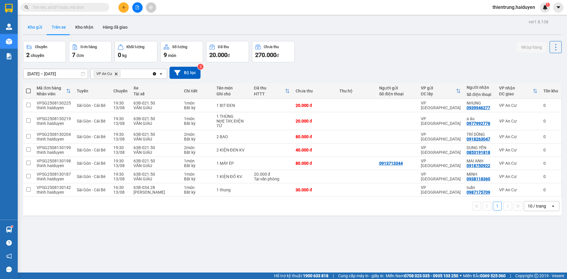
click at [37, 31] on button "Kho gửi" at bounding box center [35, 27] width 24 height 14
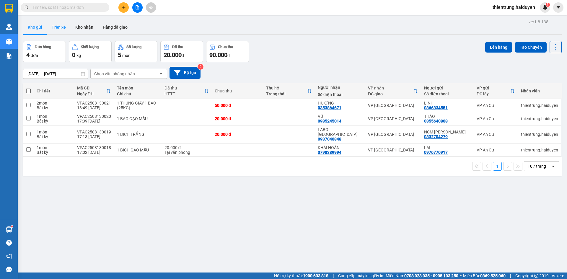
click at [65, 27] on button "Trên xe" at bounding box center [59, 27] width 24 height 14
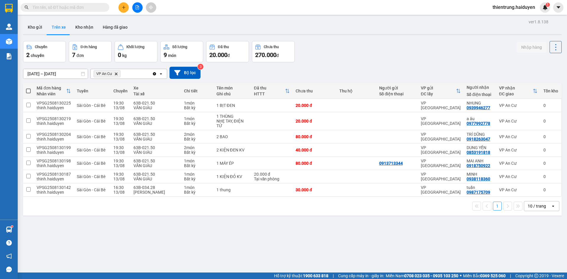
drag, startPoint x: 198, startPoint y: 240, endPoint x: 88, endPoint y: 52, distance: 217.7
click at [198, 239] on div "ver 1.8.138 Kho gửi Trên xe Kho nhận Hàng đã giao Chuyến 2 chuyến Đơn hàng 7 đơ…" at bounding box center [293, 157] width 544 height 279
click at [39, 25] on button "Kho gửi" at bounding box center [35, 27] width 24 height 14
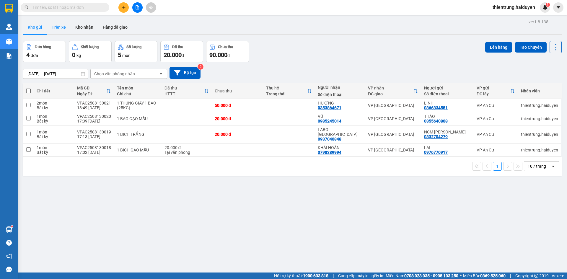
click at [61, 28] on button "Trên xe" at bounding box center [59, 27] width 24 height 14
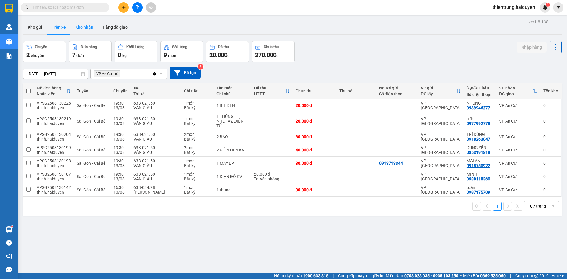
click at [87, 28] on button "Kho nhận" at bounding box center [84, 27] width 27 height 14
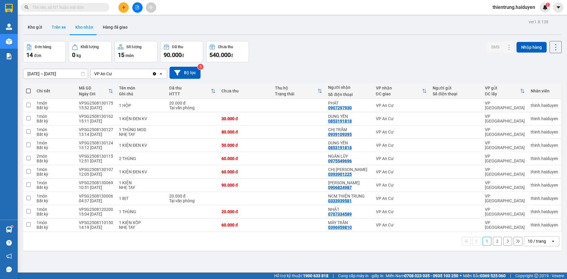
click at [58, 31] on button "Trên xe" at bounding box center [59, 27] width 24 height 14
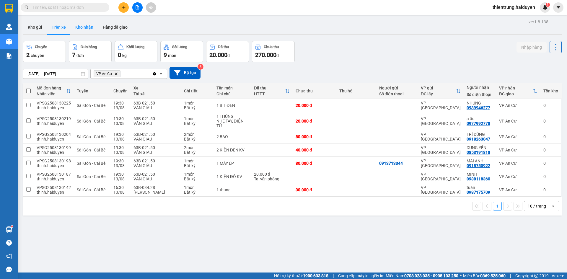
click at [87, 28] on button "Kho nhận" at bounding box center [84, 27] width 27 height 14
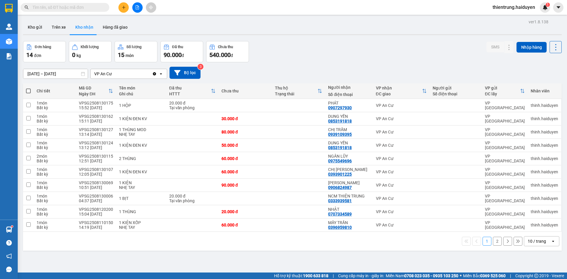
click at [494, 240] on button "2" at bounding box center [497, 241] width 9 height 9
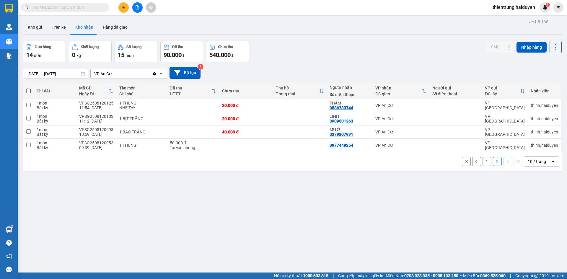
click at [483, 163] on button "1" at bounding box center [487, 161] width 9 height 9
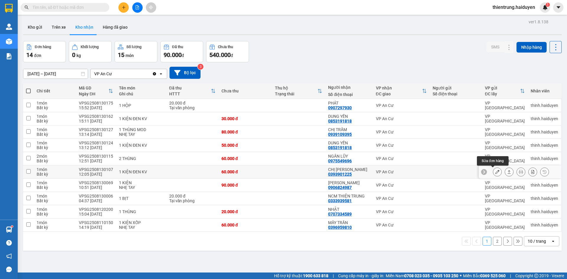
click at [493, 175] on button at bounding box center [497, 172] width 8 height 10
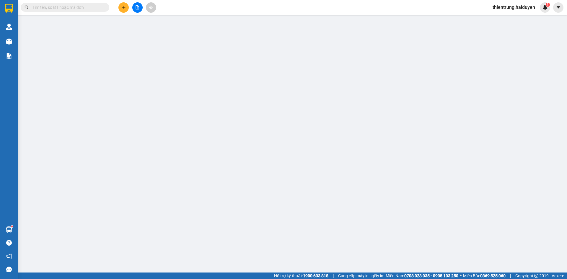
type input "0393901225"
type input "CHỊ [PERSON_NAME]"
type input "60.000"
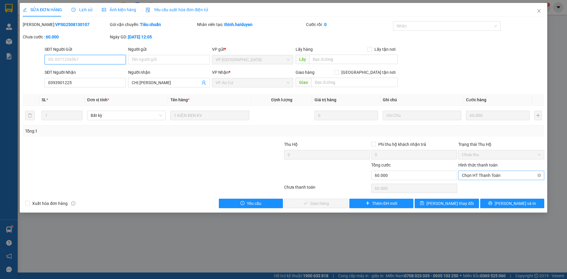
click at [494, 178] on span "Chọn HT Thanh Toán" at bounding box center [501, 175] width 79 height 9
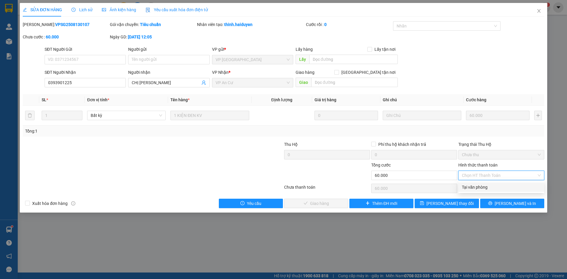
click at [489, 189] on div "Tại văn phòng" at bounding box center [501, 187] width 79 height 6
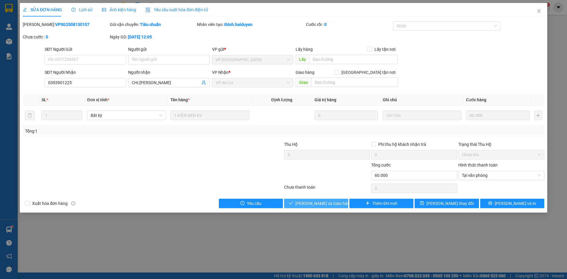
click at [326, 204] on span "[PERSON_NAME] và Giao hàng" at bounding box center [323, 203] width 57 height 6
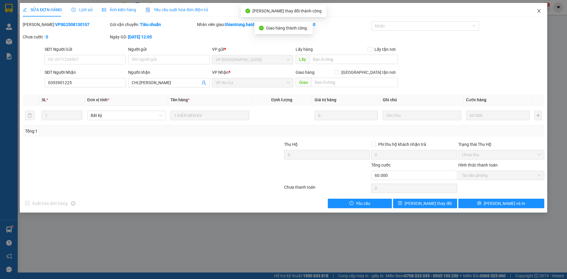
click at [540, 11] on icon "close" at bounding box center [539, 11] width 5 height 5
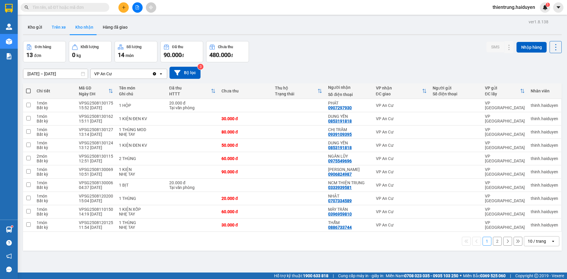
click at [64, 30] on button "Trên xe" at bounding box center [59, 27] width 24 height 14
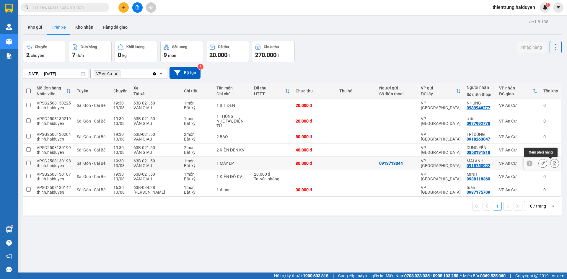
click at [553, 165] on icon at bounding box center [555, 163] width 4 height 4
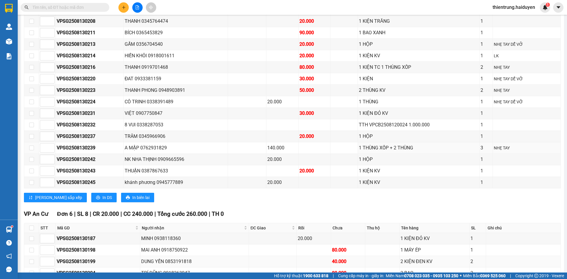
scroll to position [688, 0]
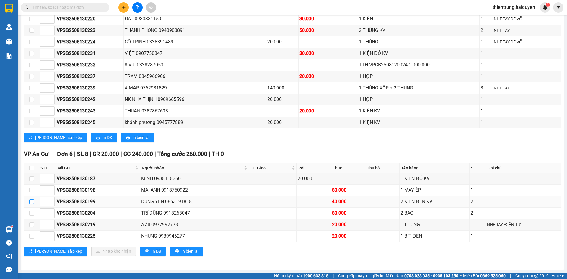
click at [31, 202] on input "checkbox" at bounding box center [31, 201] width 5 height 5
checkbox input "true"
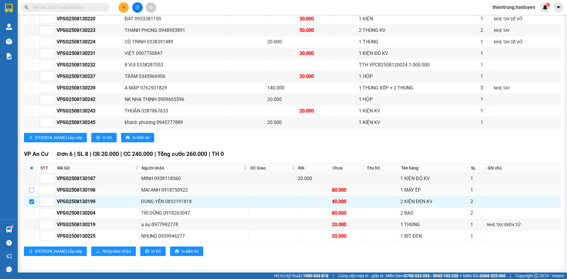
click at [33, 189] on input "checkbox" at bounding box center [31, 190] width 5 height 5
checkbox input "true"
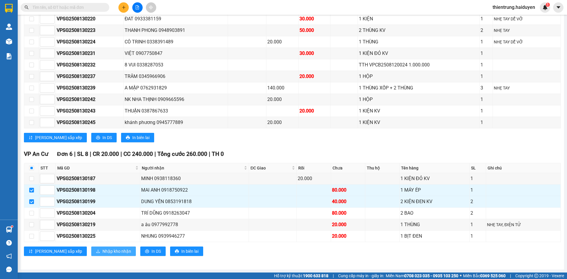
click at [103, 252] on span "Nhập kho nhận" at bounding box center [117, 251] width 29 height 6
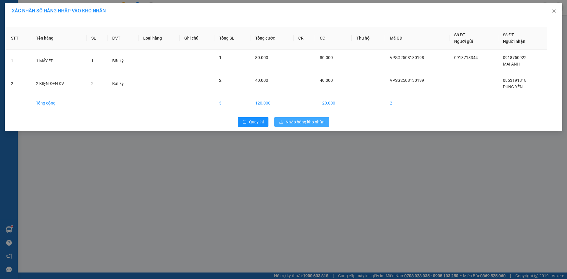
click at [321, 122] on span "Nhập hàng kho nhận" at bounding box center [305, 122] width 39 height 6
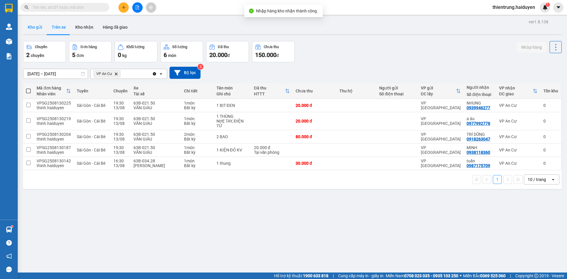
click at [31, 29] on button "Kho gửi" at bounding box center [35, 27] width 24 height 14
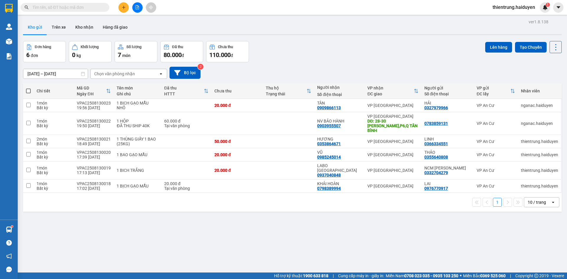
click at [505, 235] on div "ver 1.8.138 Kho gửi Trên xe Kho nhận Hàng đã giao Đơn hàng 6 đơn Khối lượng 0 k…" at bounding box center [293, 157] width 544 height 279
click at [204, 27] on div "Kho gửi Trên xe Kho nhận Hàng đã giao" at bounding box center [292, 28] width 539 height 16
click at [56, 27] on button "Trên xe" at bounding box center [59, 27] width 24 height 14
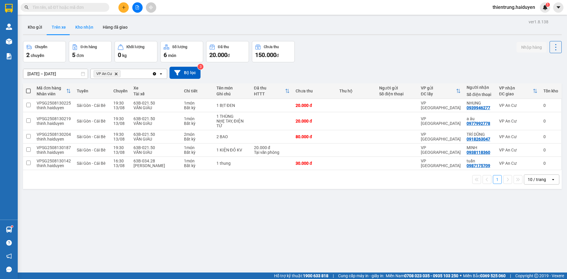
click at [87, 29] on button "Kho nhận" at bounding box center [84, 27] width 27 height 14
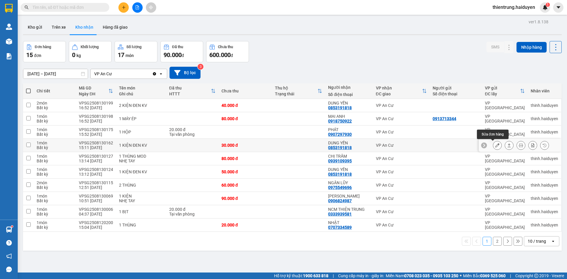
click at [495, 145] on icon at bounding box center [497, 145] width 4 height 4
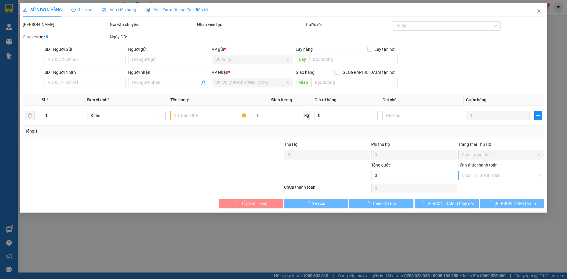
type input "0853191818"
type input "DUNG YẾN"
type input "30.000"
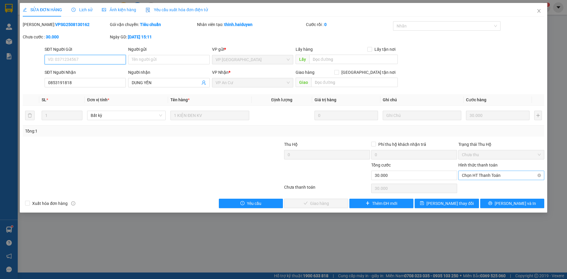
click at [499, 172] on span "Chọn HT Thanh Toán" at bounding box center [501, 175] width 79 height 9
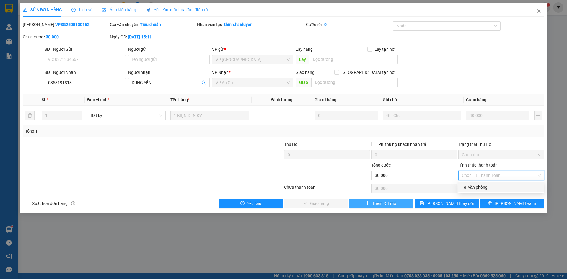
drag, startPoint x: 483, startPoint y: 189, endPoint x: 401, endPoint y: 203, distance: 82.8
click at [480, 190] on div "Tại văn phòng" at bounding box center [501, 187] width 79 height 6
type input "0"
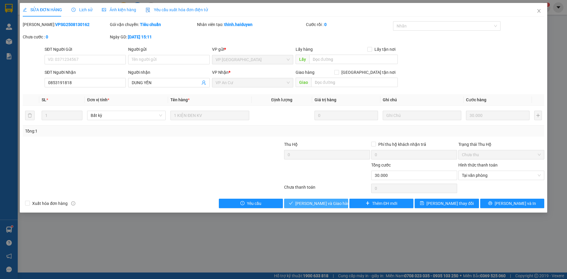
click at [336, 205] on button "[PERSON_NAME] và Giao hàng" at bounding box center [316, 203] width 64 height 9
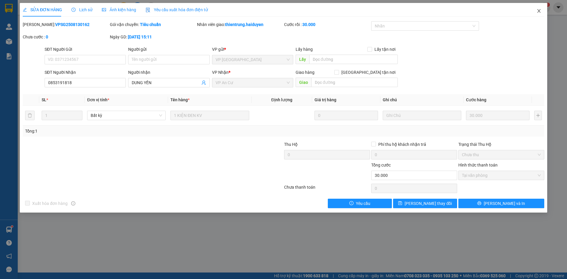
click at [538, 11] on icon "close" at bounding box center [539, 11] width 5 height 5
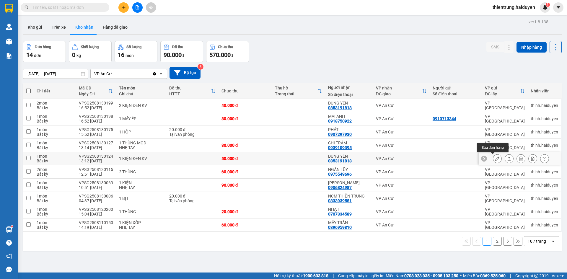
click at [495, 159] on icon at bounding box center [497, 159] width 4 height 4
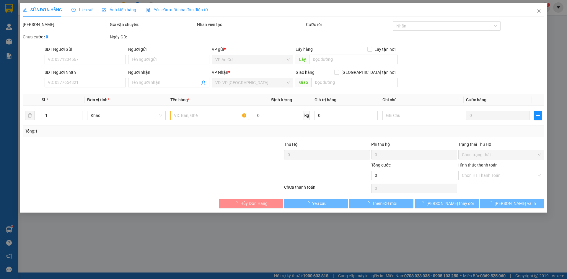
type input "0853191818"
type input "DUNG YẾN"
type input "50.000"
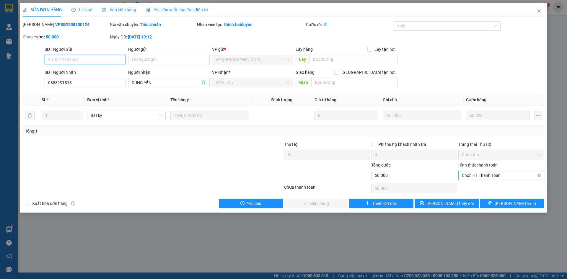
click at [490, 177] on span "Chọn HT Thanh Toán" at bounding box center [501, 175] width 79 height 9
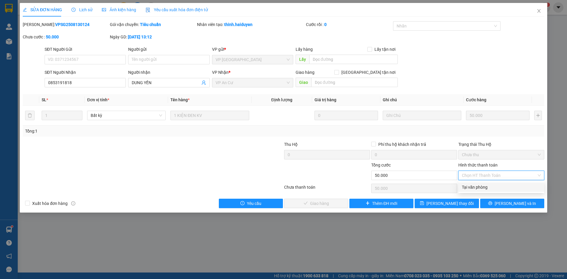
click at [487, 188] on div "Tại văn phòng" at bounding box center [501, 187] width 79 height 6
type input "0"
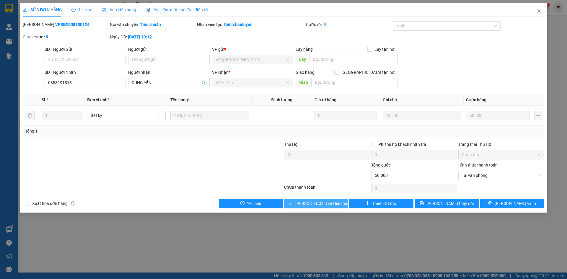
click at [310, 199] on button "[PERSON_NAME] và Giao hàng" at bounding box center [316, 203] width 64 height 9
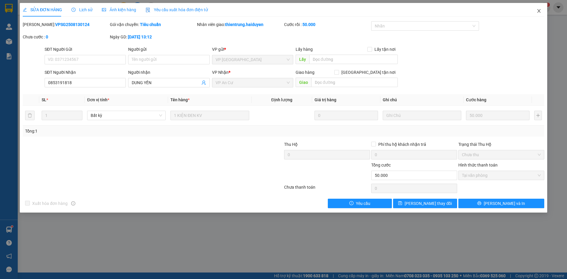
click at [540, 11] on icon "close" at bounding box center [538, 11] width 3 height 4
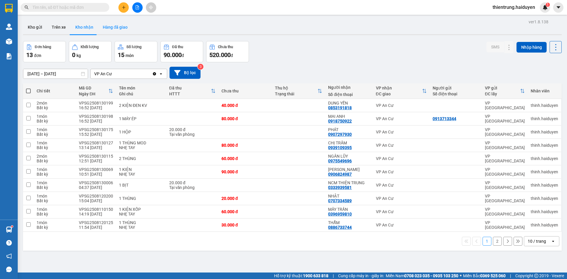
click at [116, 33] on button "Hàng đã giao" at bounding box center [115, 27] width 34 height 14
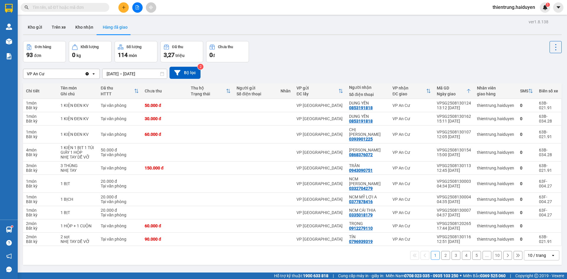
click at [441, 251] on button "2" at bounding box center [445, 255] width 9 height 9
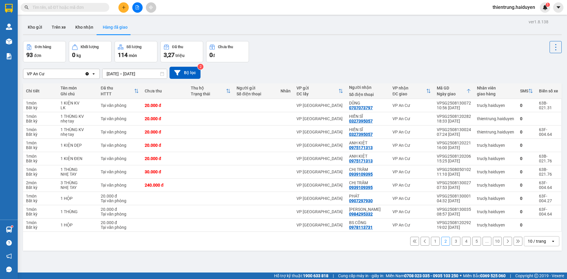
click at [432, 243] on button "1" at bounding box center [435, 241] width 9 height 9
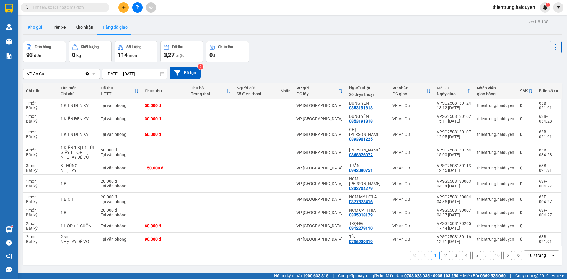
click at [45, 28] on button "Kho gửi" at bounding box center [35, 27] width 24 height 14
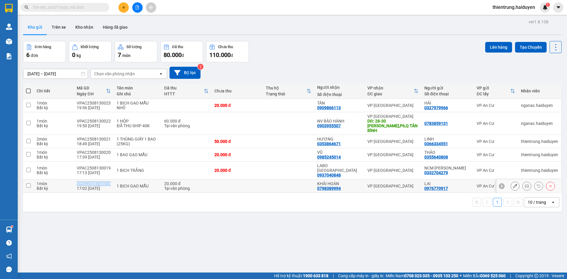
drag, startPoint x: 112, startPoint y: 174, endPoint x: 78, endPoint y: 176, distance: 34.0
click at [78, 180] on td "VPAC2508130018 17:02 13/08" at bounding box center [94, 186] width 40 height 13
checkbox input "true"
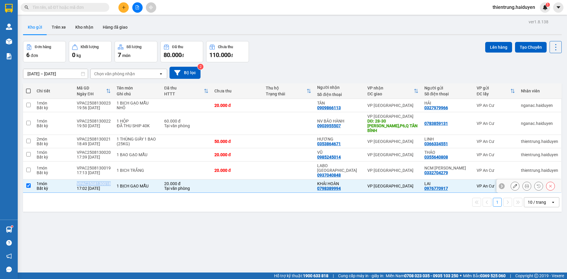
copy div "VPAC2508130018"
click at [80, 8] on input "text" at bounding box center [67, 7] width 70 height 6
paste input "VPAC2508130018"
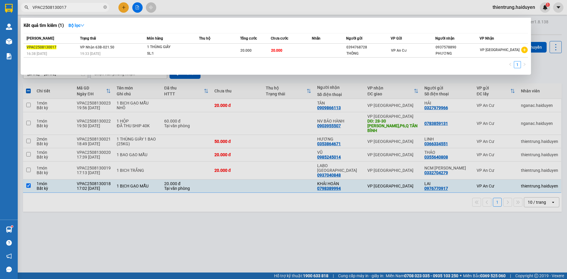
click at [330, 241] on div at bounding box center [283, 139] width 567 height 279
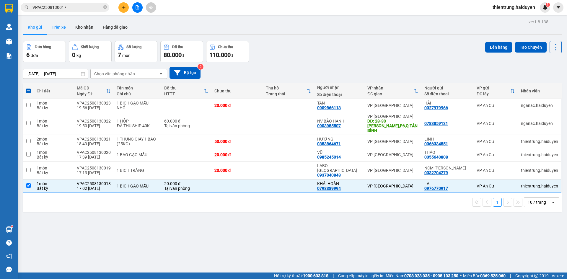
click at [59, 27] on button "Trên xe" at bounding box center [59, 27] width 24 height 14
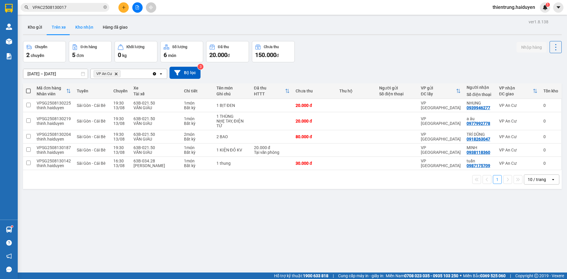
click at [90, 30] on button "Kho nhận" at bounding box center [84, 27] width 27 height 14
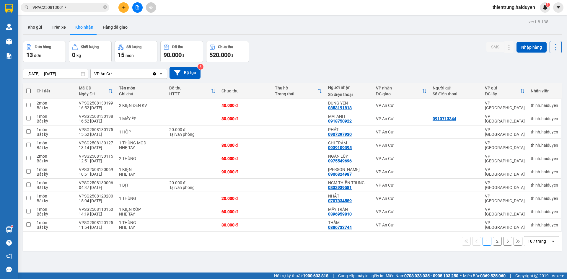
click at [493, 241] on button "2" at bounding box center [497, 241] width 9 height 9
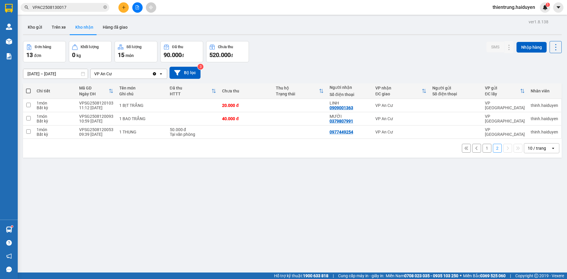
click at [121, 34] on div at bounding box center [292, 34] width 539 height 1
click at [118, 28] on button "Hàng đã giao" at bounding box center [115, 27] width 34 height 14
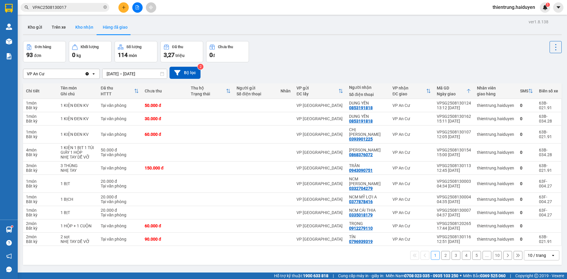
click at [86, 28] on button "Kho nhận" at bounding box center [84, 27] width 27 height 14
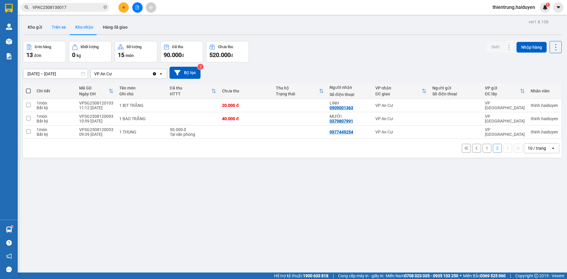
click at [57, 25] on button "Trên xe" at bounding box center [59, 27] width 24 height 14
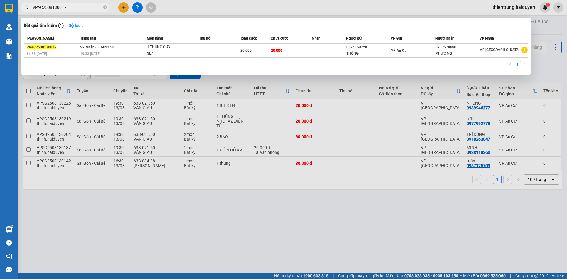
click at [72, 8] on input "VPAC2508130017" at bounding box center [67, 7] width 70 height 6
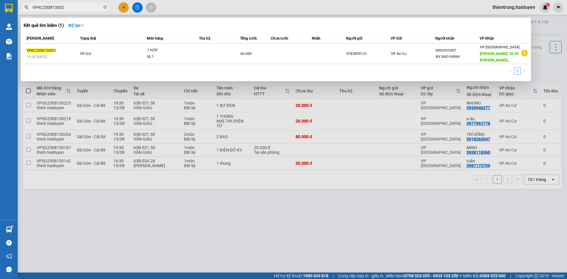
type input "VPAC2508130023"
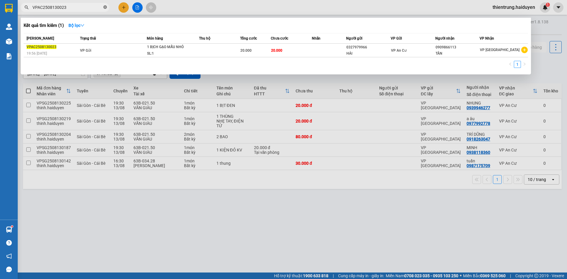
click at [105, 8] on icon "close-circle" at bounding box center [105, 7] width 4 height 4
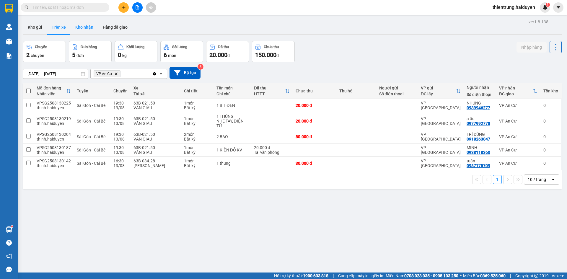
click at [87, 33] on button "Kho nhận" at bounding box center [84, 27] width 27 height 14
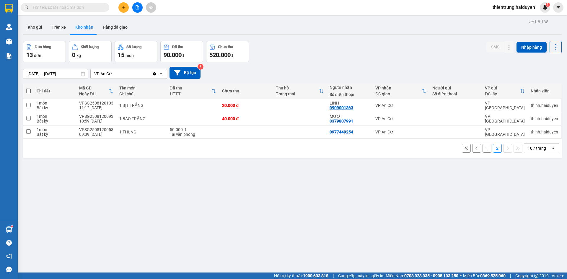
click at [483, 146] on button "1" at bounding box center [487, 148] width 9 height 9
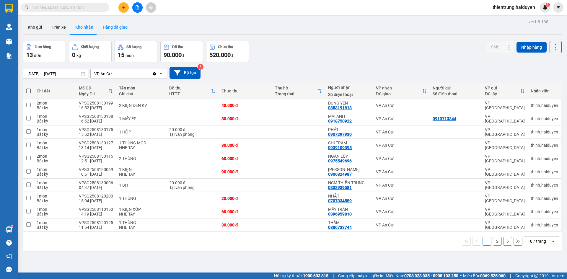
click at [106, 30] on button "Hàng đã giao" at bounding box center [115, 27] width 34 height 14
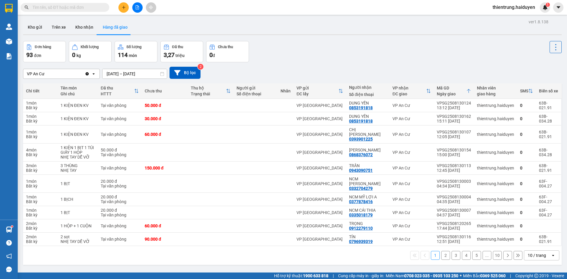
click at [441, 251] on button "2" at bounding box center [445, 255] width 9 height 9
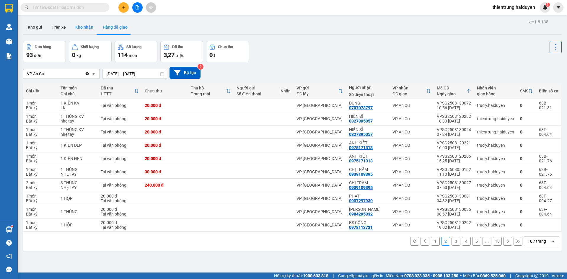
click at [83, 26] on button "Kho nhận" at bounding box center [84, 27] width 27 height 14
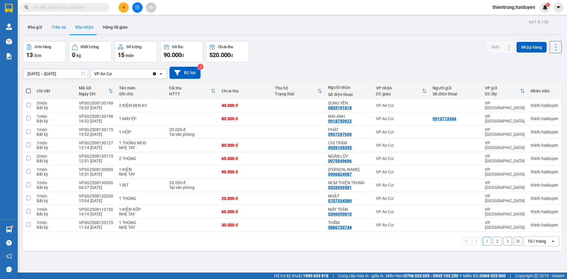
click at [56, 27] on button "Trên xe" at bounding box center [59, 27] width 24 height 14
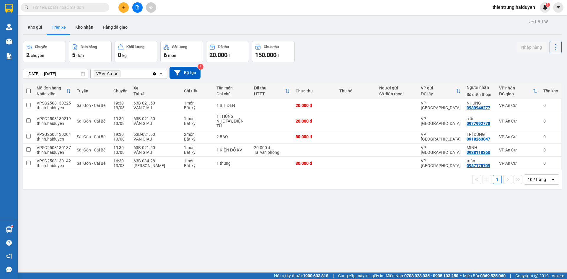
click at [56, 27] on button "Trên xe" at bounding box center [59, 27] width 24 height 14
click at [36, 28] on button "Kho gửi" at bounding box center [35, 27] width 24 height 14
